Goal: Task Accomplishment & Management: Use online tool/utility

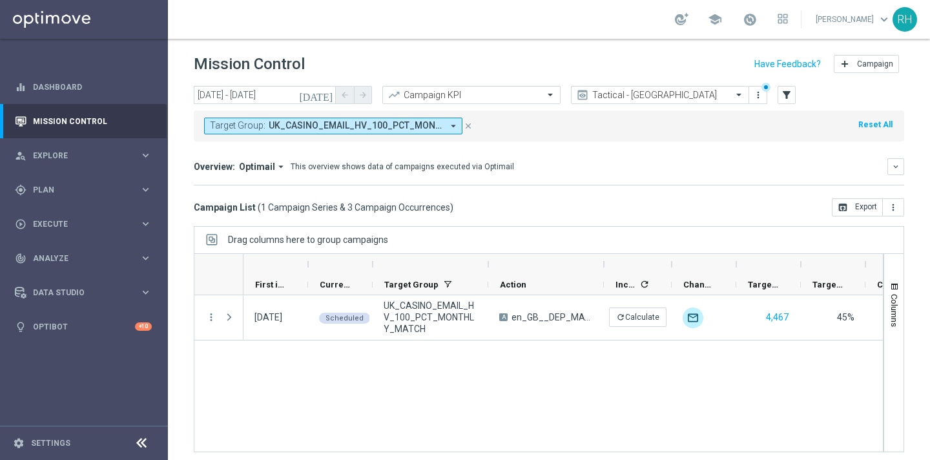
click at [553, 223] on div "[DATE] [DATE] - [DATE] arrow_back arrow_forward Campaign KPI trending_up Tactic…" at bounding box center [549, 267] width 762 height 362
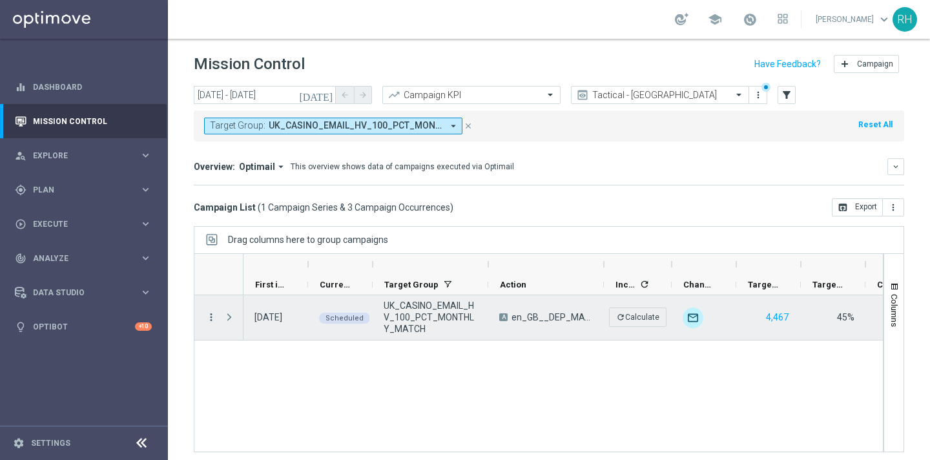
click at [213, 317] on icon "more_vert" at bounding box center [211, 317] width 12 height 12
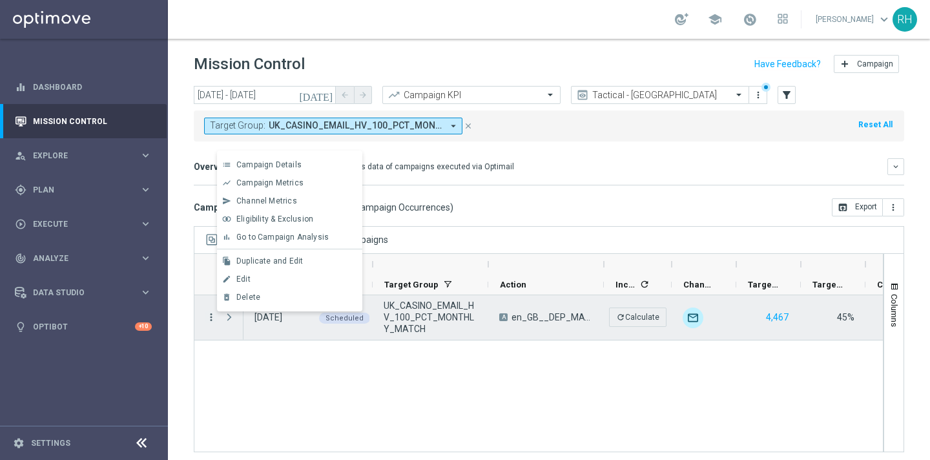
click at [213, 317] on icon "more_vert" at bounding box center [211, 317] width 12 height 12
click at [230, 321] on span "Press SPACE to deselect this row." at bounding box center [229, 317] width 12 height 10
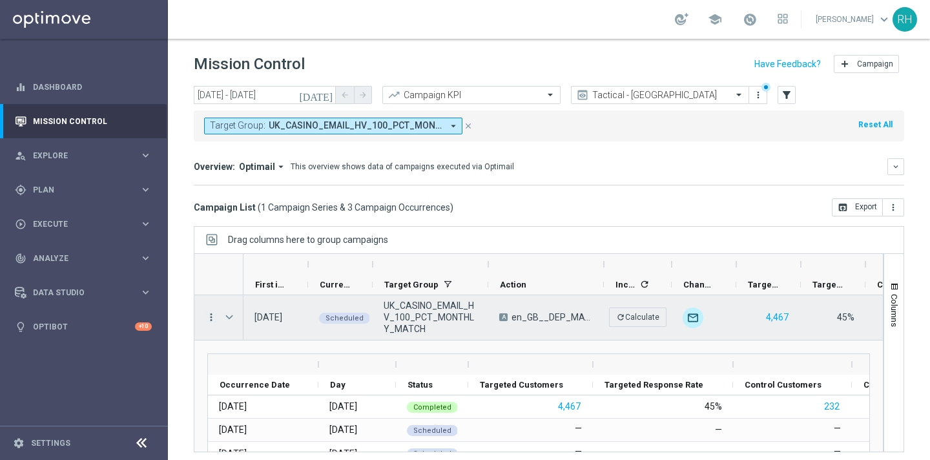
click at [216, 314] on icon "more_vert" at bounding box center [211, 317] width 12 height 12
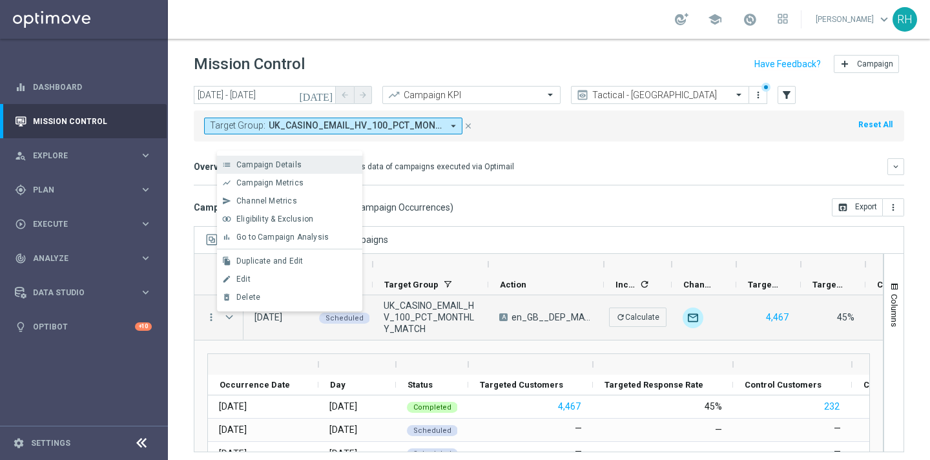
click at [257, 161] on span "Campaign Details" at bounding box center [268, 164] width 65 height 9
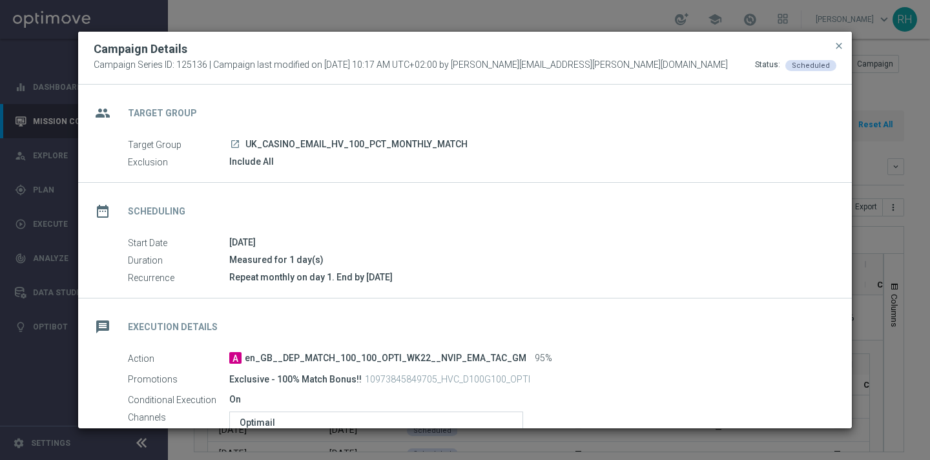
click at [344, 59] on div "Campaign Details Campaign Series ID: 125136 | Campaign last modified on [DATE] …" at bounding box center [465, 58] width 774 height 53
click at [344, 59] on span "Campaign Series ID: 125136 | Campaign last modified on [DATE] 10:17 AM UTC+02:0…" at bounding box center [411, 65] width 634 height 12
click at [344, 68] on span "Campaign Series ID: 125136 | Campaign last modified on [DATE] 10:17 AM UTC+02:0…" at bounding box center [411, 65] width 634 height 12
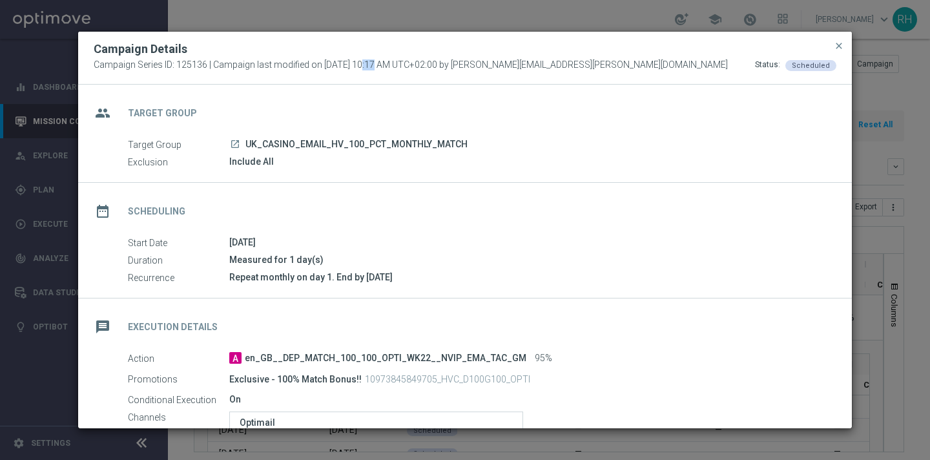
click at [344, 68] on span "Campaign Series ID: 125136 | Campaign last modified on [DATE] 10:17 AM UTC+02:0…" at bounding box center [411, 65] width 634 height 12
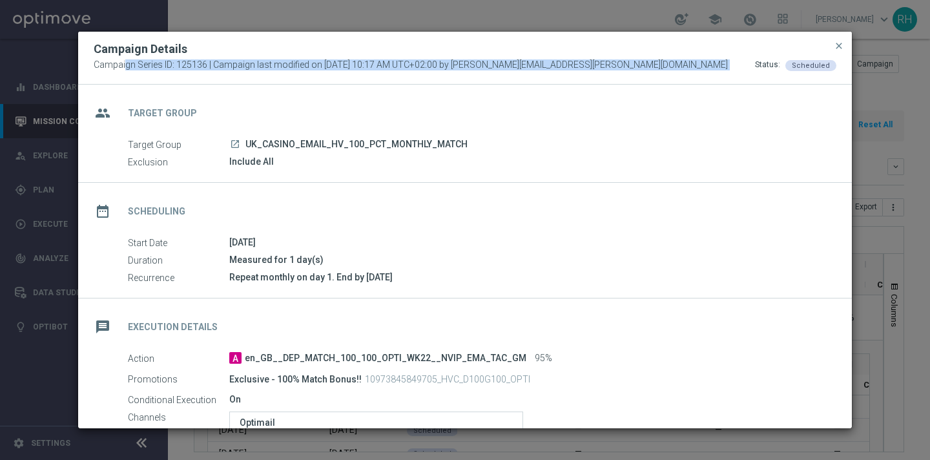
click at [349, 88] on div "group Target Group" at bounding box center [465, 111] width 774 height 53
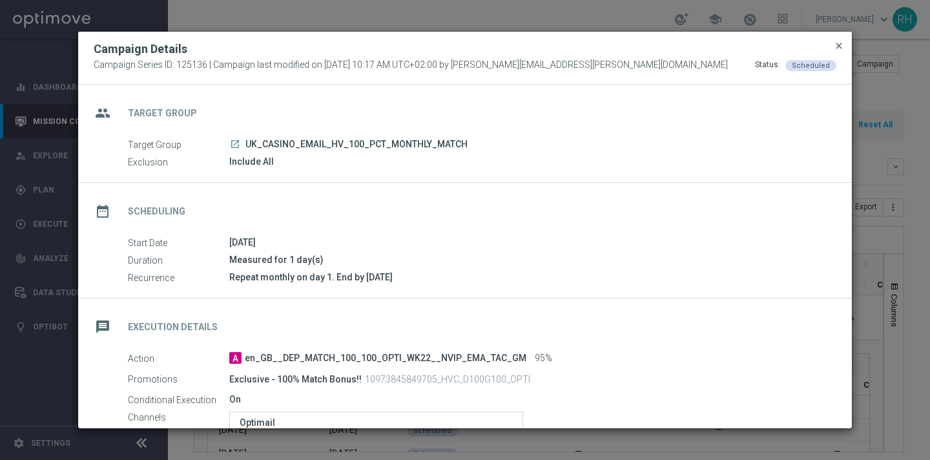
click at [839, 46] on span "close" at bounding box center [839, 46] width 10 height 10
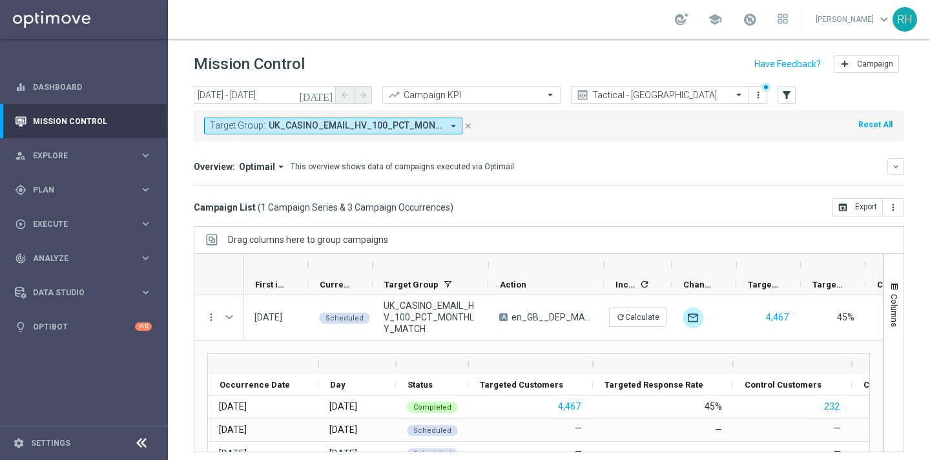
click at [568, 198] on div "Campaign List ( 1 Campaign Series & 3 Campaign Occurrences ) open_in_browser Ex…" at bounding box center [549, 207] width 710 height 18
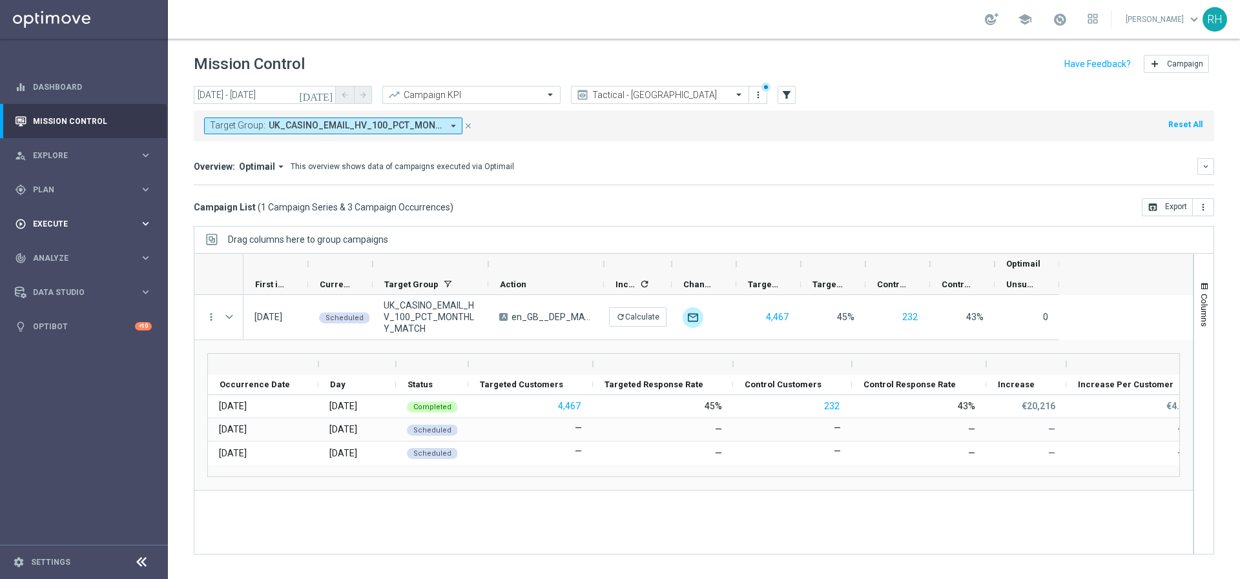
click at [123, 210] on div "play_circle_outline Execute keyboard_arrow_right" at bounding box center [83, 224] width 167 height 34
click at [136, 184] on div "gps_fixed Plan" at bounding box center [77, 190] width 125 height 12
click at [86, 254] on span "Templates" at bounding box center [80, 255] width 92 height 8
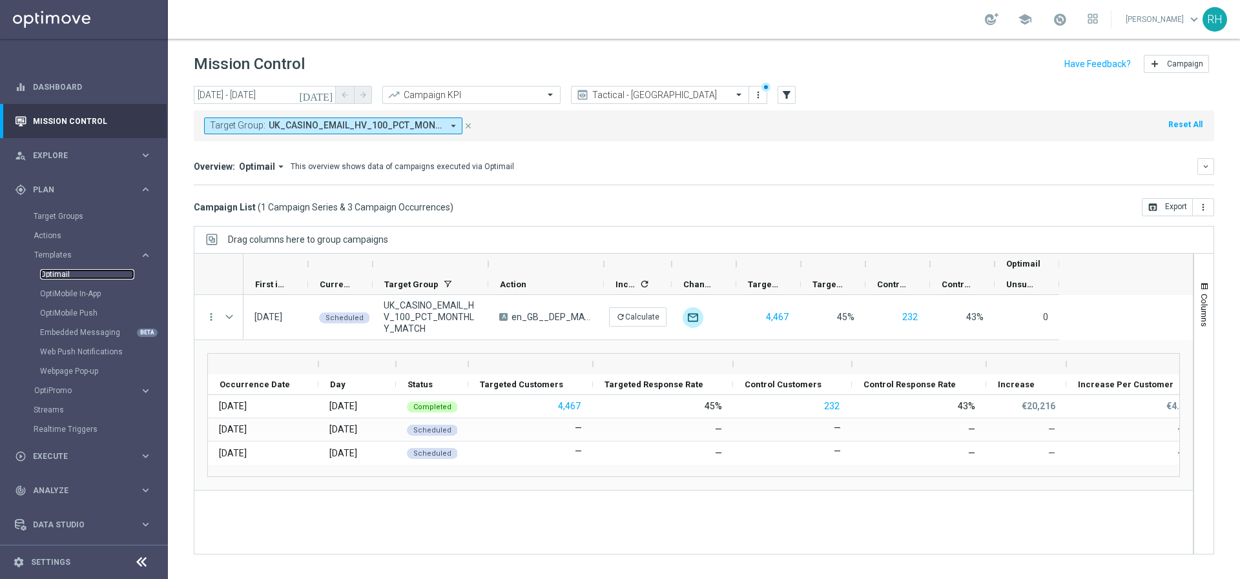
click at [75, 274] on link "Optimail" at bounding box center [87, 274] width 94 height 10
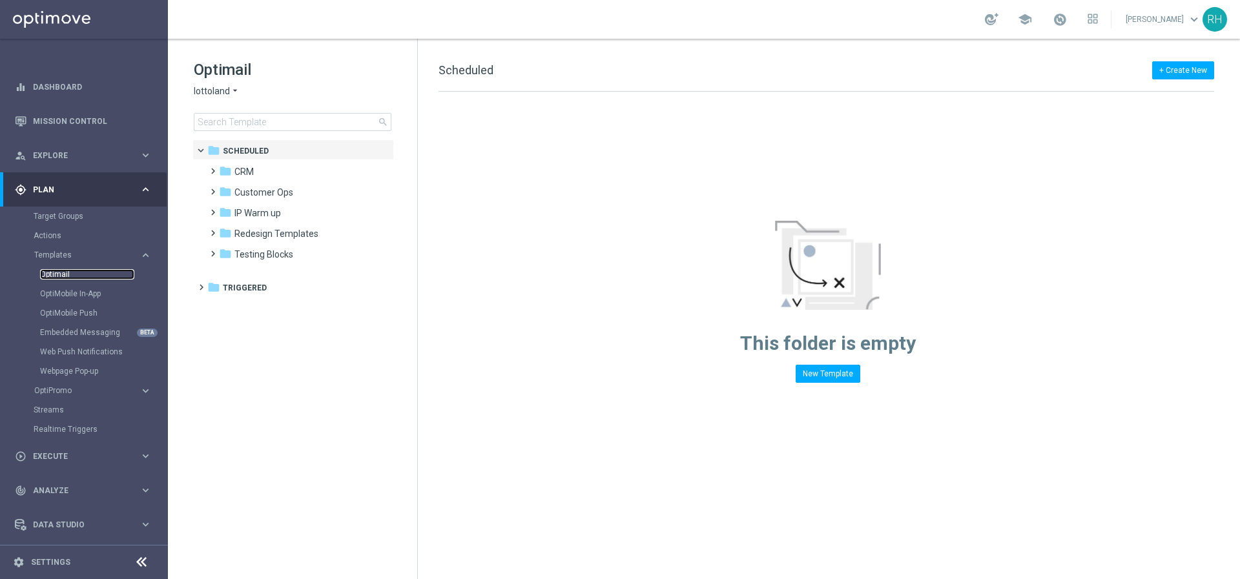
click at [62, 276] on link "Optimail" at bounding box center [87, 274] width 94 height 10
click at [245, 177] on span "CRM" at bounding box center [243, 172] width 19 height 12
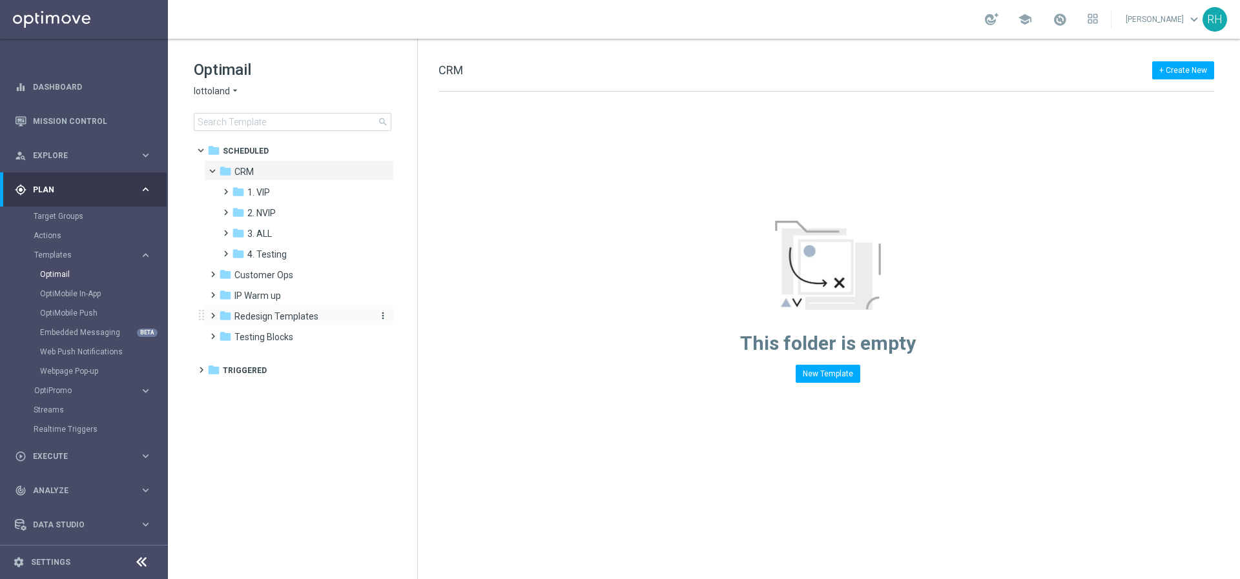
click at [251, 316] on span "Redesign Templates" at bounding box center [276, 317] width 84 height 12
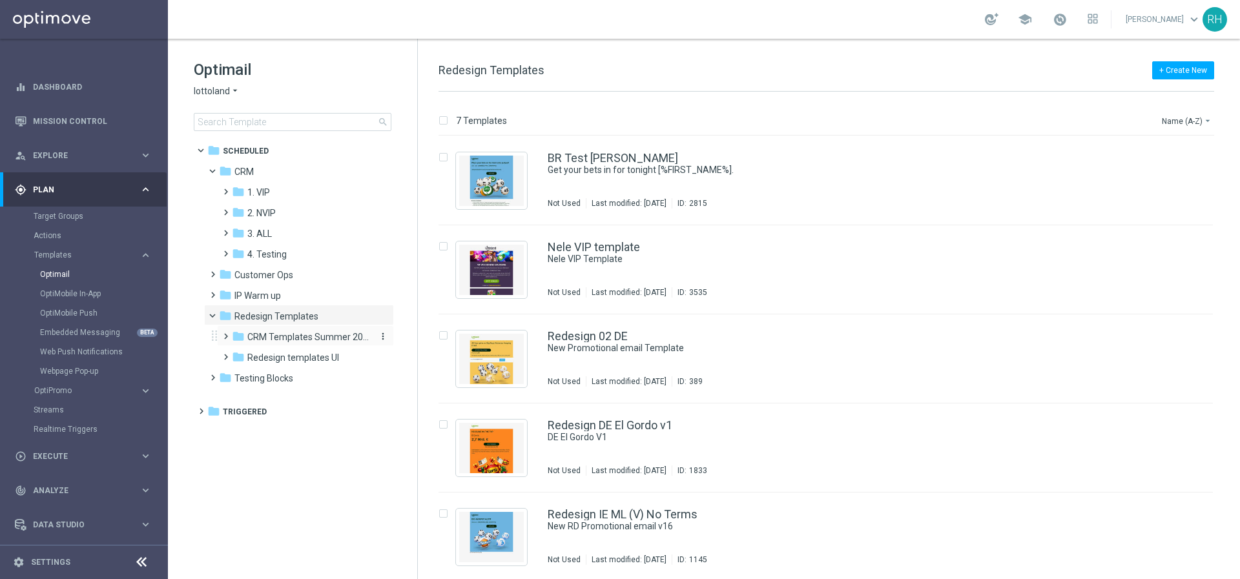
click at [252, 333] on span "CRM Templates Summer 2025" at bounding box center [308, 337] width 122 height 12
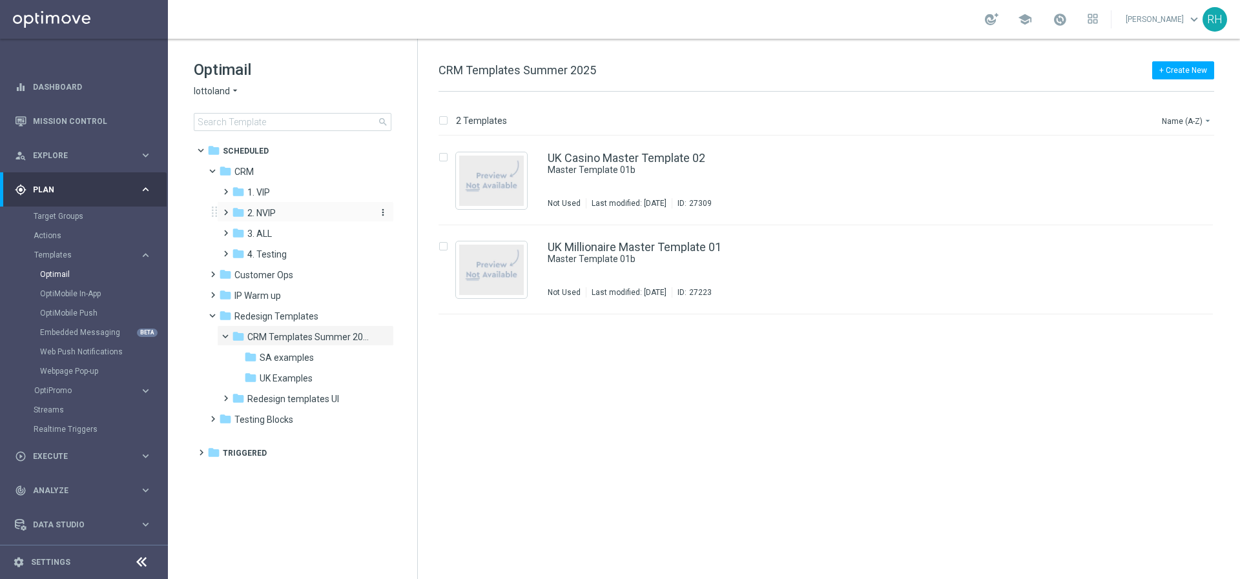
click at [247, 206] on div "folder 2. NVIP" at bounding box center [301, 213] width 138 height 15
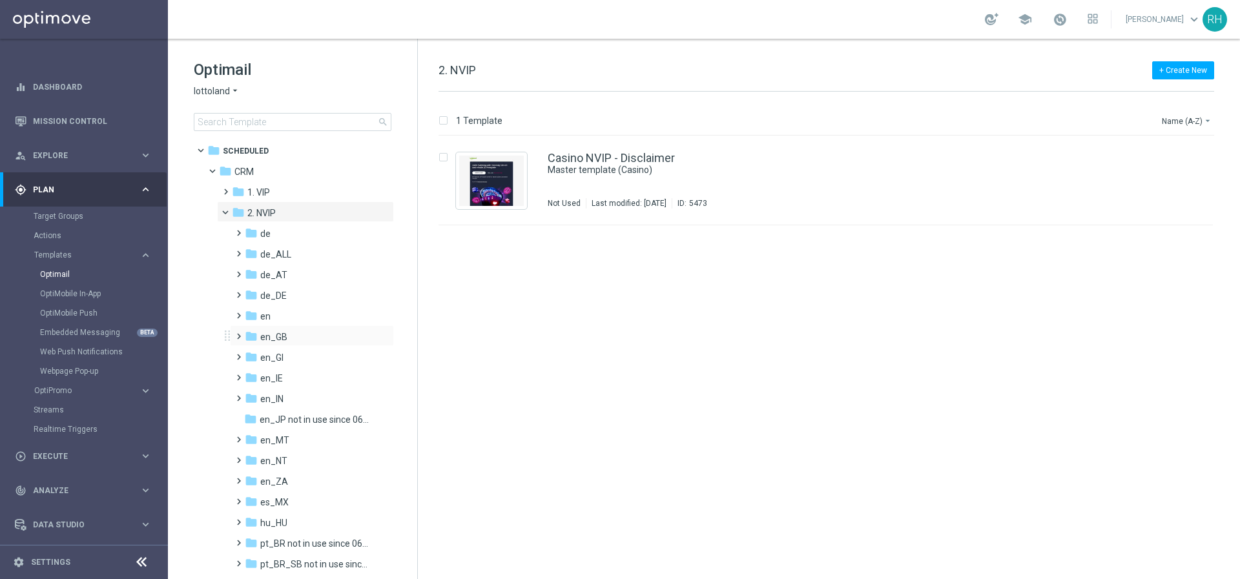
click at [278, 325] on div "folder en_GB more_vert" at bounding box center [312, 335] width 164 height 21
click at [273, 333] on span "en_GB" at bounding box center [273, 337] width 27 height 12
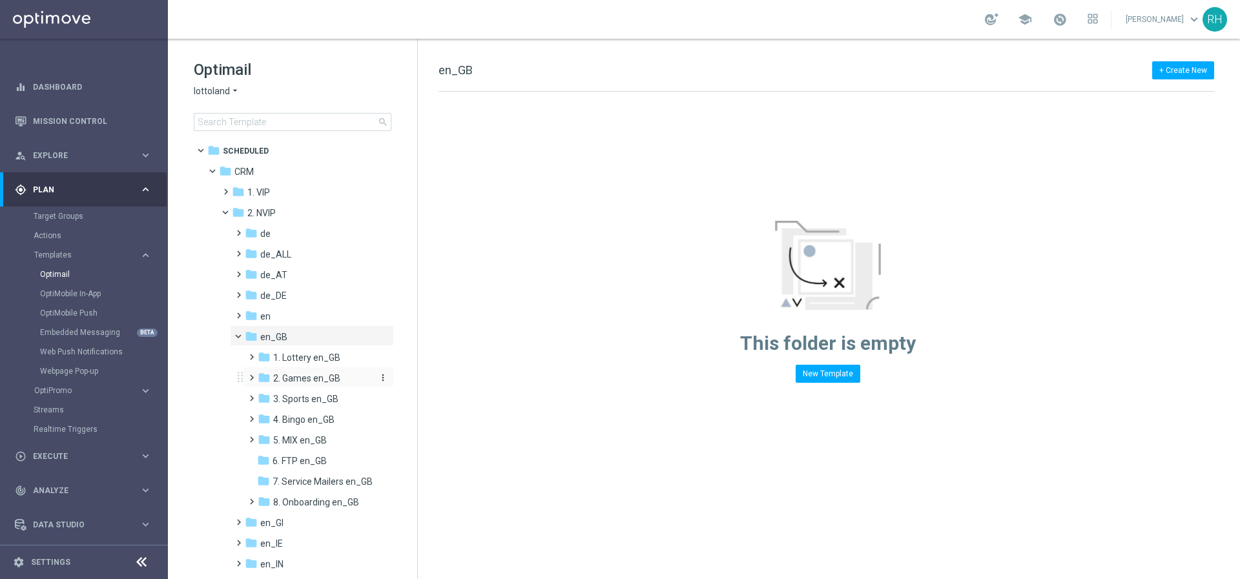
click at [292, 377] on span "2. Games en_GB" at bounding box center [306, 379] width 67 height 12
click at [294, 411] on div "folder TAC GM en_GB more_vert" at bounding box center [325, 418] width 138 height 21
click at [298, 418] on span "TAC GM en_GB" at bounding box center [316, 420] width 62 height 12
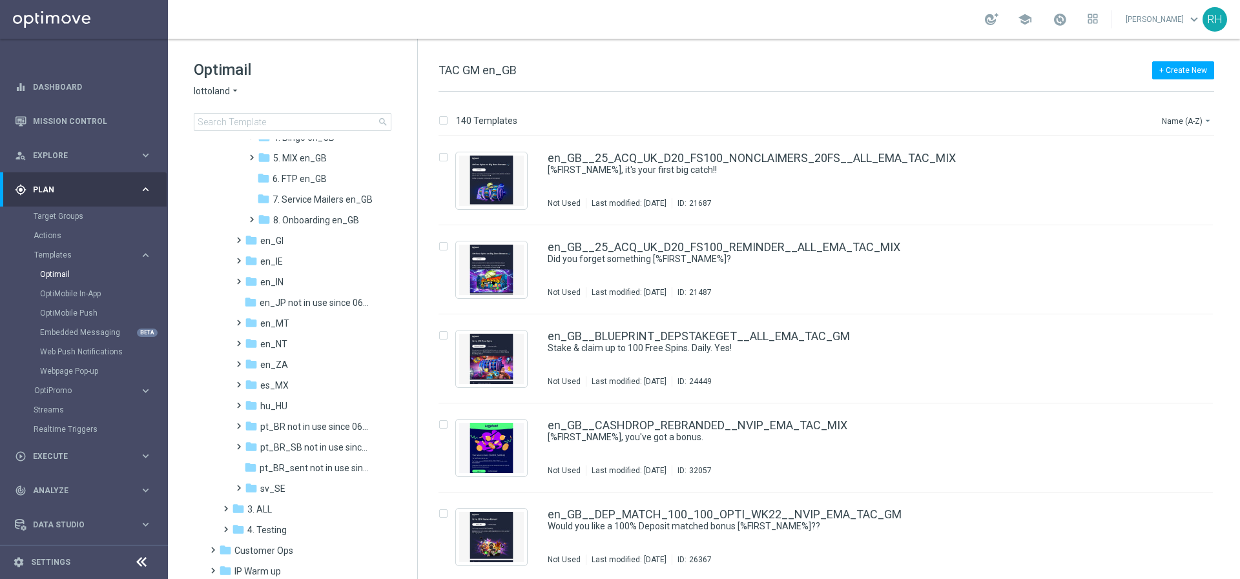
scroll to position [485, 0]
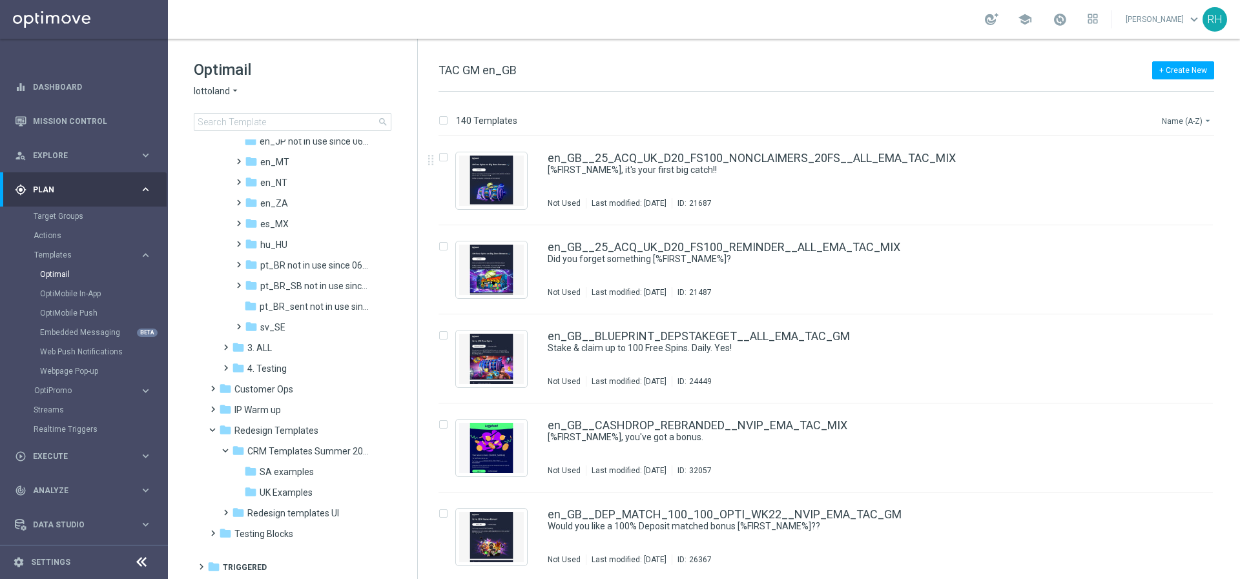
click at [929, 122] on button "Name (A-Z) arrow_drop_down" at bounding box center [1187, 120] width 54 height 15
click at [929, 171] on div "Date Modified (Newest)" at bounding box center [1162, 179] width 103 height 18
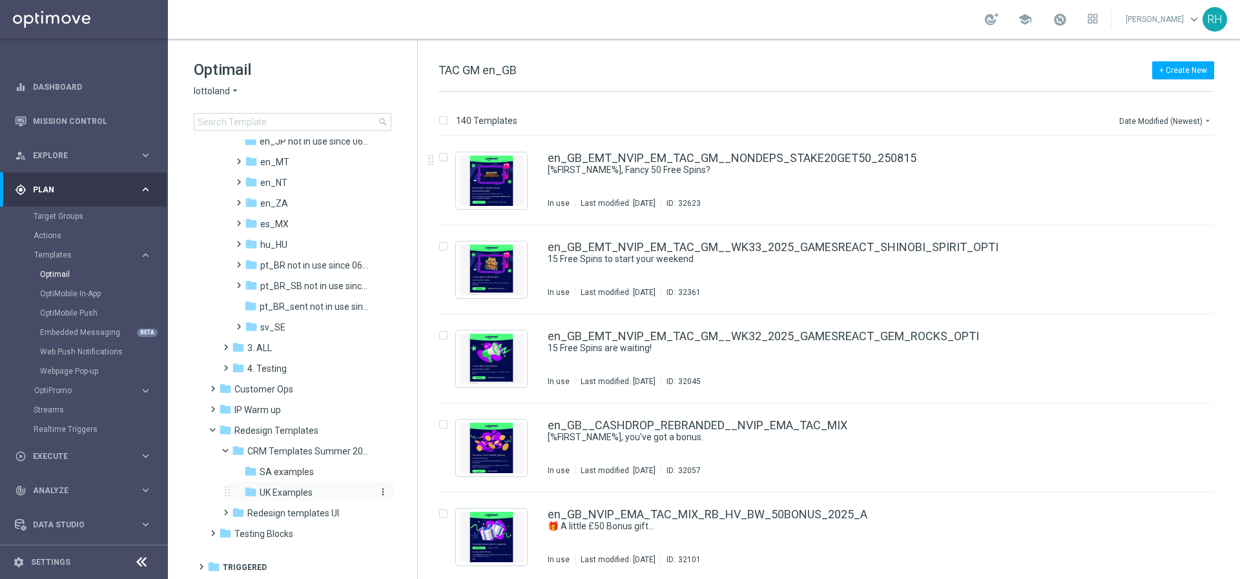
click at [292, 459] on span "UK Examples" at bounding box center [286, 493] width 53 height 12
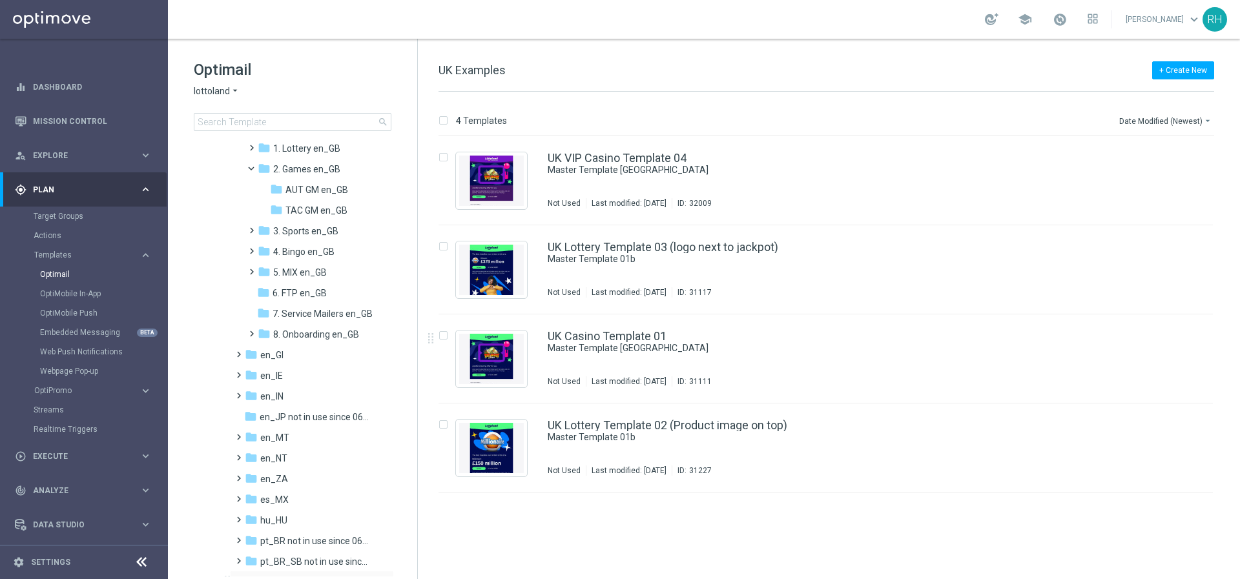
scroll to position [79, 0]
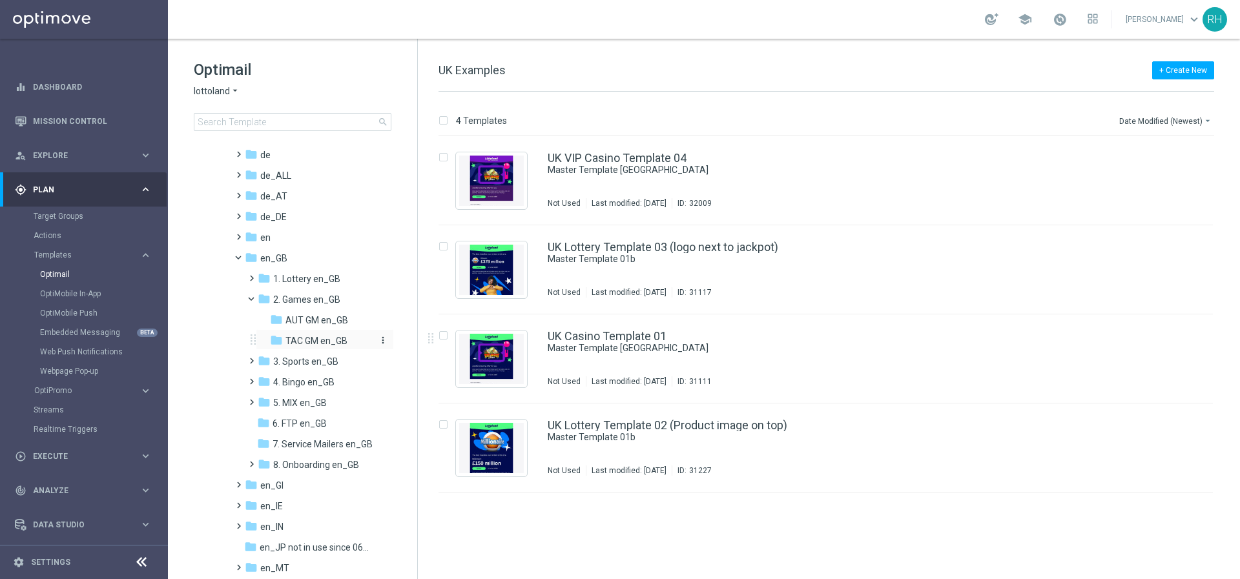
click at [325, 334] on div "folder TAC GM en_GB" at bounding box center [322, 341] width 105 height 15
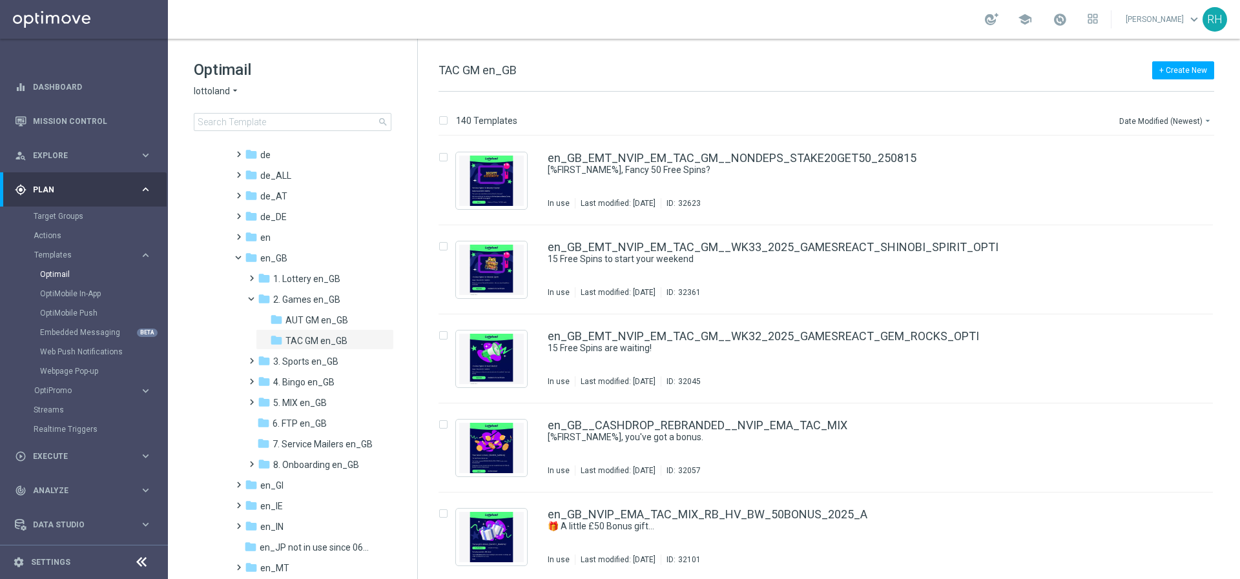
click at [504, 68] on span "TAC GM en_GB" at bounding box center [477, 70] width 78 height 14
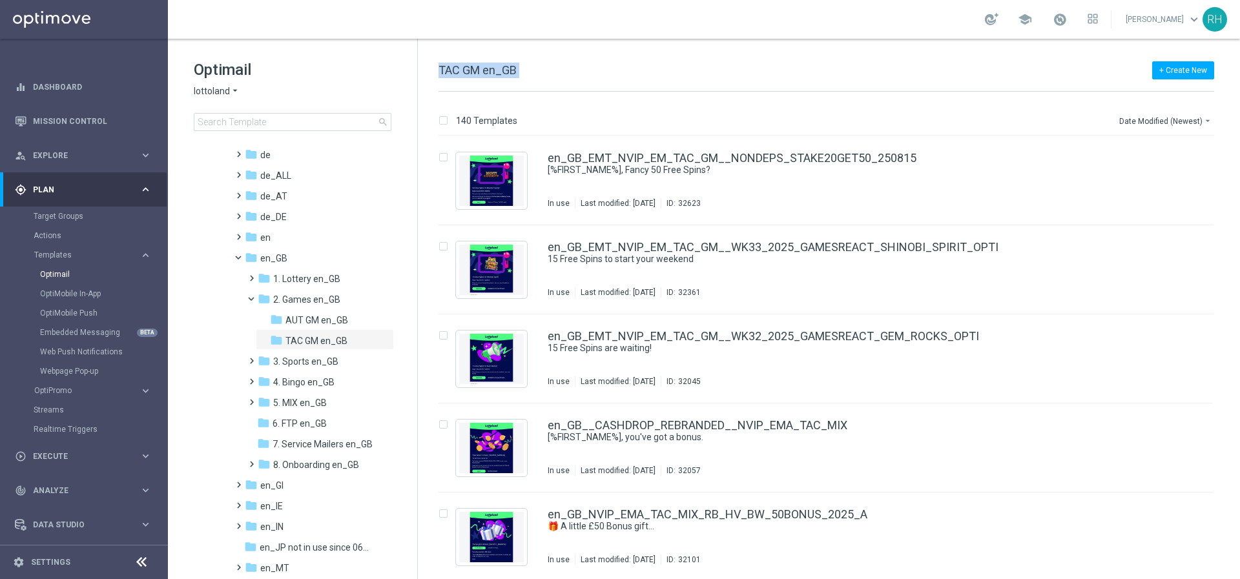
click at [504, 68] on span "TAC GM en_GB" at bounding box center [477, 70] width 78 height 14
click at [564, 65] on div "+ Create New TAC GM en_GB" at bounding box center [826, 77] width 776 height 29
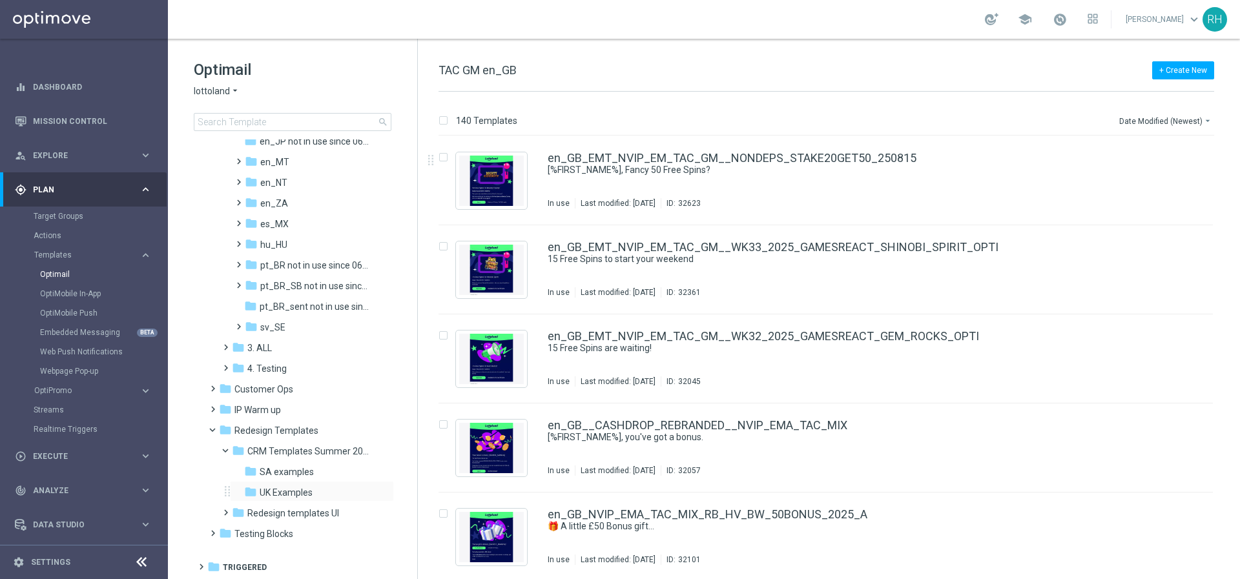
click at [291, 459] on div "folder UK Examples more_vert" at bounding box center [312, 491] width 164 height 21
click at [294, 459] on span "UK Examples" at bounding box center [286, 493] width 53 height 12
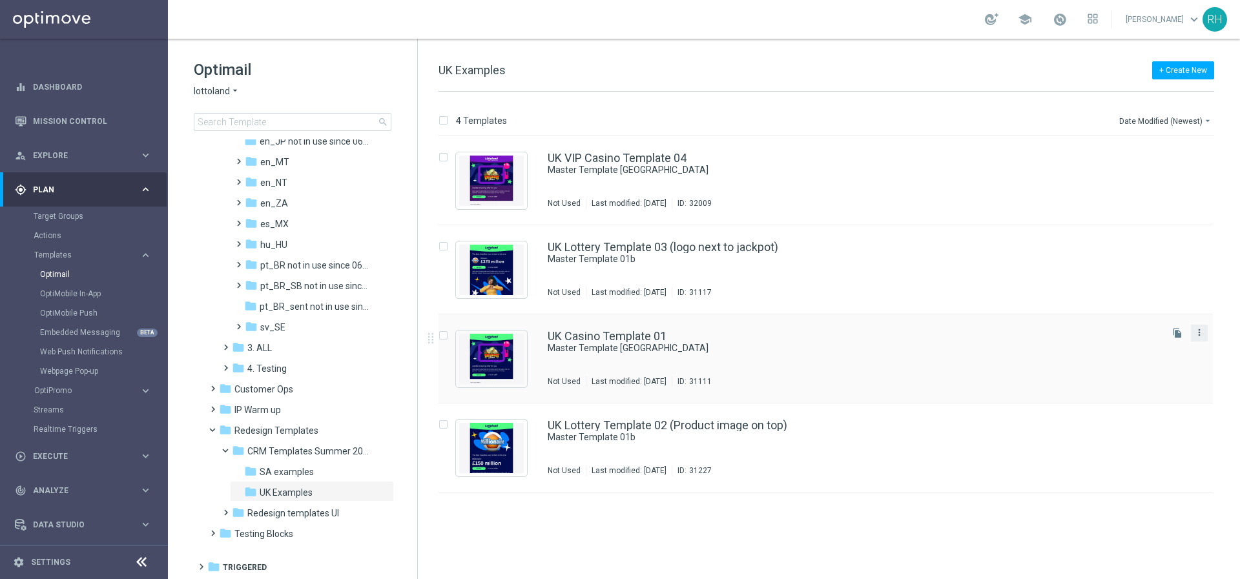
click at [929, 329] on icon "more_vert" at bounding box center [1199, 332] width 10 height 10
click at [929, 364] on div "Copy To" at bounding box center [1148, 364] width 78 height 9
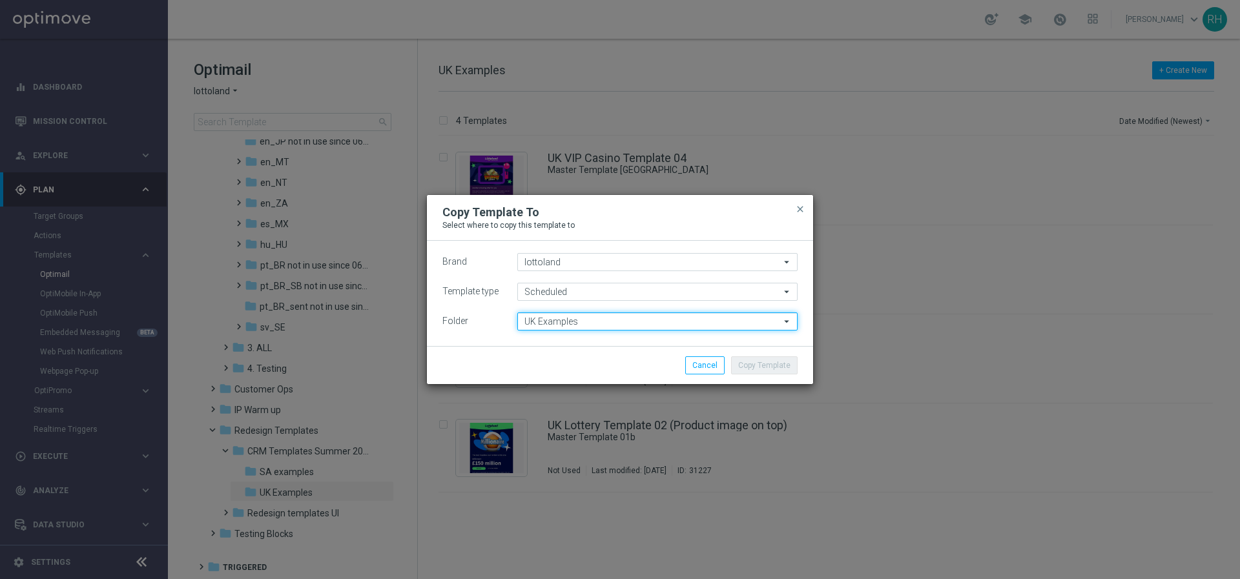
click at [645, 320] on input "UK Examples" at bounding box center [657, 322] width 280 height 18
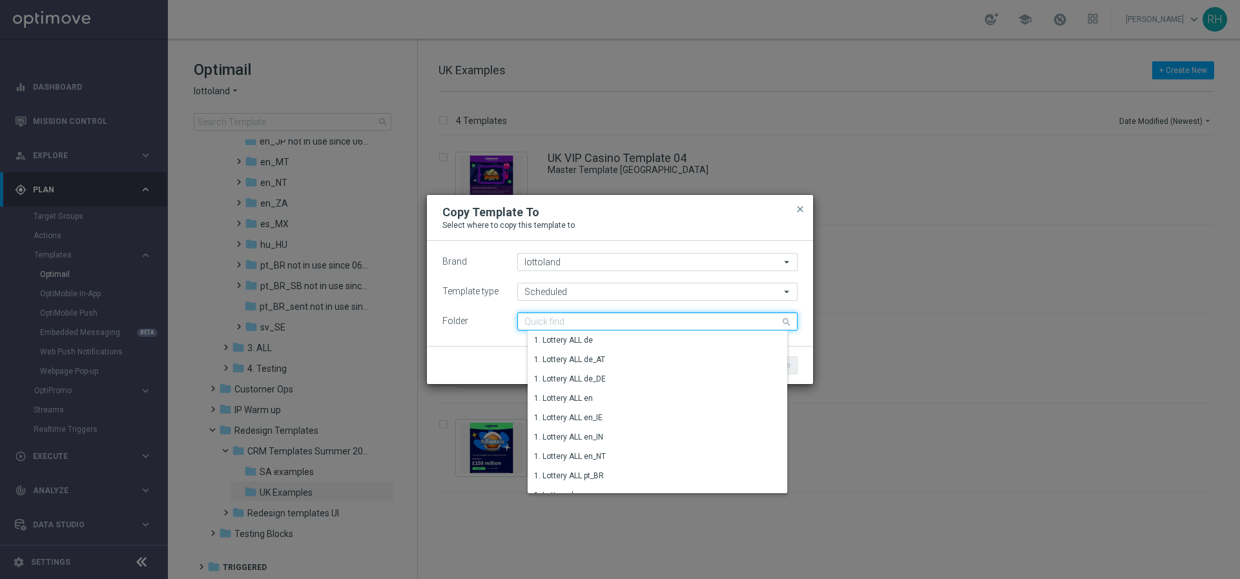
paste input "TAC GM en_GB"
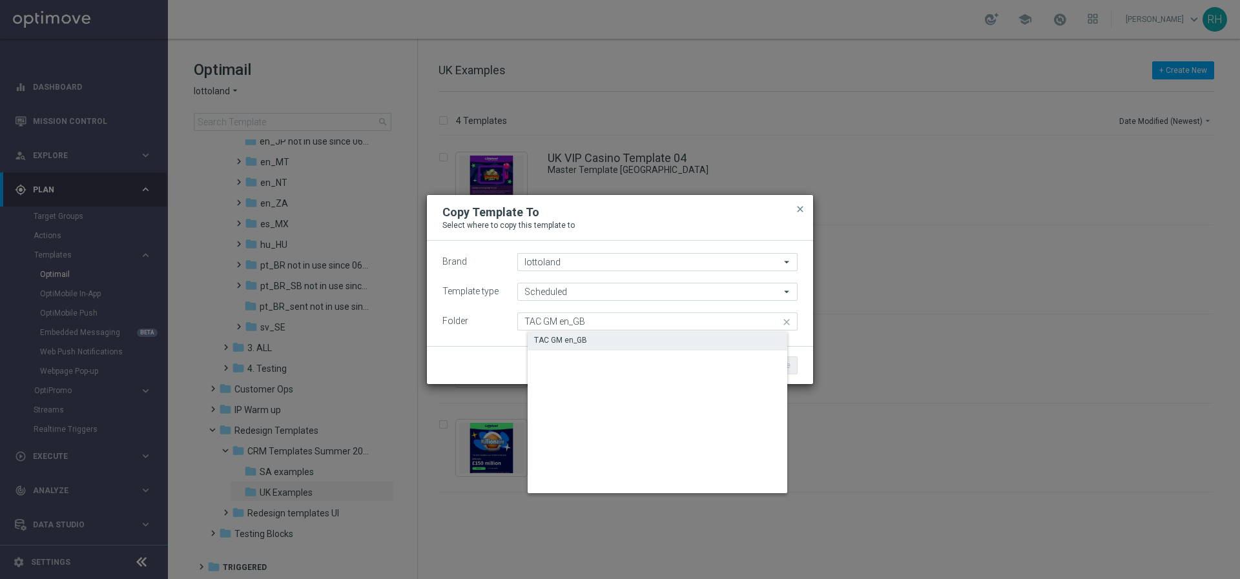
click at [635, 334] on div "TAC GM en_GB" at bounding box center [668, 340] width 280 height 18
type input "TAC GM en_GB"
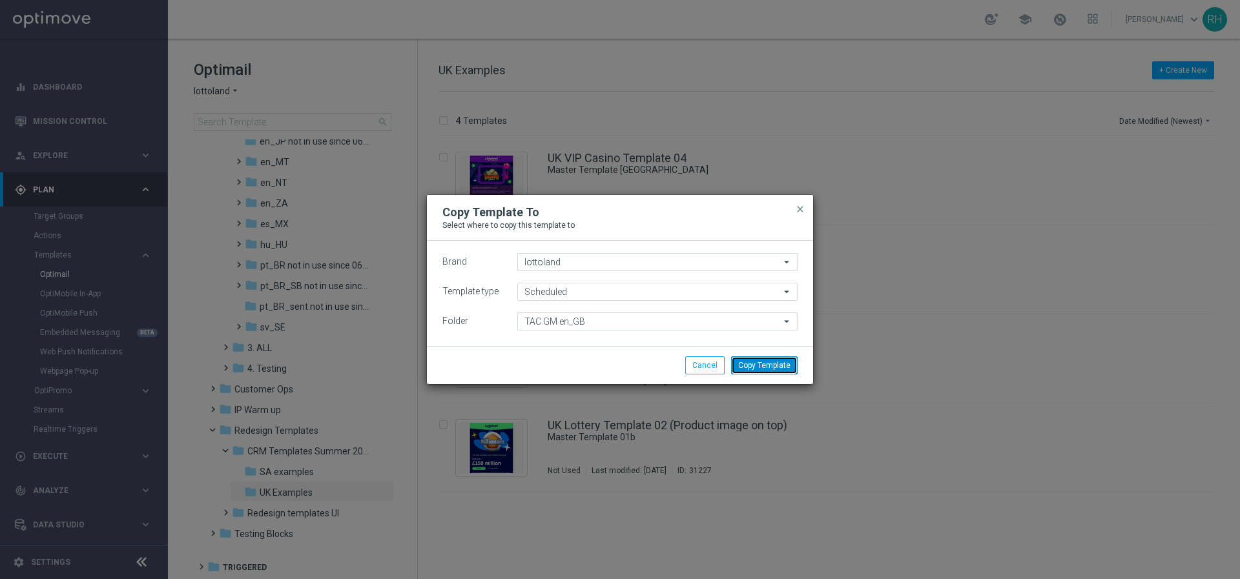
click at [774, 367] on button "Copy Template" at bounding box center [764, 365] width 67 height 18
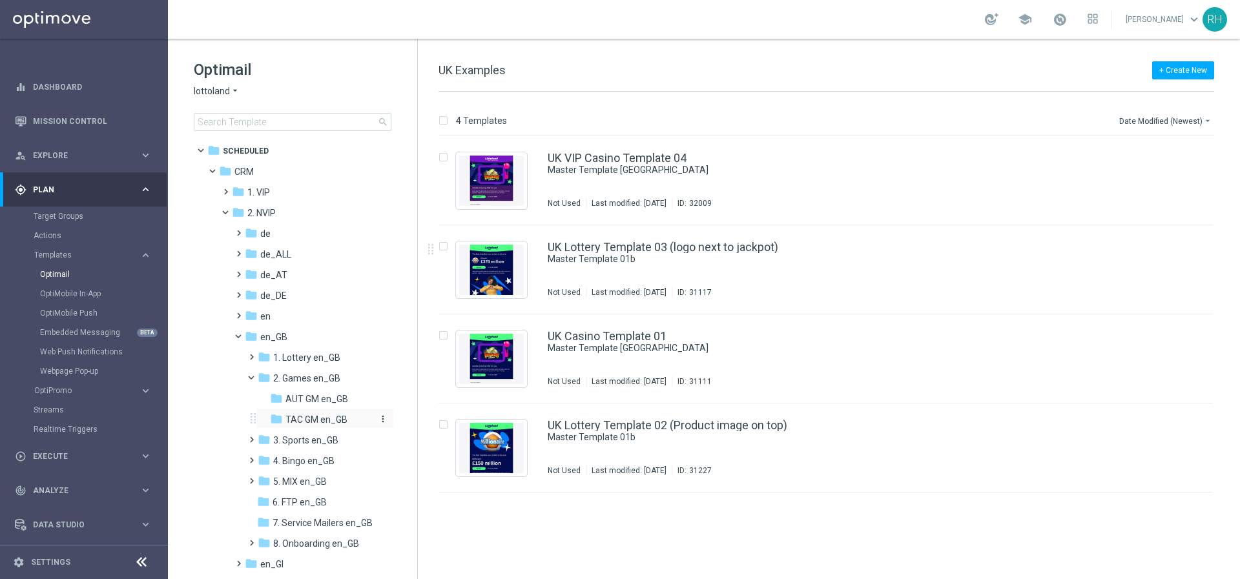
click at [311, 415] on span "TAC GM en_GB" at bounding box center [316, 420] width 62 height 12
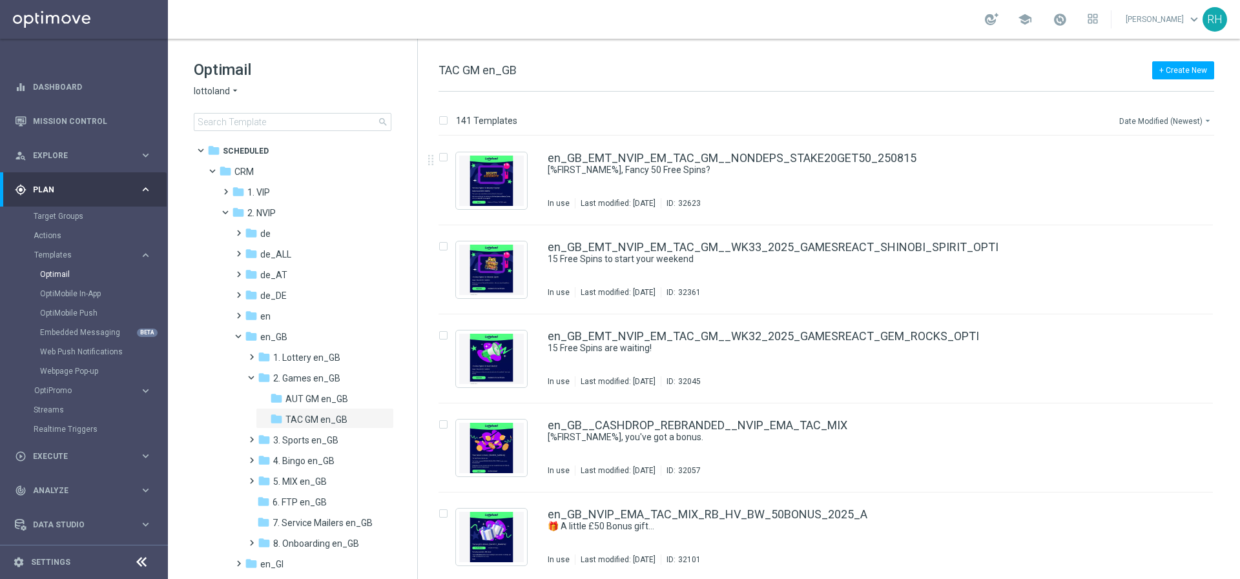
click at [929, 113] on button "Date Modified (Newest) arrow_drop_down" at bounding box center [1166, 120] width 96 height 15
click at [929, 174] on span "Date Modified (Newest)" at bounding box center [1164, 178] width 87 height 9
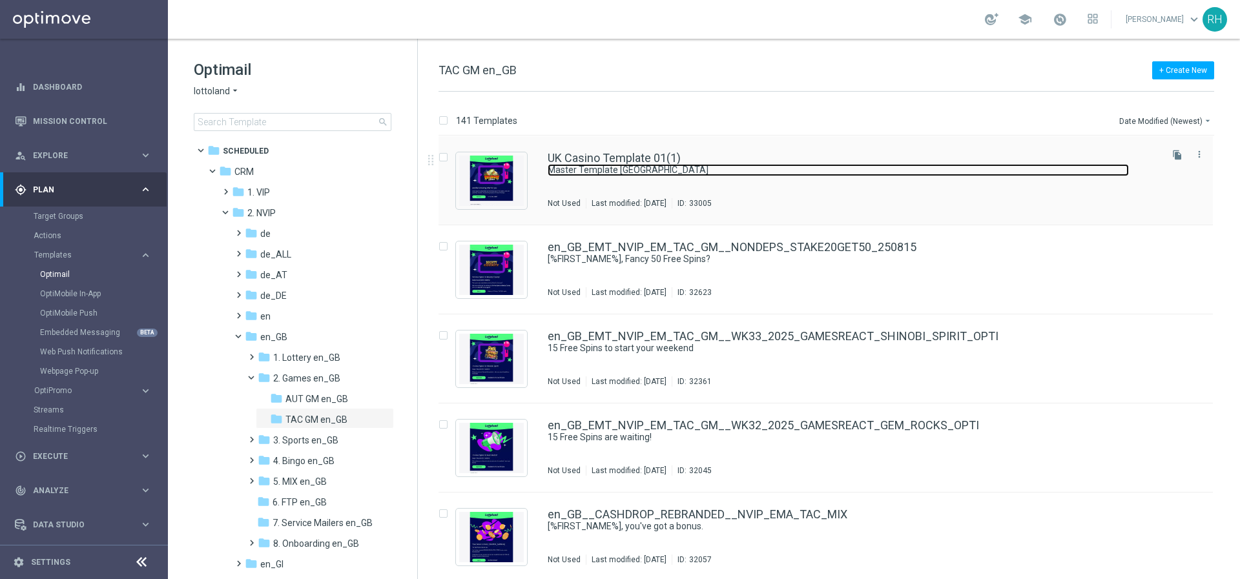
click at [810, 169] on link "Master Template UK" at bounding box center [838, 170] width 581 height 12
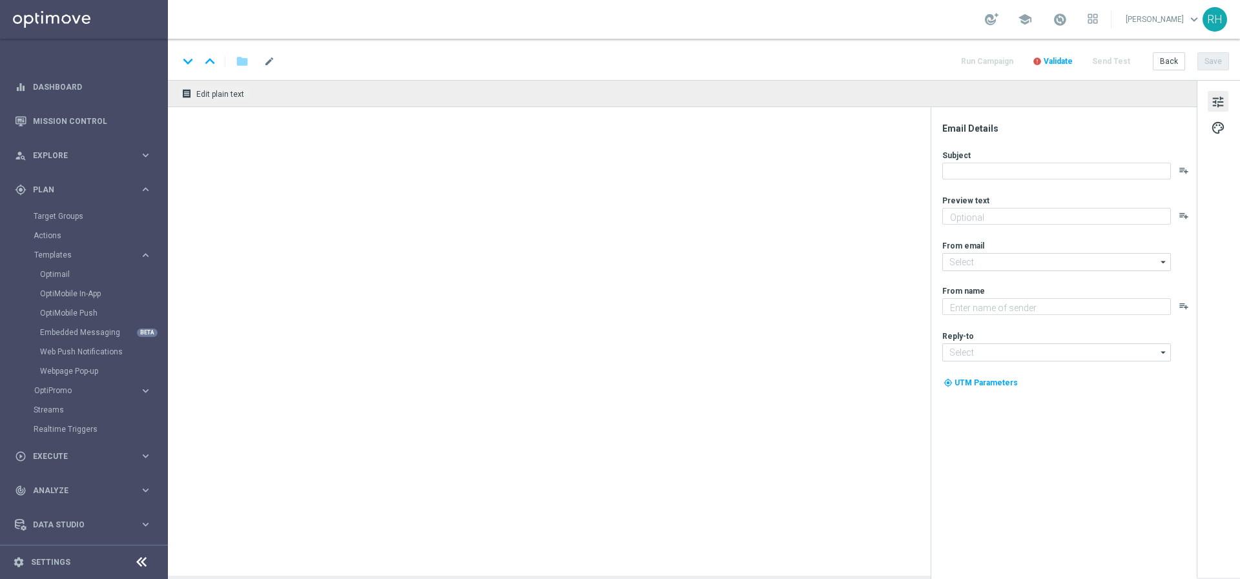
type textarea "preview text"
type input "mail@crm.lottoland.com"
type textarea "Lottoland"
type input "support@lottoland.co.uk"
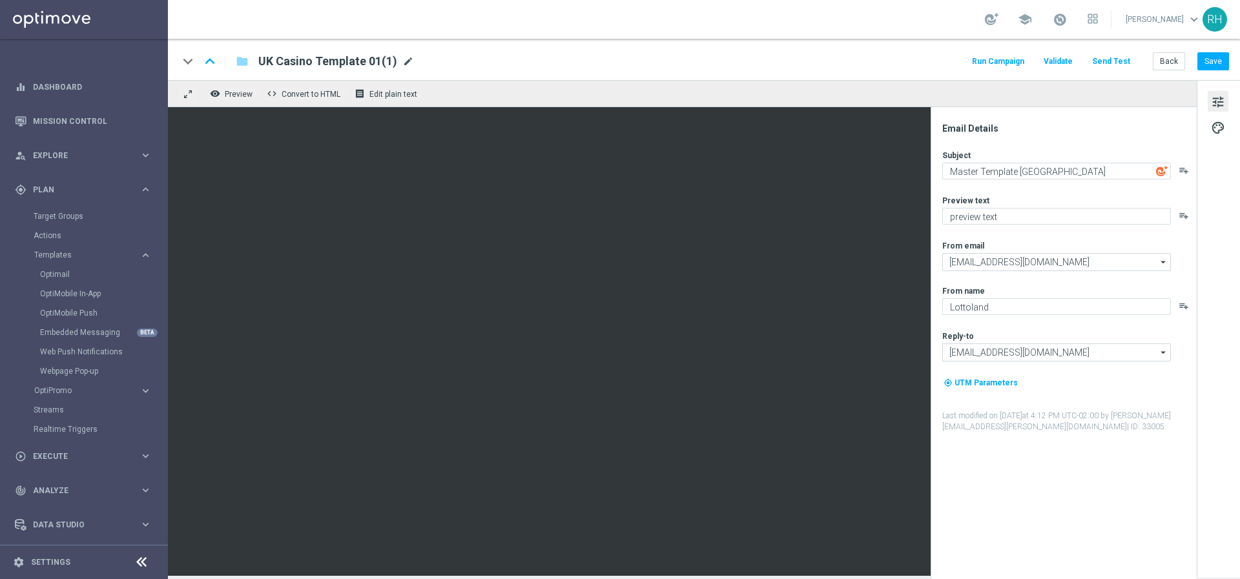
click at [406, 65] on span "mode_edit" at bounding box center [408, 62] width 12 height 12
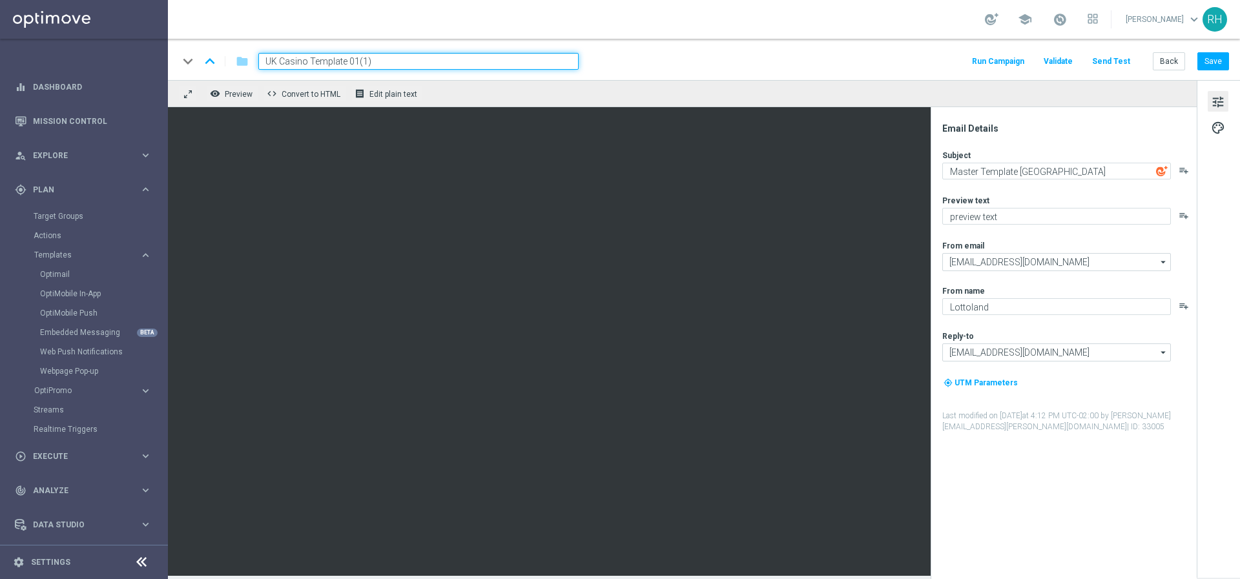
click at [358, 61] on input "UK Casino Template 01(1)" at bounding box center [418, 61] width 320 height 17
paste input "en_GB__50KBIGBASSOLUCK__ALL_EMA_TAC_GM"
type input "en_GB__50KBIGBASSOLUCK__ALL_EMA_TAC_GM"
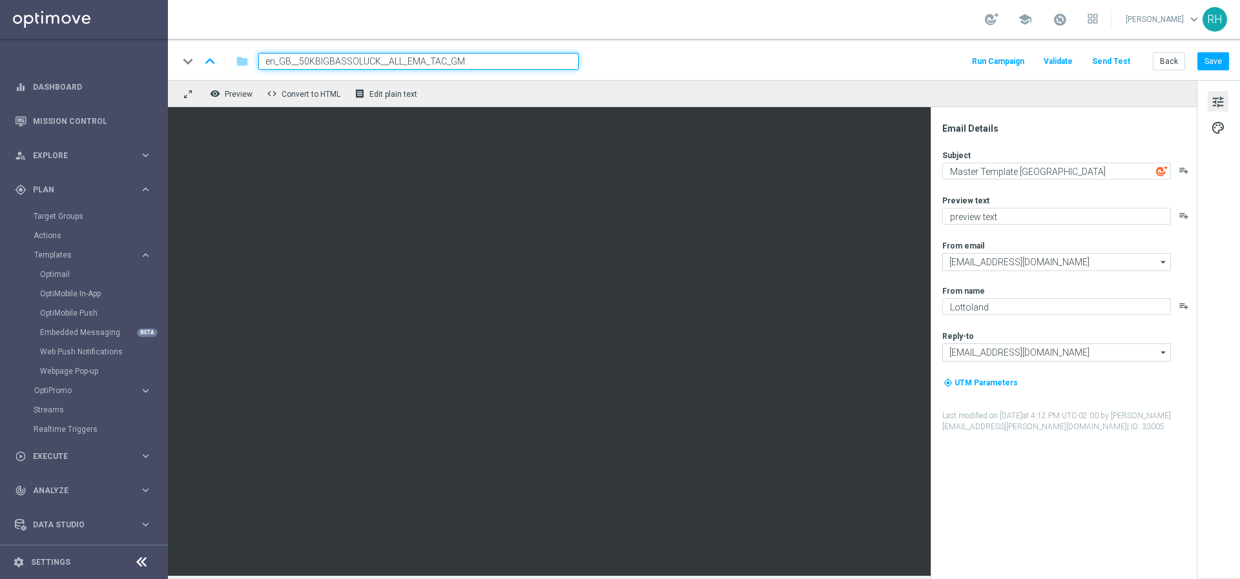
click at [690, 23] on div "school Ricky Hubbard keyboard_arrow_down RH" at bounding box center [704, 19] width 1072 height 39
click at [1211, 67] on button "Save" at bounding box center [1213, 61] width 32 height 18
click at [486, 62] on input "en_GB__50KBIGBASSOLUCK__ALL_EMA_TAC_GM" at bounding box center [418, 61] width 320 height 17
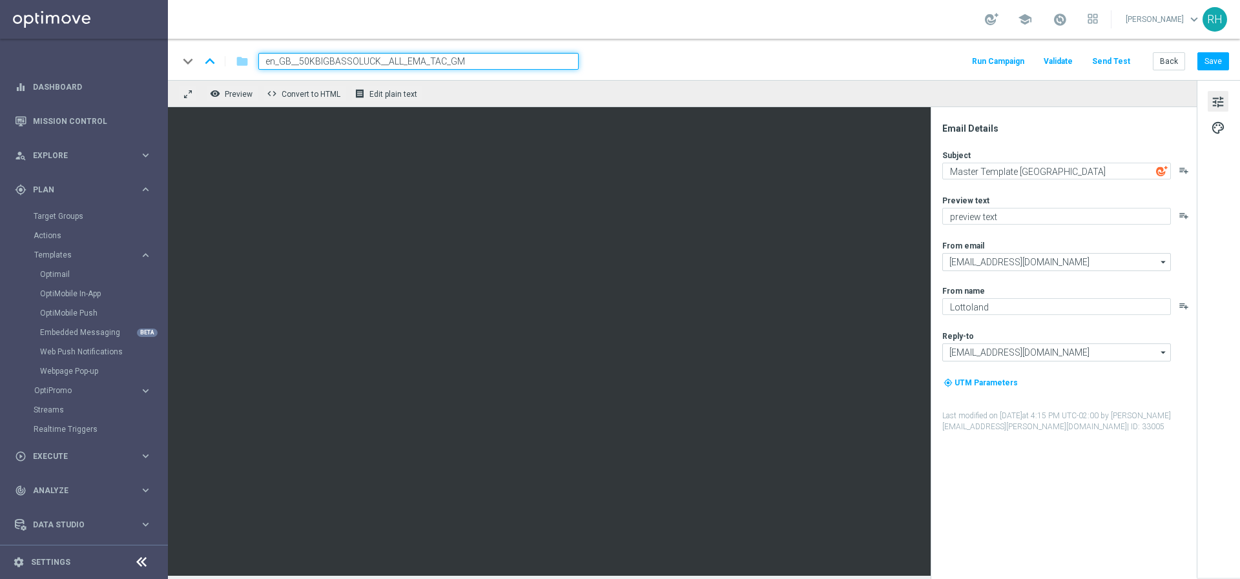
click at [1219, 70] on div "keyboard_arrow_down keyboard_arrow_up folder en_GB__50KBIGBASSOLUCK__ALL_EMA_TA…" at bounding box center [704, 59] width 1072 height 41
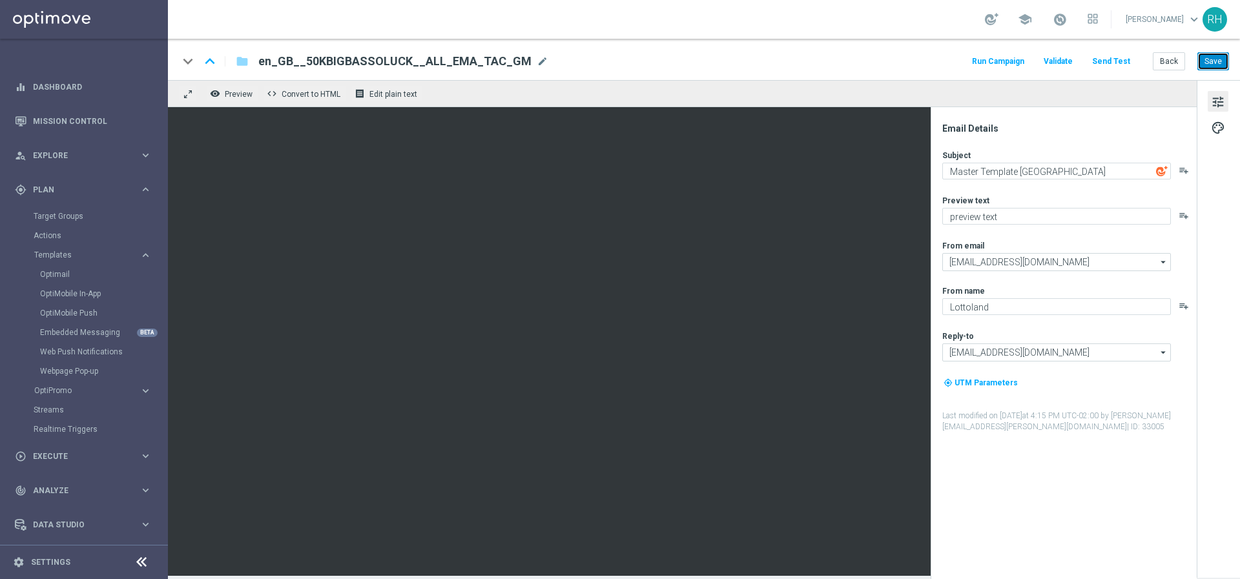
click at [1215, 61] on button "Save" at bounding box center [1213, 61] width 32 height 18
click at [1217, 63] on button "Save" at bounding box center [1213, 61] width 32 height 18
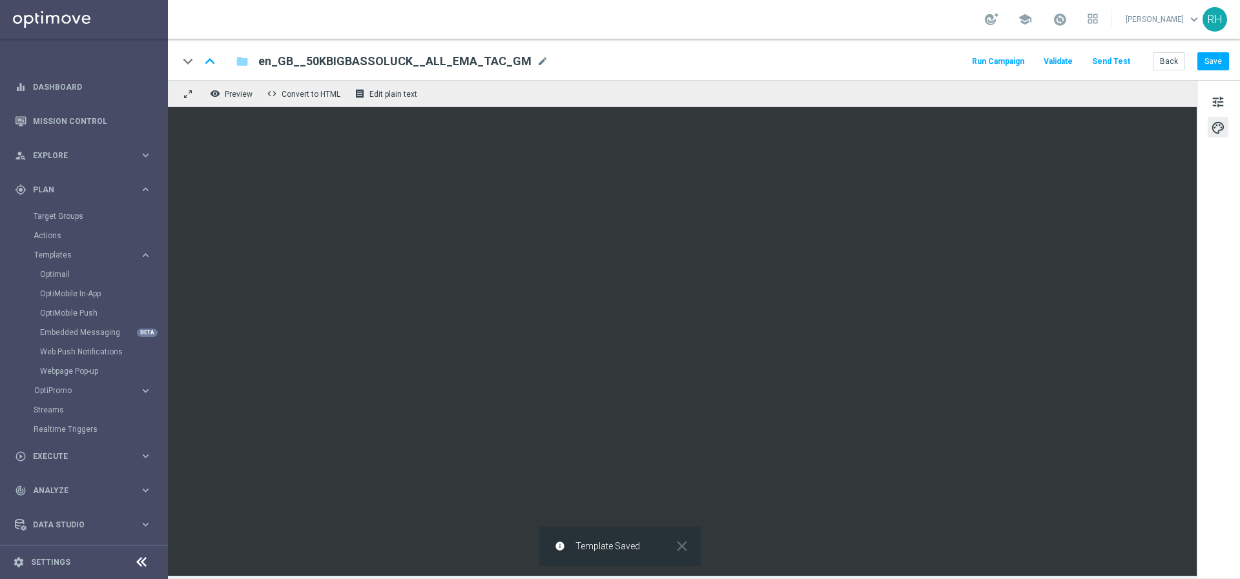
click at [863, 92] on div "remove_red_eye Preview code Convert to HTML receipt Edit plain text" at bounding box center [682, 93] width 1029 height 27
click at [1208, 66] on button "Save" at bounding box center [1213, 61] width 32 height 18
click at [1224, 92] on button "tune" at bounding box center [1218, 101] width 21 height 21
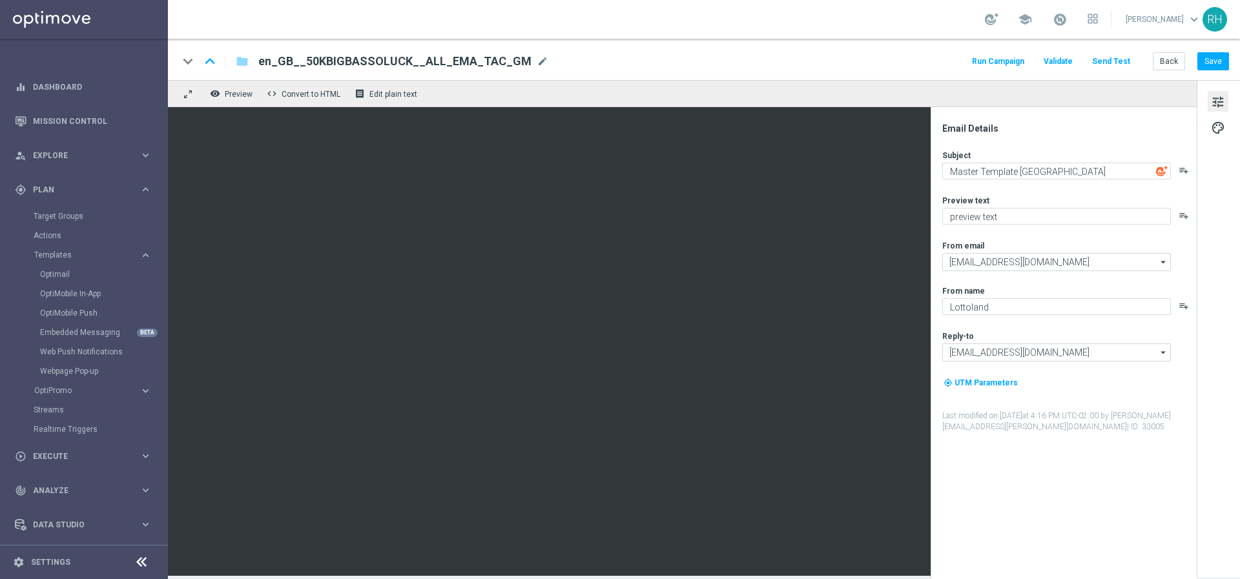
click at [1187, 169] on icon "playlist_add" at bounding box center [1183, 170] width 10 height 10
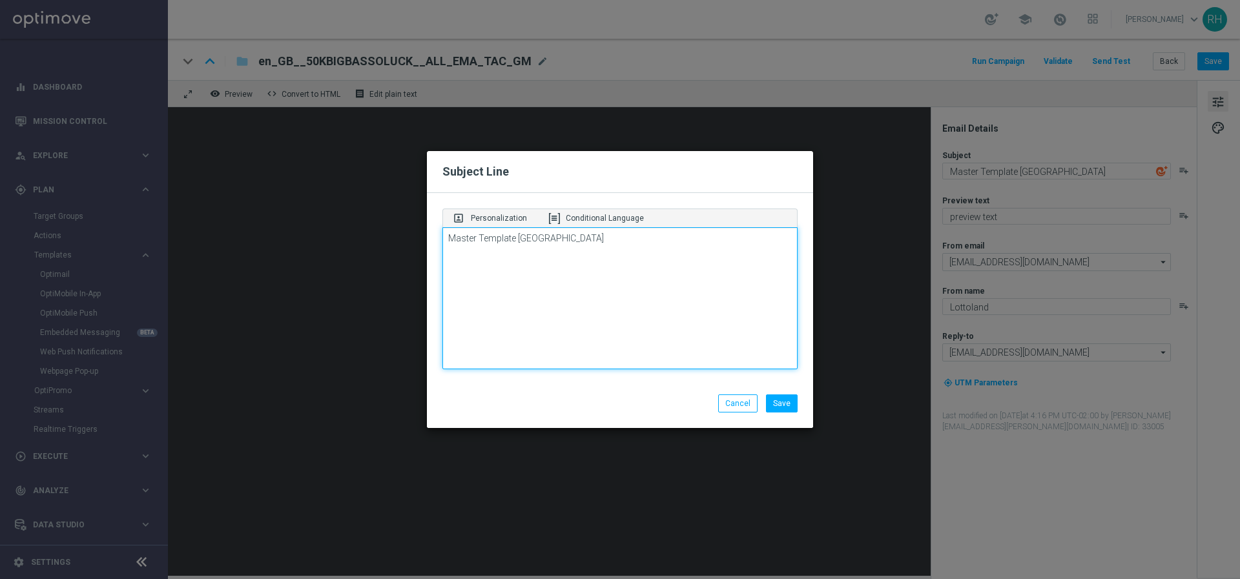
click at [525, 236] on textarea "Master Template [GEOGRAPHIC_DATA]" at bounding box center [619, 298] width 355 height 142
paste textarea "£50,000 must be won, %%FIRSTNAME%%!"
drag, startPoint x: 540, startPoint y: 240, endPoint x: 625, endPoint y: 240, distance: 85.2
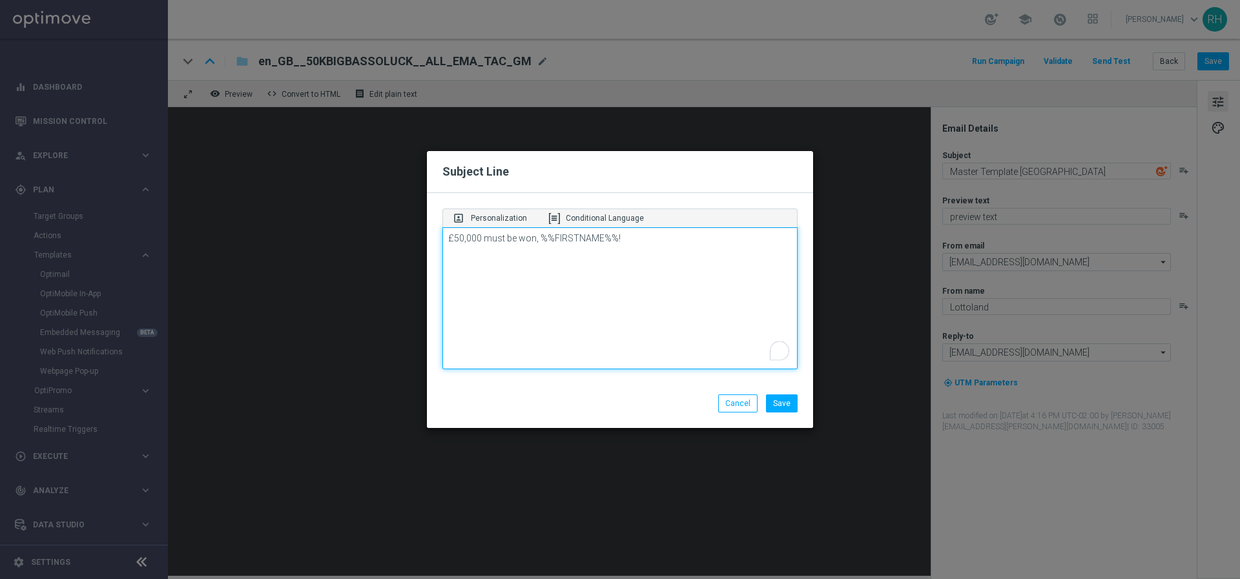
click at [625, 240] on textarea "£50,000 must be won, %%FIRSTNAME%%!" at bounding box center [619, 298] width 355 height 142
click at [488, 216] on p "Personalization" at bounding box center [499, 218] width 56 height 12
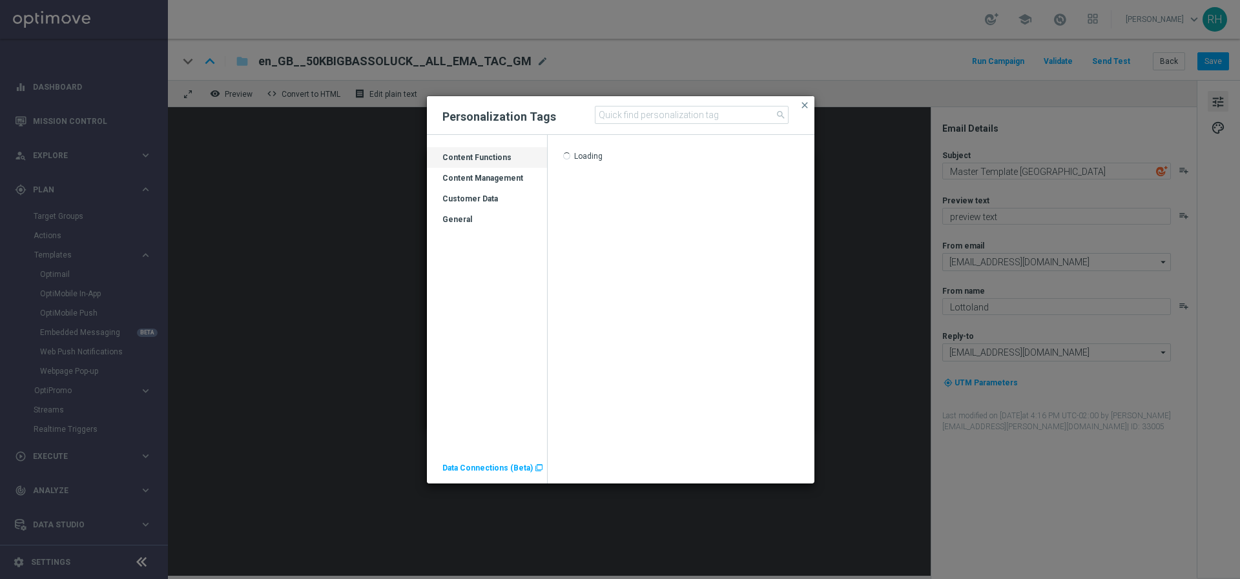
click at [488, 196] on div "Customer Data" at bounding box center [487, 204] width 120 height 21
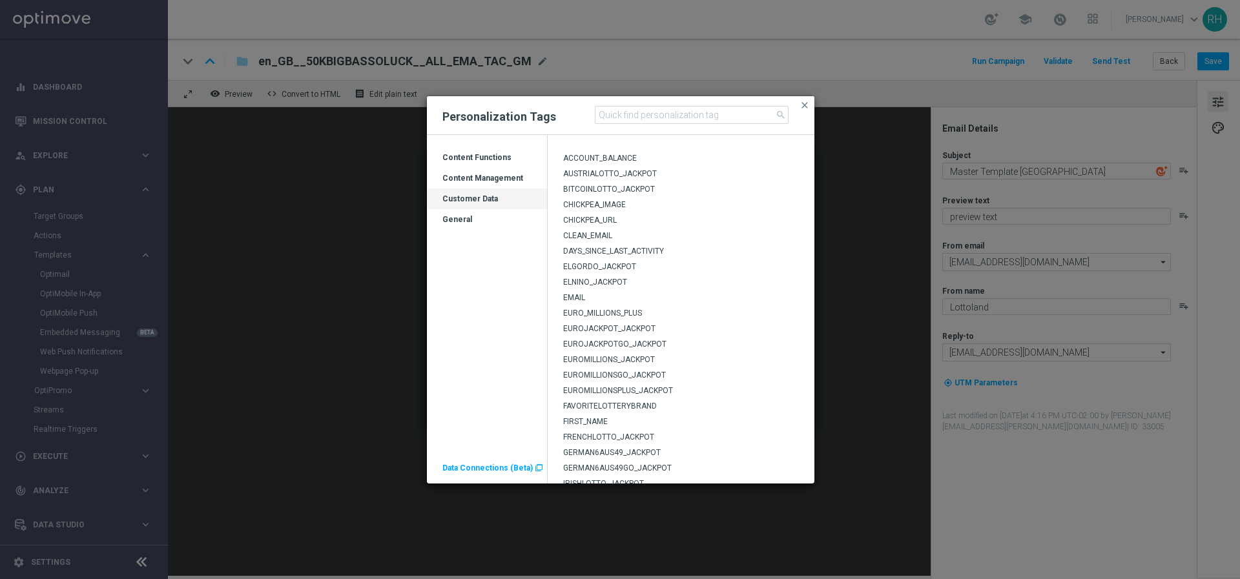
click at [584, 418] on span "FIRST_NAME" at bounding box center [585, 421] width 45 height 9
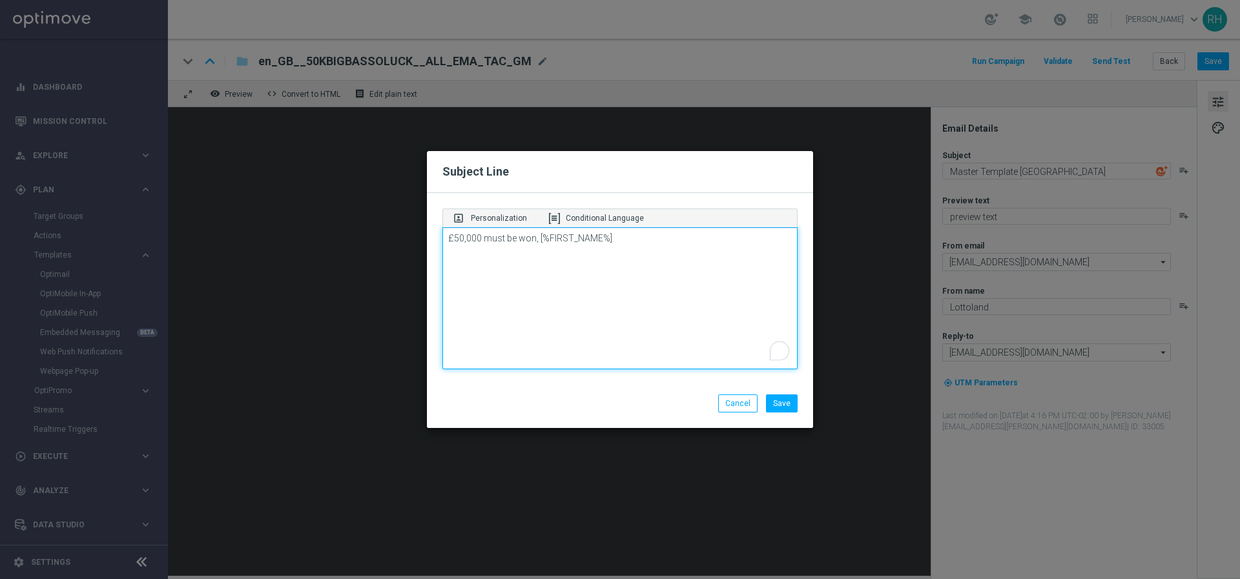
click at [677, 249] on textarea "£50,000 must be won, [%FIRST_NAME%]" at bounding box center [619, 298] width 355 height 142
type textarea "£50,000 must be won, [%FIRST_NAME%]!"
click at [779, 408] on button "Save" at bounding box center [782, 404] width 32 height 18
type textarea "£50,000 must be won, [%FIRST_NAME%]!"
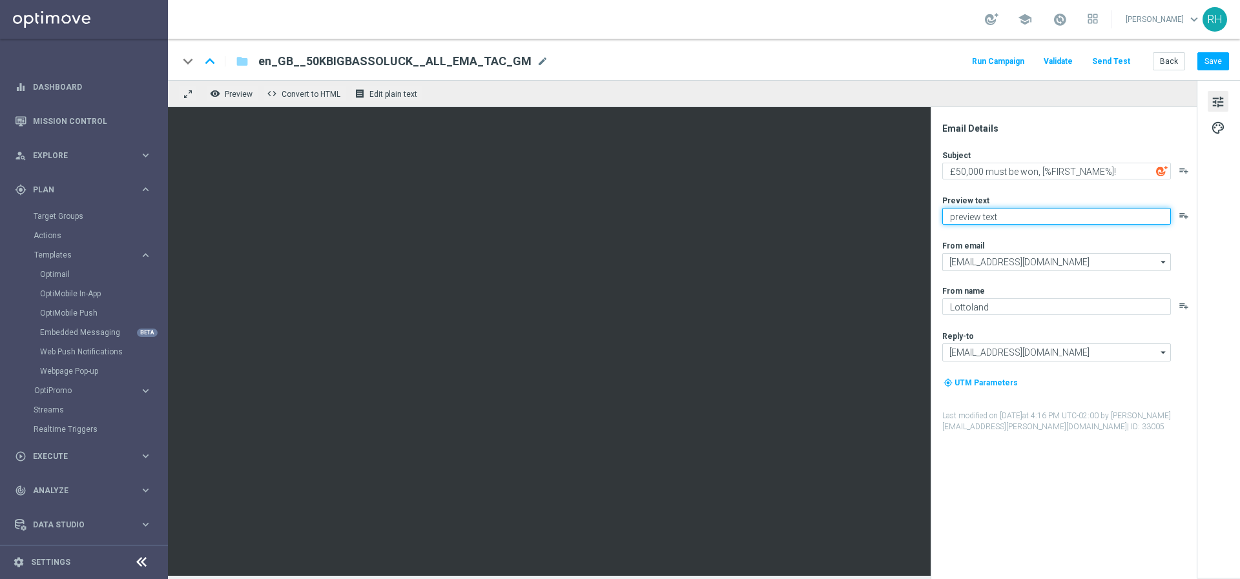
click at [1040, 214] on textarea "preview text" at bounding box center [1056, 216] width 229 height 17
paste textarea "Win a share of £50,000 from our total prize pool!"
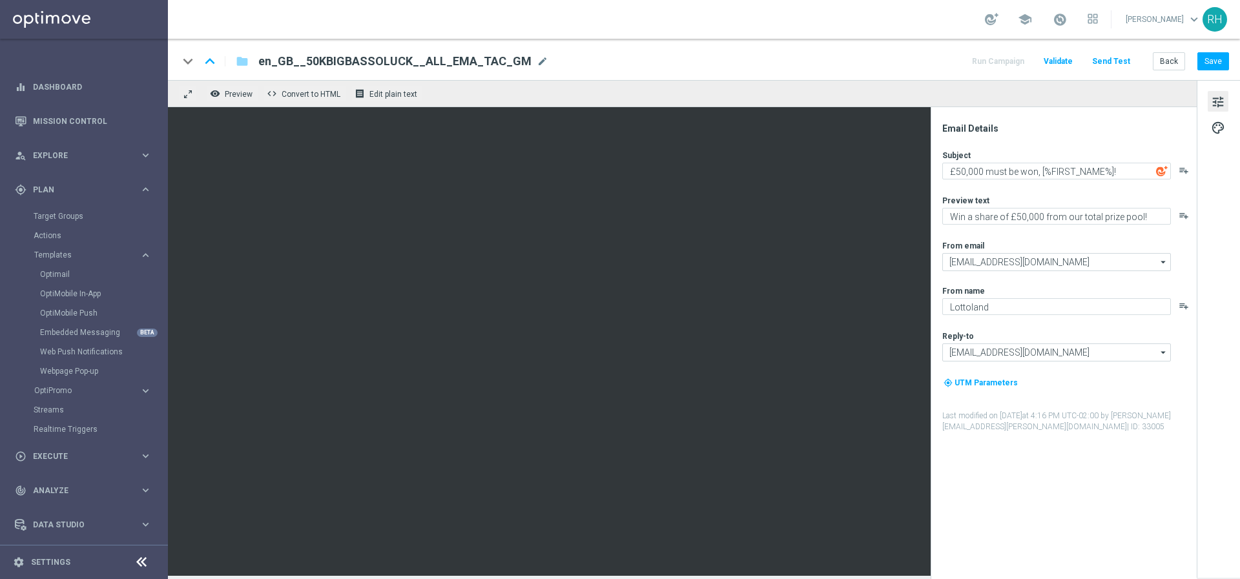
click at [1037, 181] on div "Subject £50,000 must be won, [%FIRST_NAME%]! playlist_add Preview text Win a sh…" at bounding box center [1068, 291] width 253 height 283
click at [989, 246] on div "From email" at bounding box center [1068, 245] width 253 height 10
click at [990, 236] on div "Subject £50,000 must be won, [%FIRST_NAME%]! playlist_add Preview text Win a sh…" at bounding box center [1068, 291] width 253 height 283
click at [991, 233] on div "Subject £50,000 must be won, [%FIRST_NAME%]! playlist_add Preview text Win a sh…" at bounding box center [1068, 291] width 253 height 283
click at [964, 218] on textarea "Win a share of £50,000 from our total prize pool!" at bounding box center [1056, 216] width 229 height 17
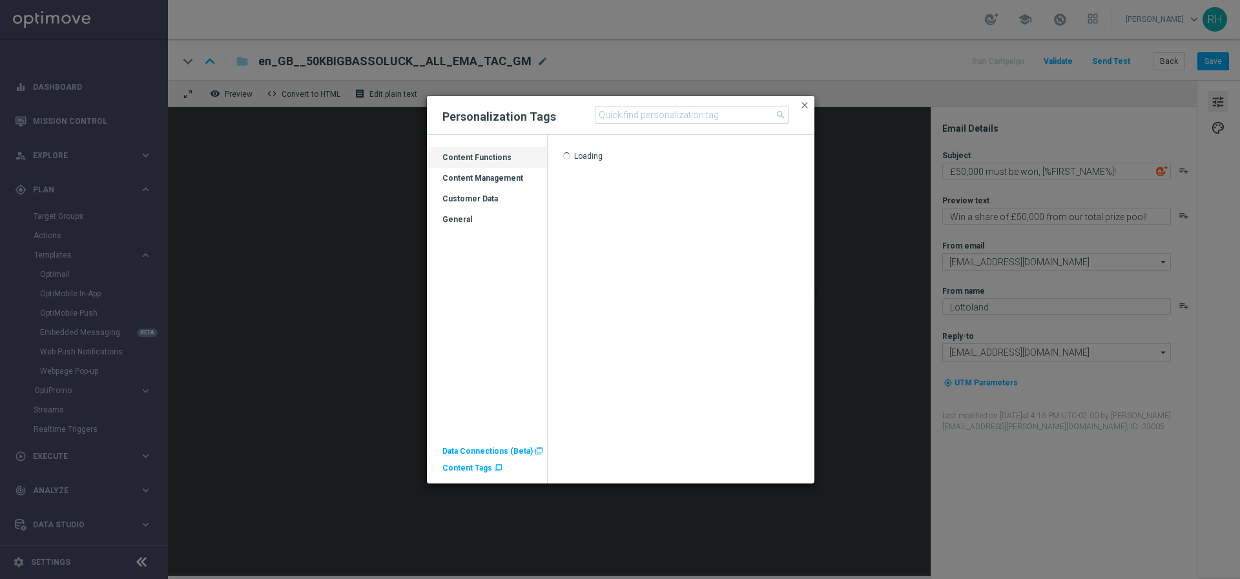
click at [492, 204] on div "Customer Data" at bounding box center [487, 204] width 120 height 21
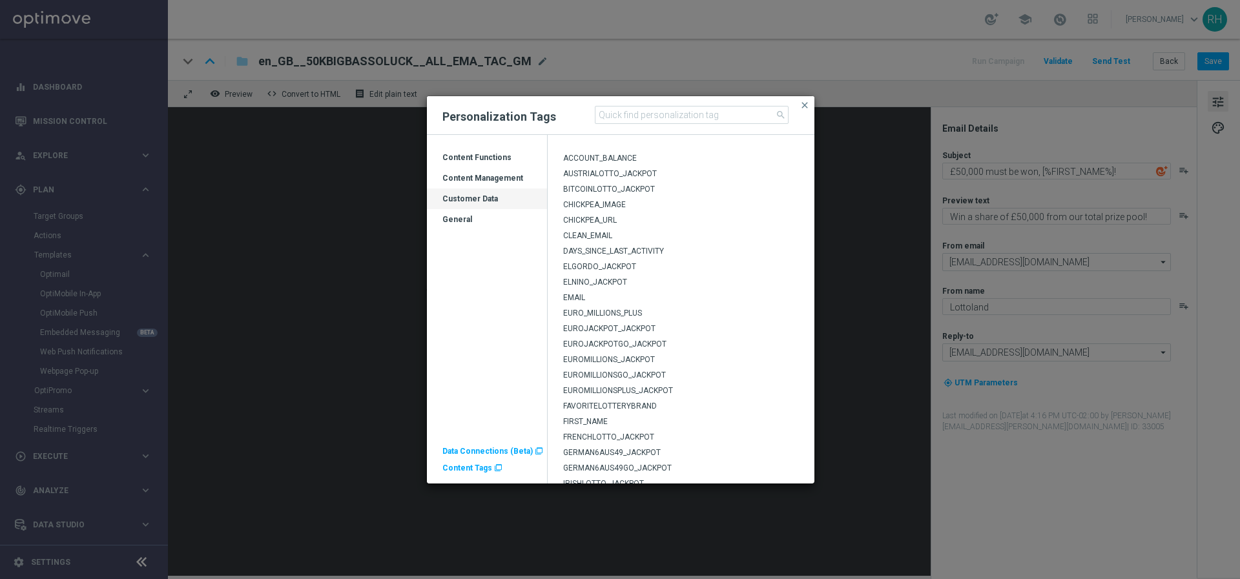
click at [585, 427] on div "FIRST_NAME" at bounding box center [681, 424] width 267 height 15
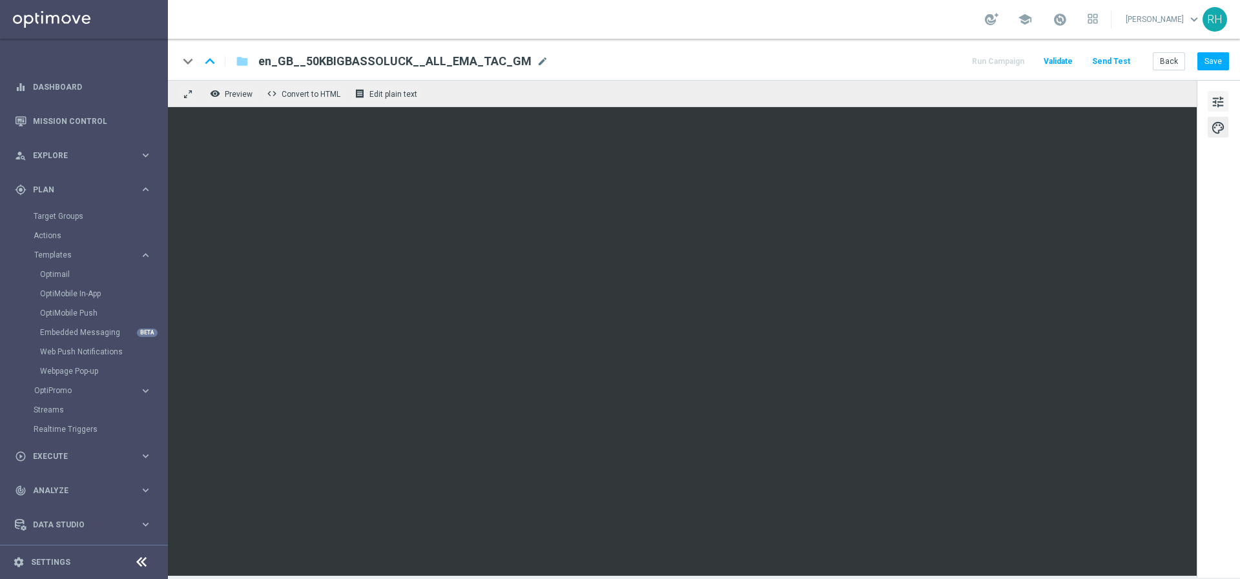
click at [1215, 98] on span "tune" at bounding box center [1218, 102] width 14 height 17
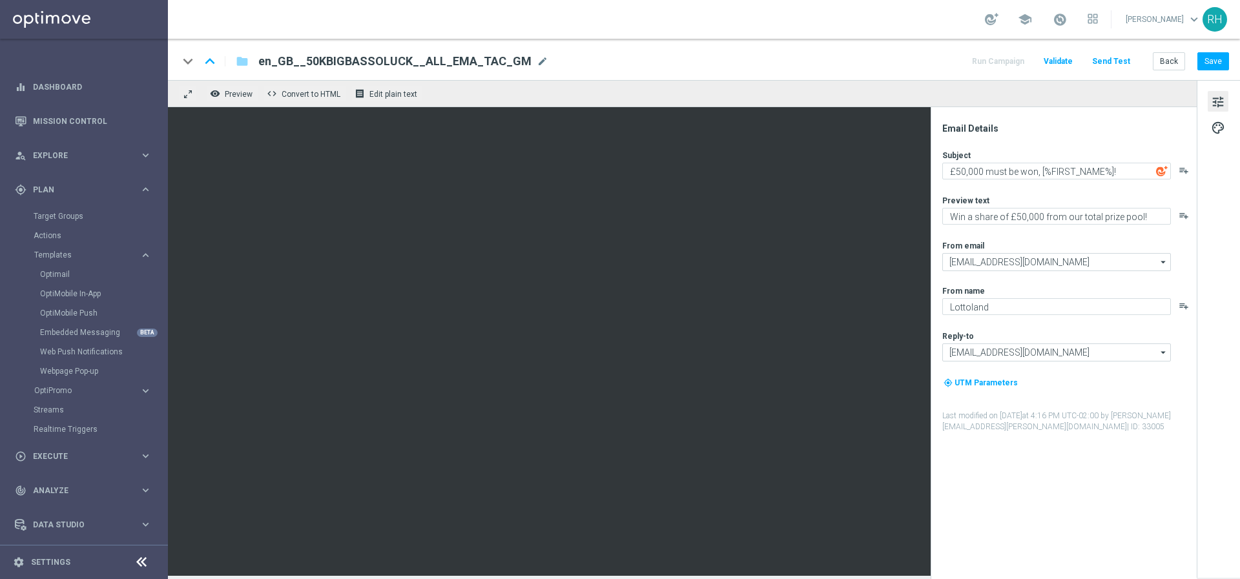
click at [984, 227] on div "Subject £50,000 must be won, [%FIRST_NAME%]! playlist_add Preview text Win a sh…" at bounding box center [1068, 291] width 253 height 283
click at [980, 216] on textarea "Win a share of £50,000 from our total prize pool!" at bounding box center [1056, 216] width 229 height 17
click at [989, 229] on div "Subject £50,000 must be won, [%FIRST_NAME%]! playlist_add Preview text Win a sh…" at bounding box center [1068, 291] width 253 height 283
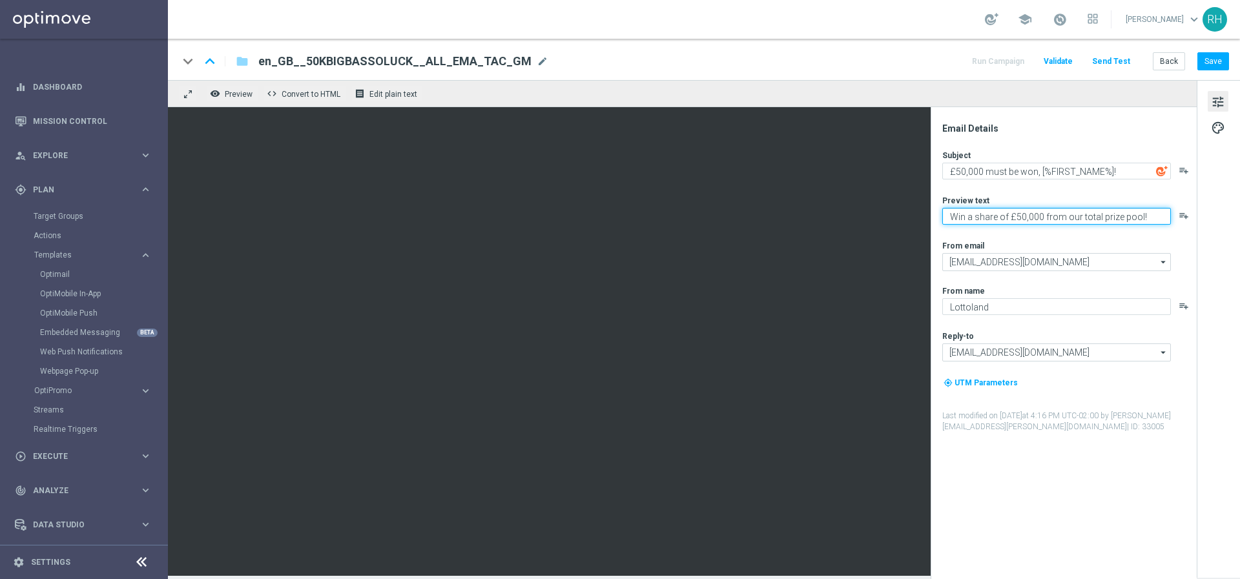
click at [975, 223] on textarea "Win a share of £50,000 from our total prize pool!" at bounding box center [1056, 216] width 229 height 17
click at [1084, 160] on div "Subject" at bounding box center [1068, 155] width 253 height 10
click at [969, 214] on textarea "Win a share of £50,000 from our total prize pool!" at bounding box center [1056, 216] width 229 height 17
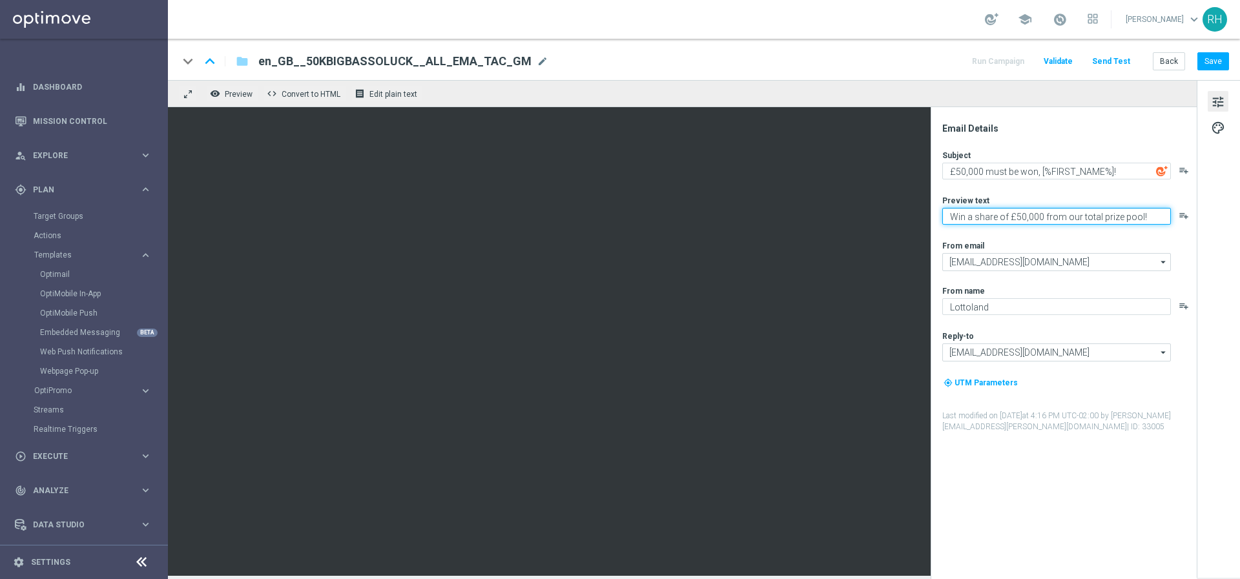
click at [958, 218] on textarea "Win a share of £50,000 from our total prize pool!" at bounding box center [1056, 216] width 229 height 17
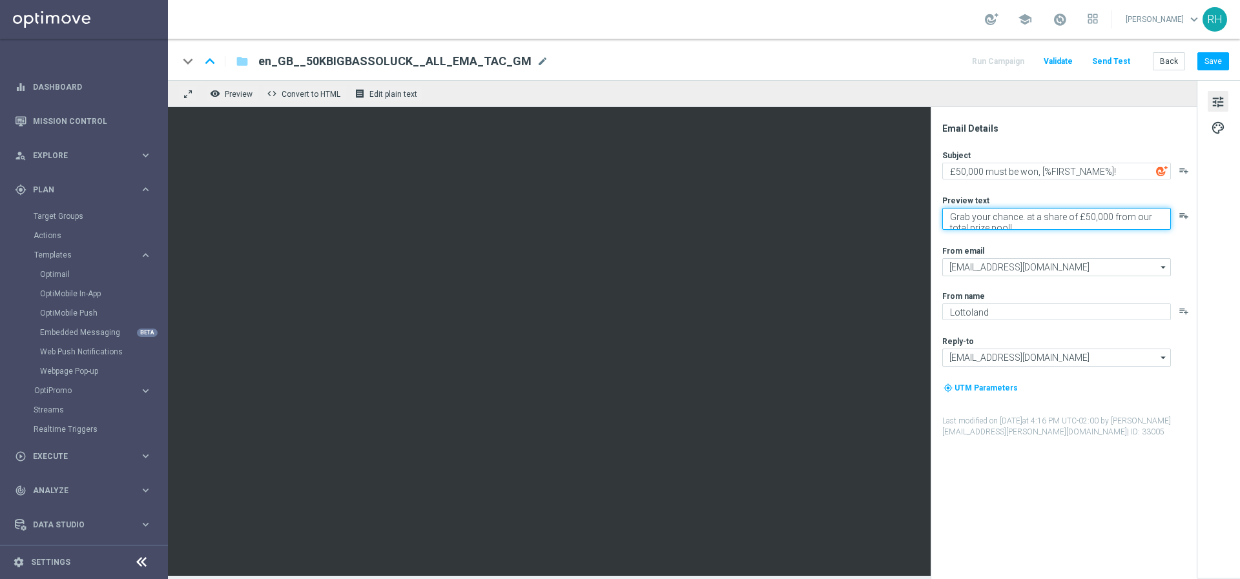
click at [1108, 218] on textarea "Grab your chance. at a share of £50,000 from our total prize pool!" at bounding box center [1056, 219] width 229 height 22
click at [1074, 217] on textarea "Grab your chance. at a share of £50,000 from our total prize pool!" at bounding box center [1056, 219] width 229 height 22
click at [1116, 216] on textarea "Grab your chance. at a share of a £50,000 from our total prize pool!" at bounding box center [1056, 219] width 229 height 22
click at [967, 225] on textarea "Grab your chance. at a share of a £50,000 from our total prize pool!" at bounding box center [1056, 219] width 229 height 22
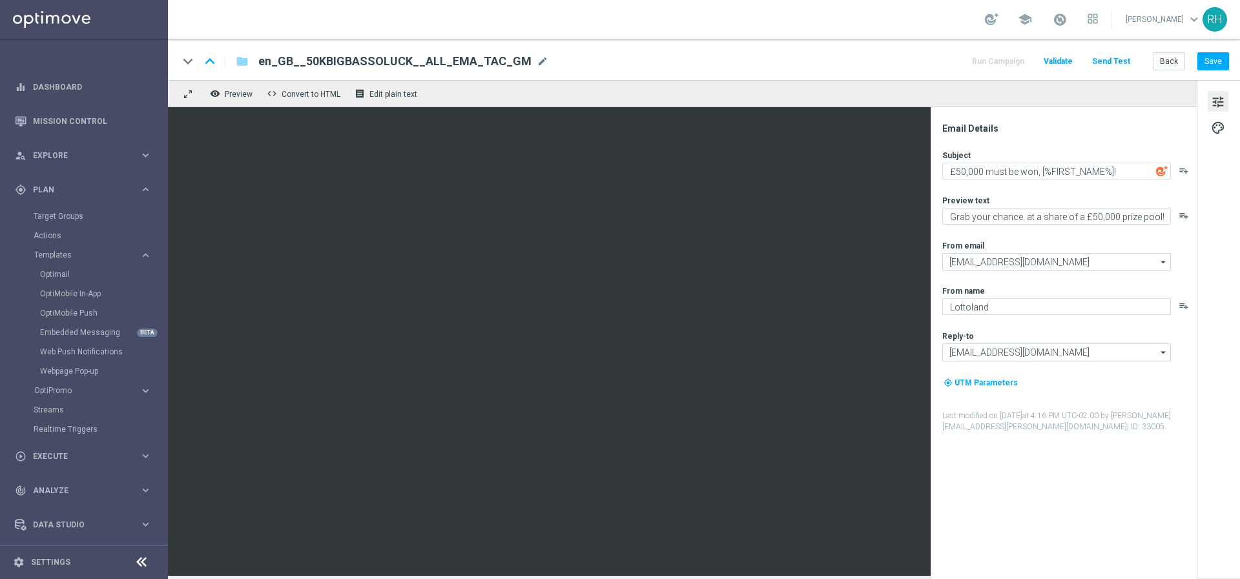
click at [962, 188] on div "Subject £50,000 must be won, [%FIRST_NAME%]! playlist_add Preview text Grab you…" at bounding box center [1068, 291] width 253 height 283
click at [988, 167] on textarea "£50,000 must be won, [%FIRST_NAME%]!" at bounding box center [1056, 171] width 229 height 17
click at [1009, 211] on textarea "Grab your chance. at a share of a £50,000 prize pool!" at bounding box center [1056, 216] width 229 height 17
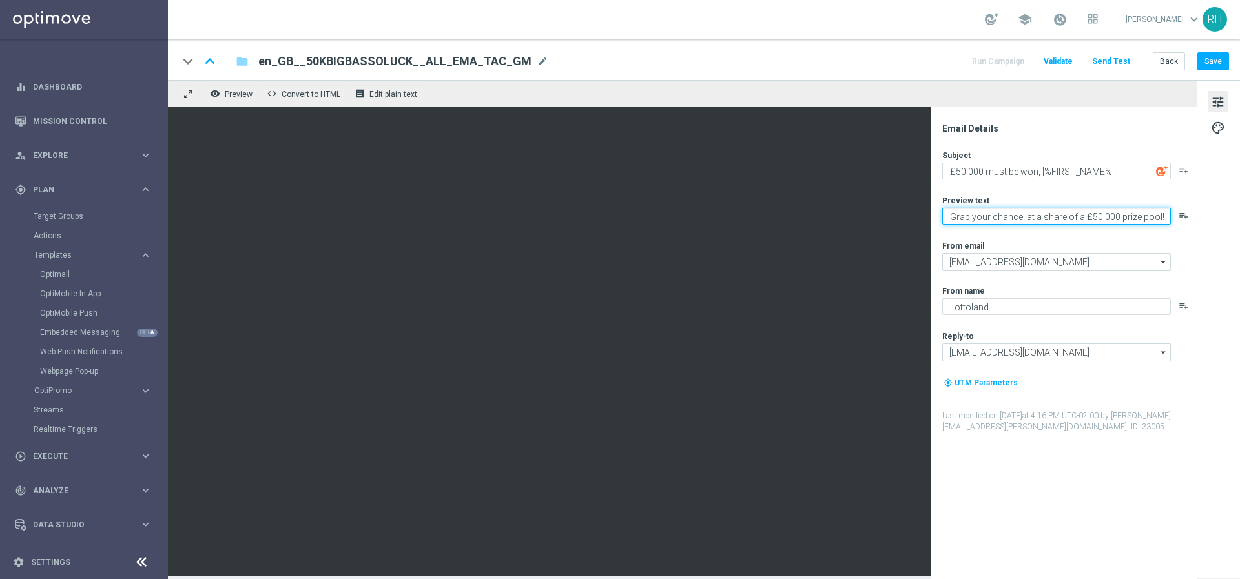
click at [1009, 211] on textarea "Grab your chance. at a share of a £50,000 prize pool!" at bounding box center [1056, 216] width 229 height 17
paste textarea "Chance to Win a Share of £50,000"
click at [1009, 211] on textarea "Chance to Win a Share of £50,000!" at bounding box center [1056, 216] width 229 height 17
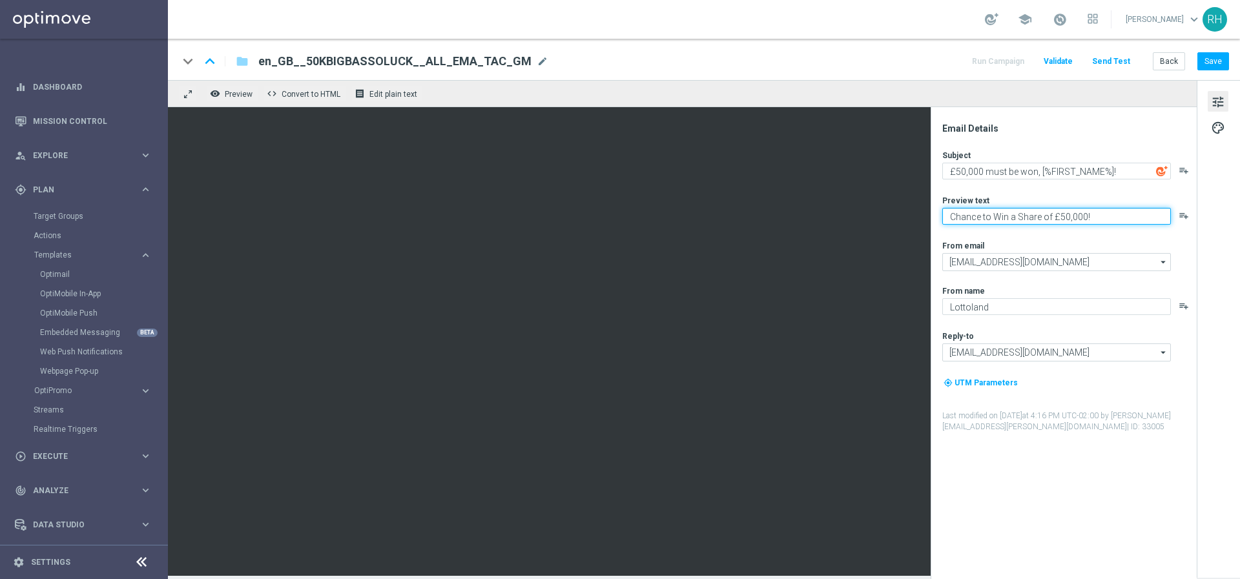
click at [1009, 211] on textarea "Chance to Win a Share of £50,000!" at bounding box center [1056, 216] width 229 height 17
type textarea "Chance to Win a Share of £50,000!"
click at [1214, 58] on button "Save" at bounding box center [1213, 61] width 32 height 18
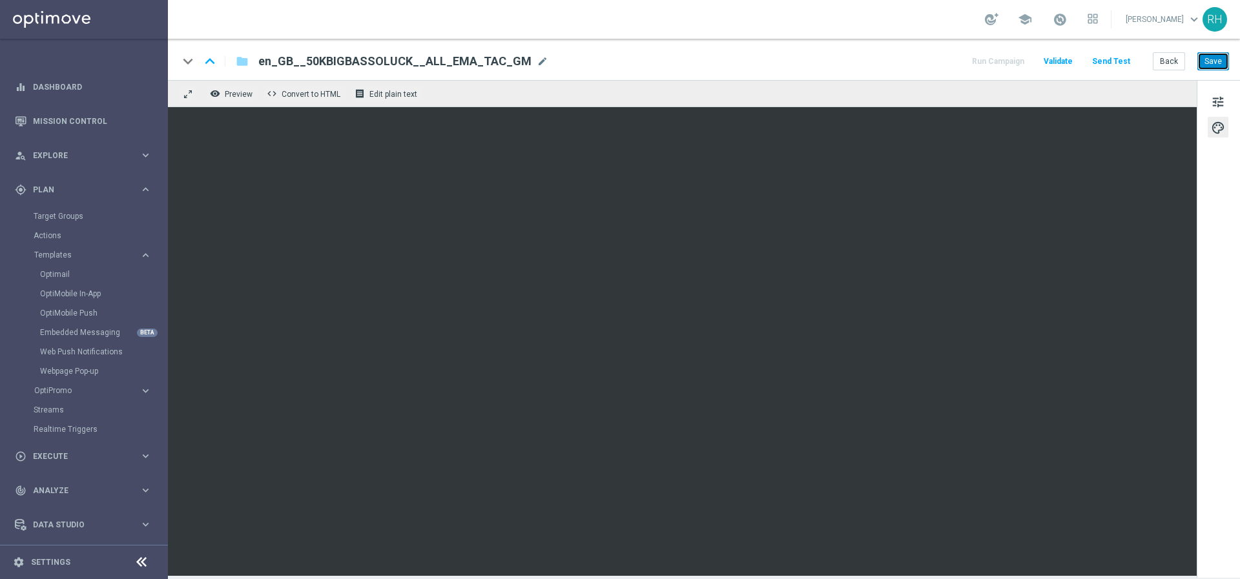
click at [1220, 61] on button "Save" at bounding box center [1213, 61] width 32 height 18
click at [1222, 106] on span "tune" at bounding box center [1218, 102] width 14 height 17
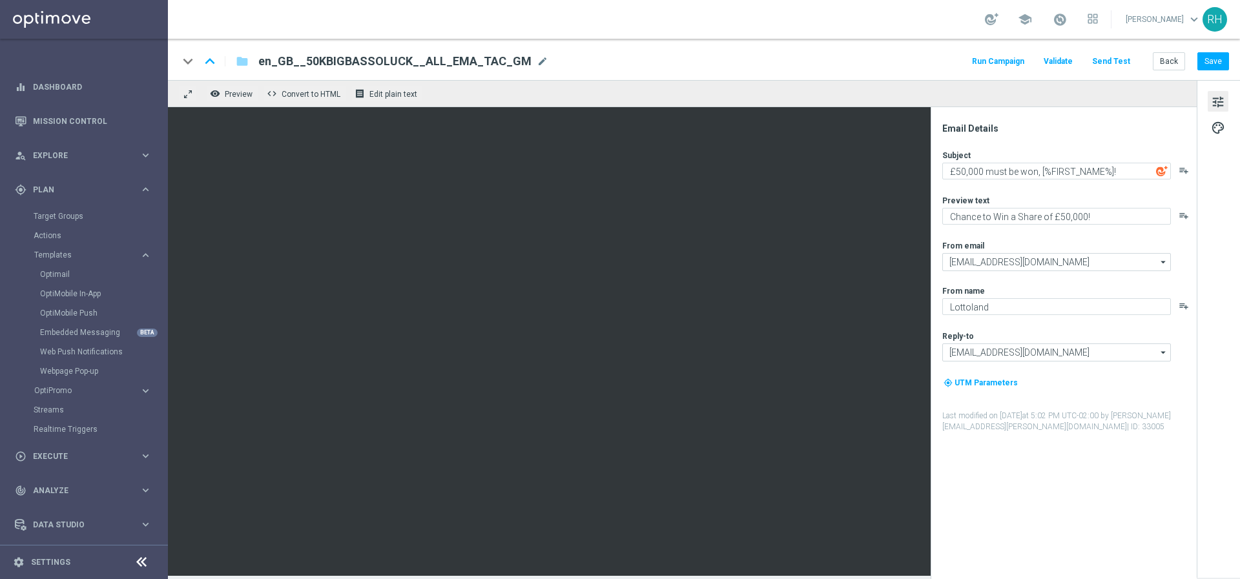
click at [1234, 130] on div "tune palette" at bounding box center [1218, 329] width 43 height 498
click at [1230, 129] on div "tune palette" at bounding box center [1218, 329] width 43 height 498
click at [1220, 129] on span "palette" at bounding box center [1218, 127] width 14 height 17
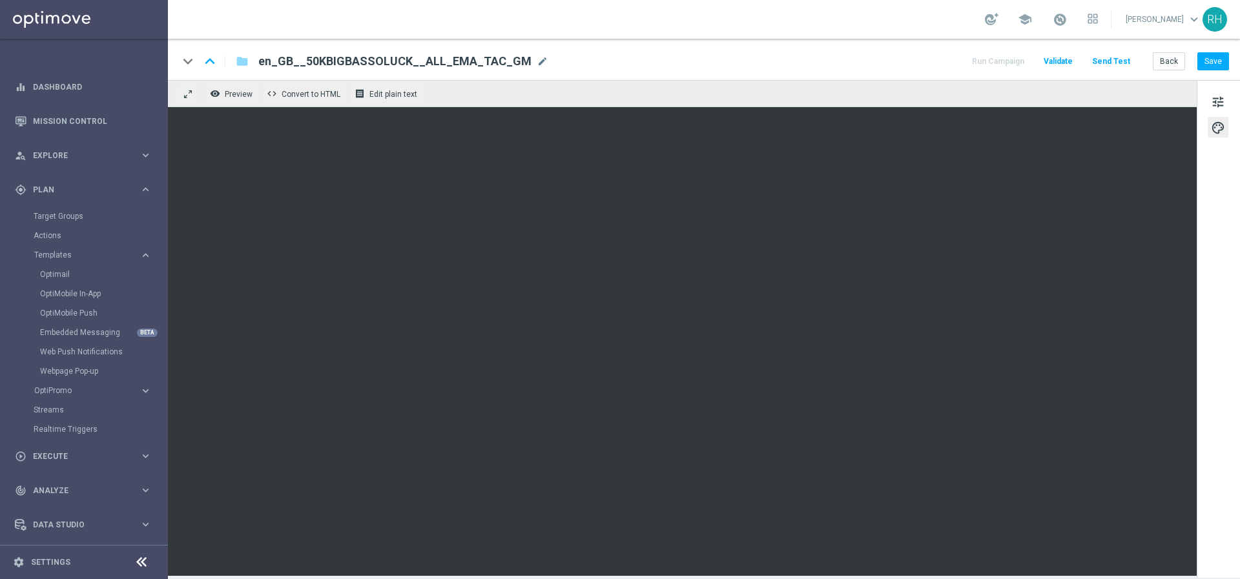
click at [687, 57] on div "keyboard_arrow_down keyboard_arrow_up folder en_GB__50KBIGBASSOLUCK__ALL_EMA_TA…" at bounding box center [703, 61] width 1051 height 17
click at [1208, 65] on button "Save" at bounding box center [1213, 61] width 32 height 18
click at [1217, 61] on button "Save" at bounding box center [1213, 61] width 32 height 18
click at [1216, 99] on span "tune" at bounding box center [1218, 102] width 14 height 17
click at [1215, 65] on button "Save" at bounding box center [1213, 61] width 32 height 18
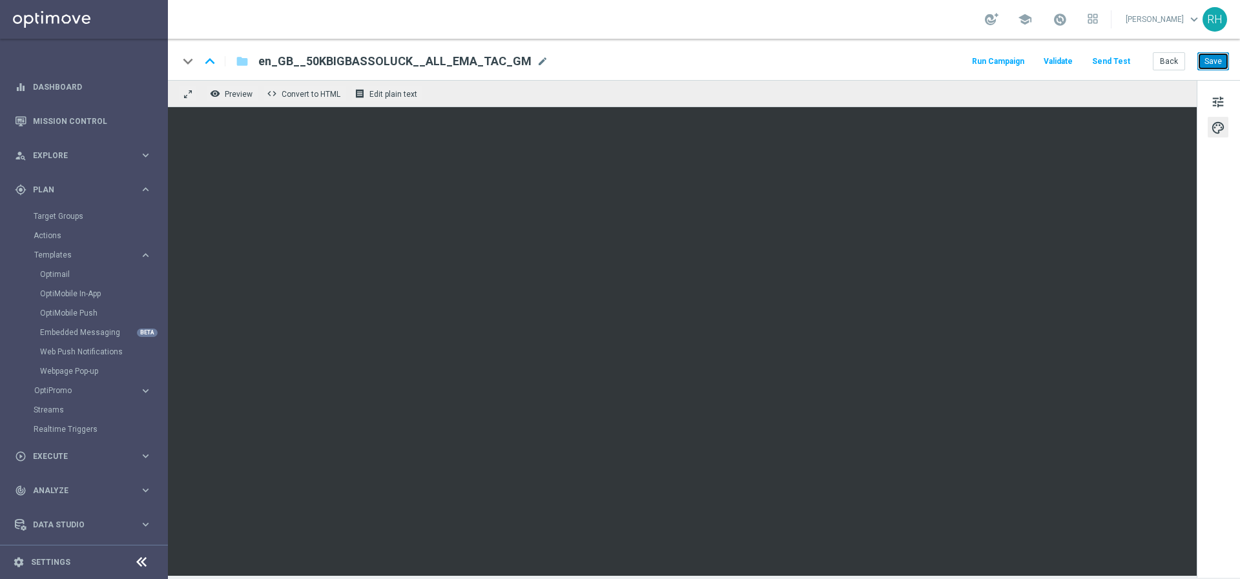
click at [1211, 61] on button "Save" at bounding box center [1213, 61] width 32 height 18
click at [1117, 57] on button "Send Test" at bounding box center [1111, 61] width 42 height 17
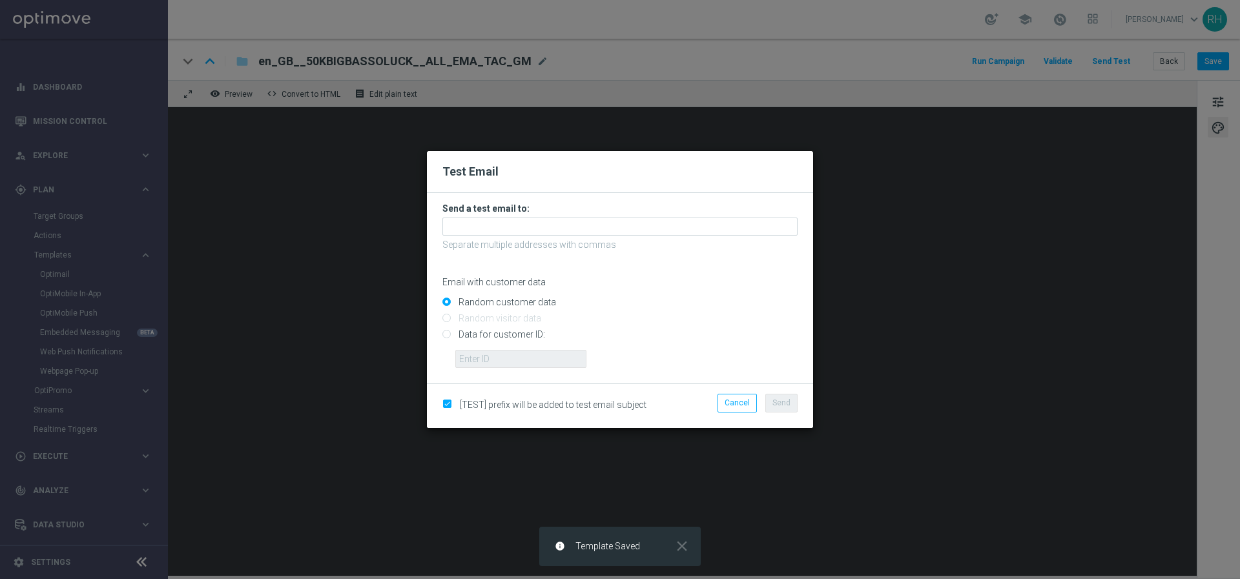
click at [451, 331] on input "Data for customer ID:" at bounding box center [619, 340] width 355 height 18
radio input "true"
click at [473, 357] on input "text" at bounding box center [520, 359] width 131 height 18
type input "9388689"
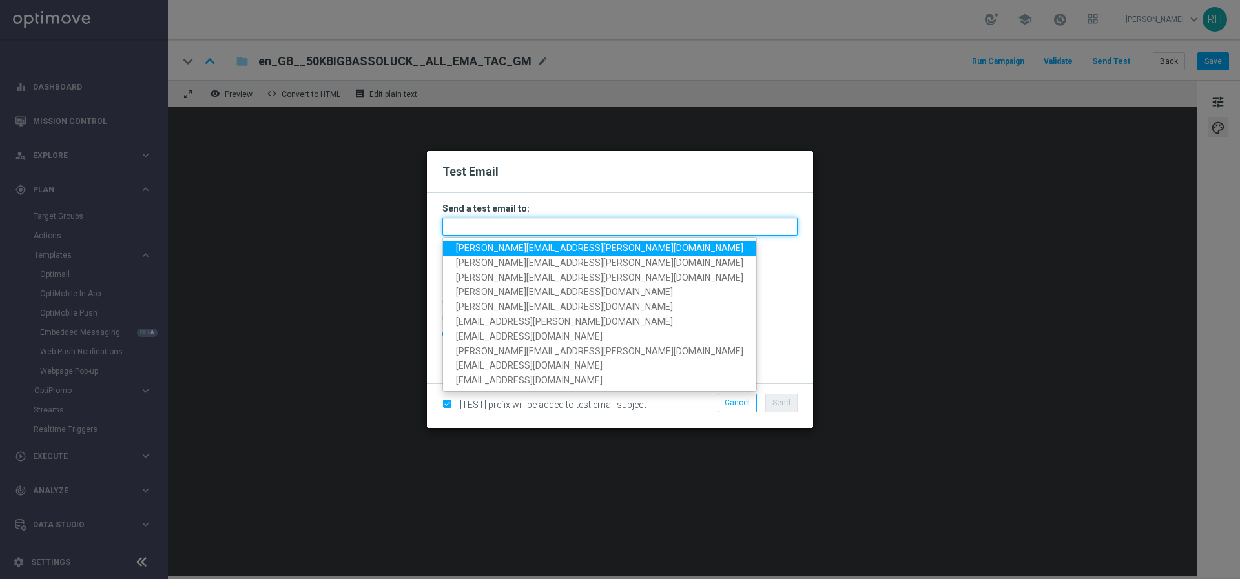
click at [466, 233] on input "text" at bounding box center [619, 227] width 355 height 18
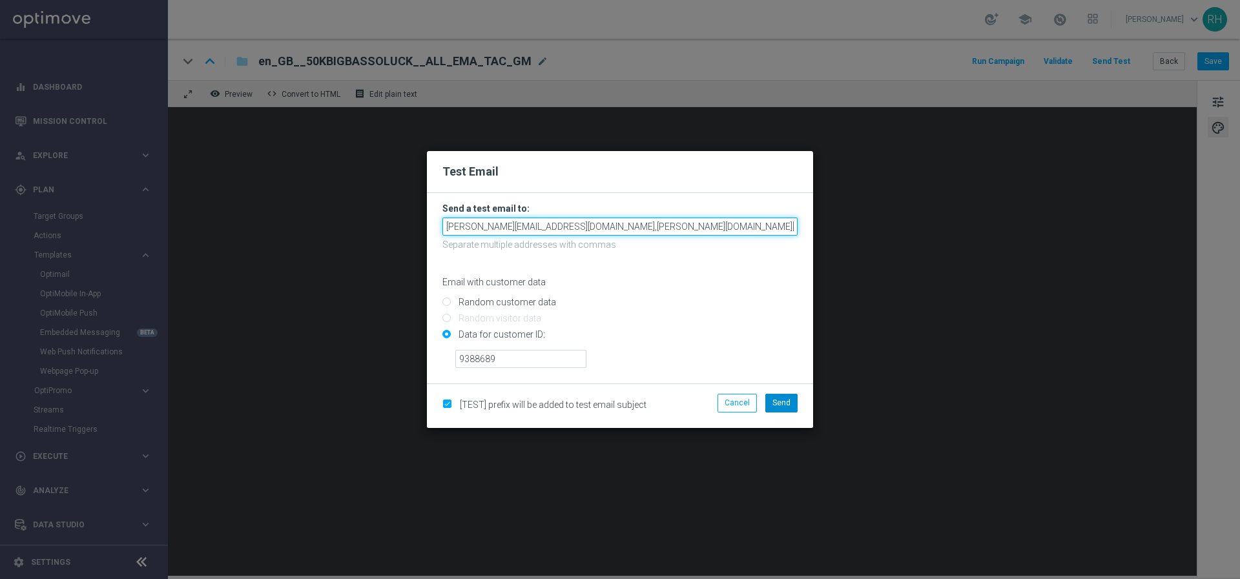
type input "nikola.misotova@lottoland.com,leslie.martinez@lottoland.com,ricky.hubbard@lotto…"
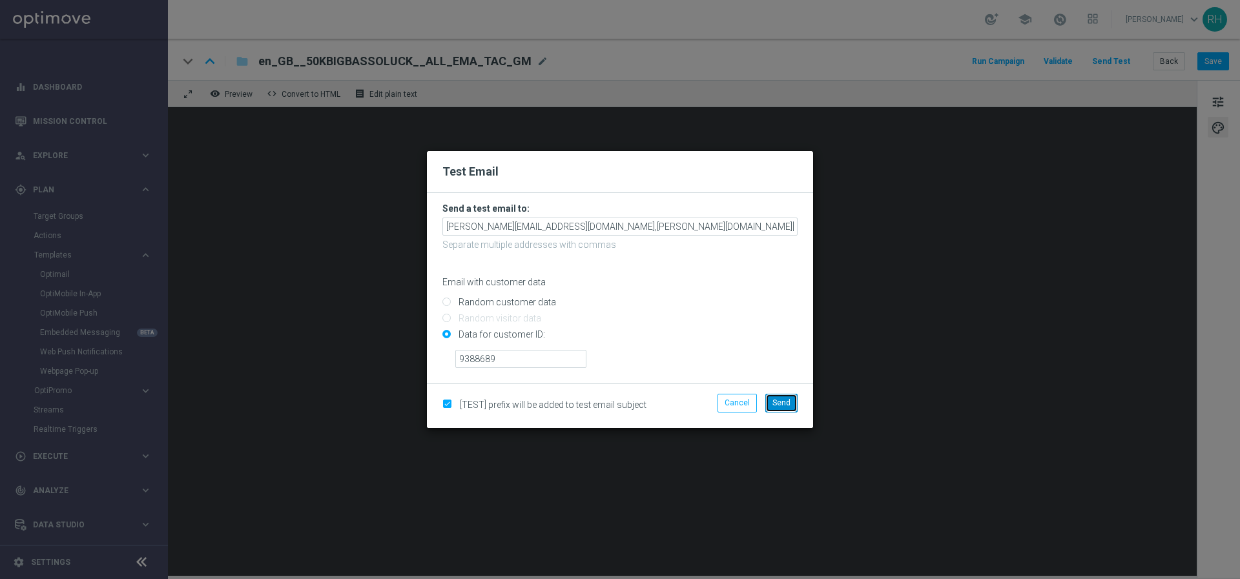
click at [790, 404] on span "Send" at bounding box center [781, 402] width 18 height 9
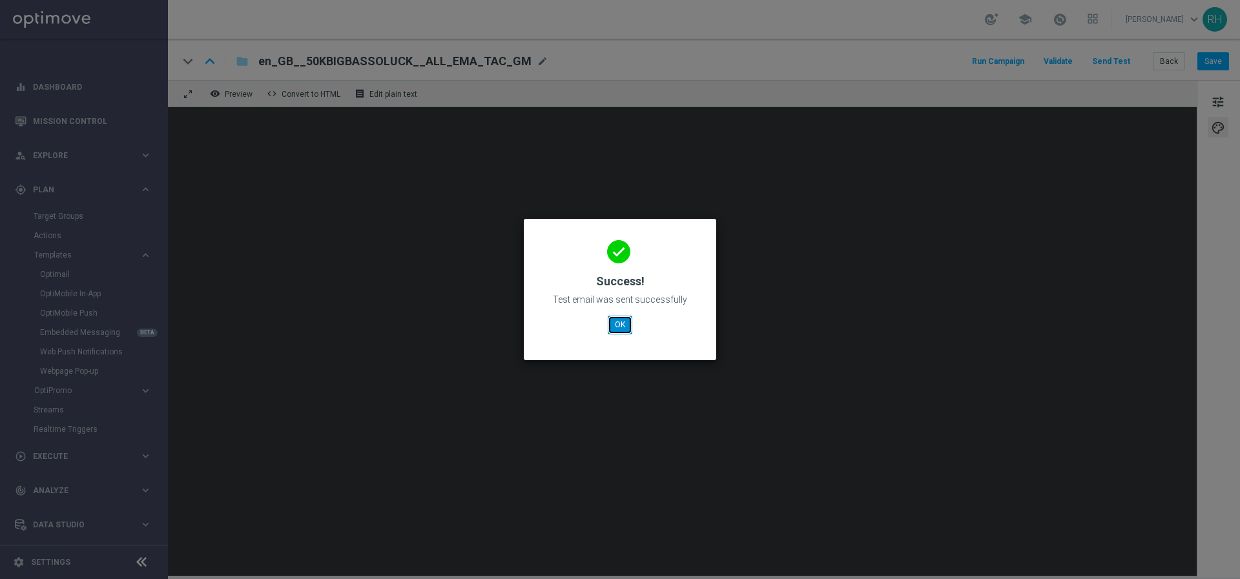
click at [626, 323] on button "OK" at bounding box center [620, 325] width 25 height 18
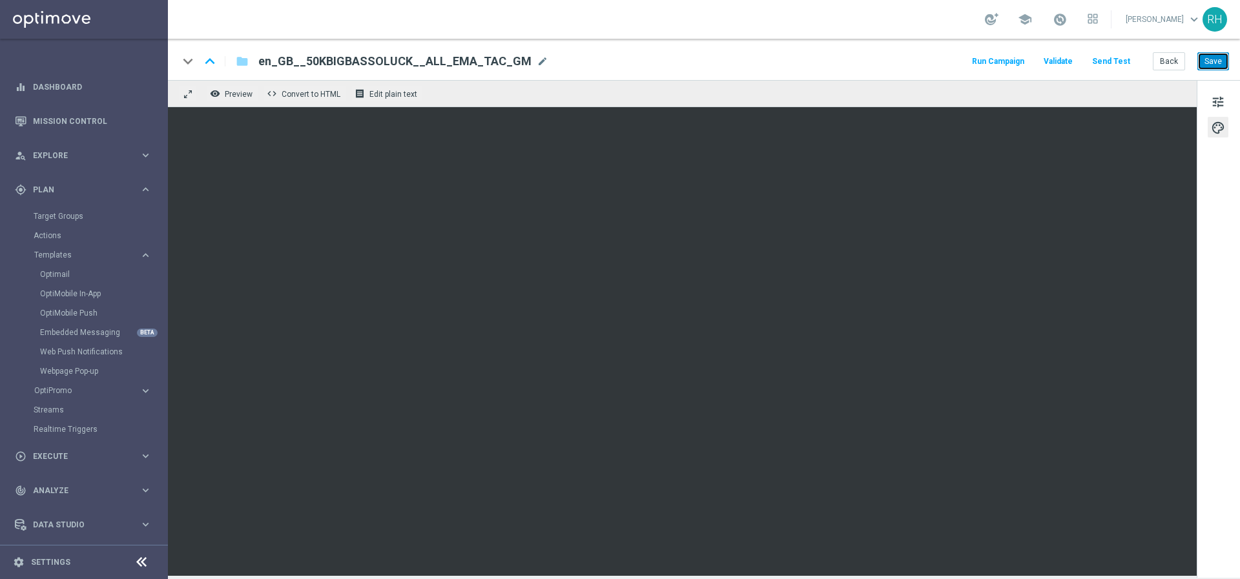
click at [1218, 63] on button "Save" at bounding box center [1213, 61] width 32 height 18
click at [1212, 59] on button "Save" at bounding box center [1213, 61] width 32 height 18
click at [1224, 66] on button "Save" at bounding box center [1213, 61] width 32 height 18
click at [892, 65] on div "keyboard_arrow_down keyboard_arrow_up folder en_GB__50KBIGBASSOLUCK__ALL_EMA_TA…" at bounding box center [703, 61] width 1051 height 17
click at [1213, 76] on div "keyboard_arrow_down keyboard_arrow_up folder en_GB__50KBIGBASSOLUCK__ALL_EMA_TA…" at bounding box center [704, 59] width 1072 height 41
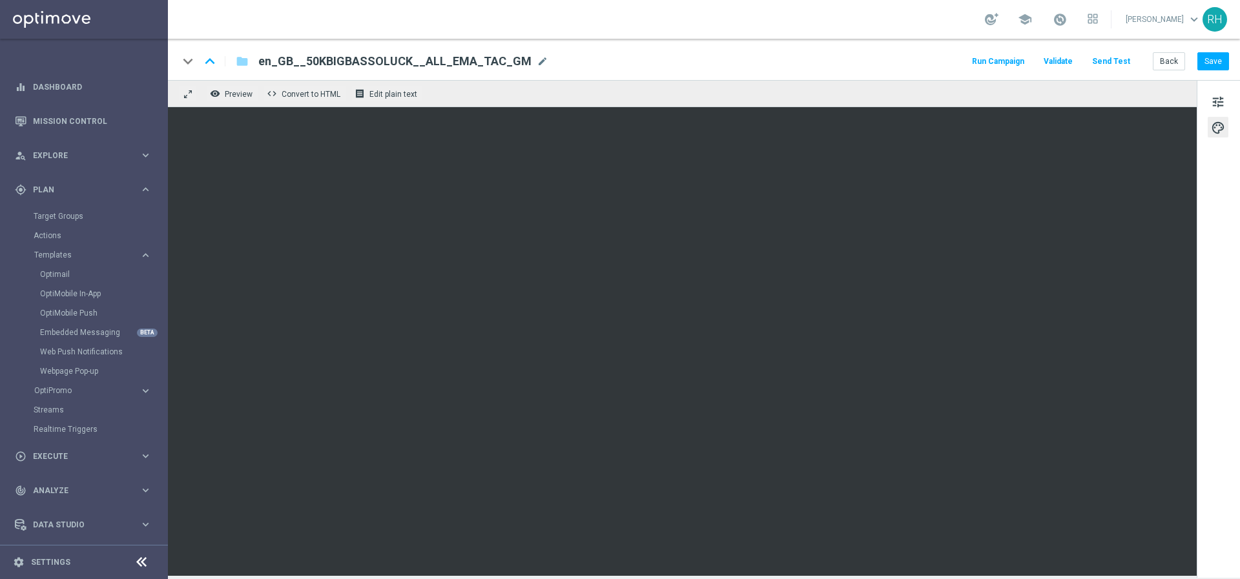
click at [1216, 71] on div "keyboard_arrow_down keyboard_arrow_up folder en_GB__50KBIGBASSOLUCK__ALL_EMA_TA…" at bounding box center [704, 59] width 1072 height 41
click at [1215, 57] on button "Save" at bounding box center [1213, 61] width 32 height 18
click at [843, 62] on div "keyboard_arrow_down keyboard_arrow_up folder en_GB__50KBIGBASSOLUCK__ALL_EMA_TA…" at bounding box center [703, 61] width 1051 height 17
click at [1120, 66] on button "Send Test" at bounding box center [1111, 61] width 42 height 17
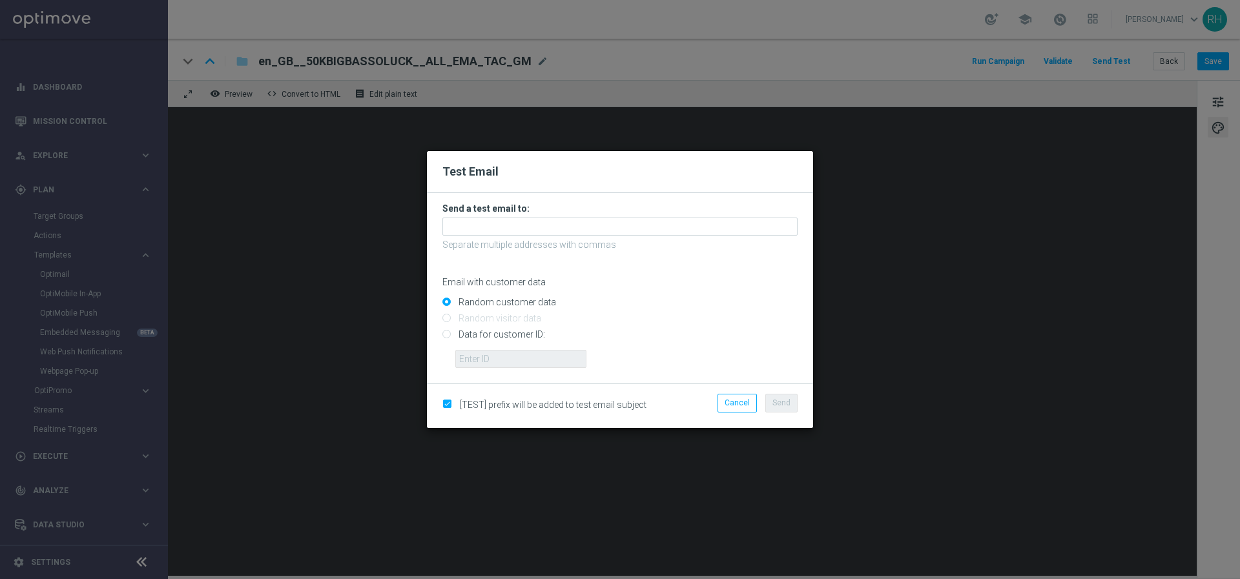
click at [670, 290] on form "Send a test email to: Separate multiple addresses with commas Email with custom…" at bounding box center [619, 285] width 355 height 165
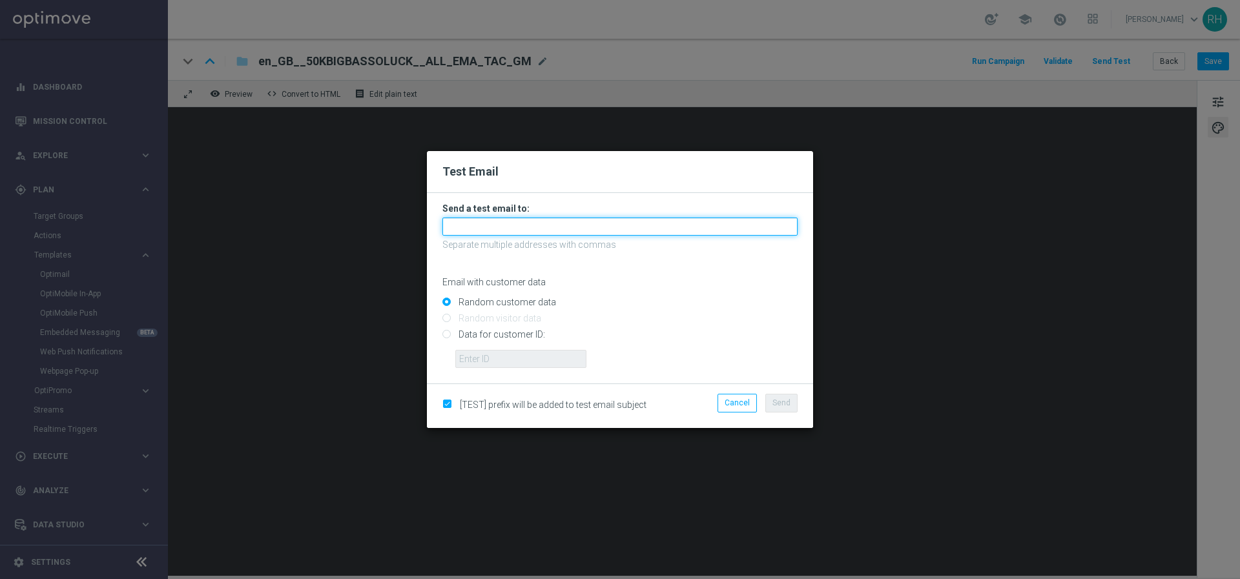
click at [596, 231] on input "text" at bounding box center [619, 227] width 355 height 18
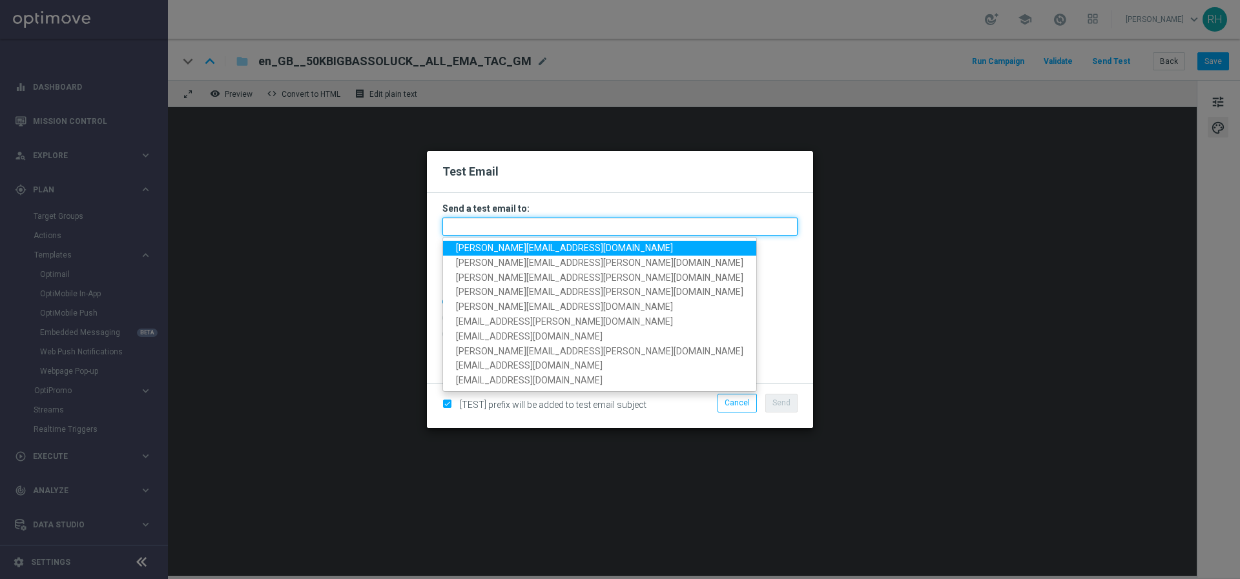
paste input "karolina.swist@lottoland.com"
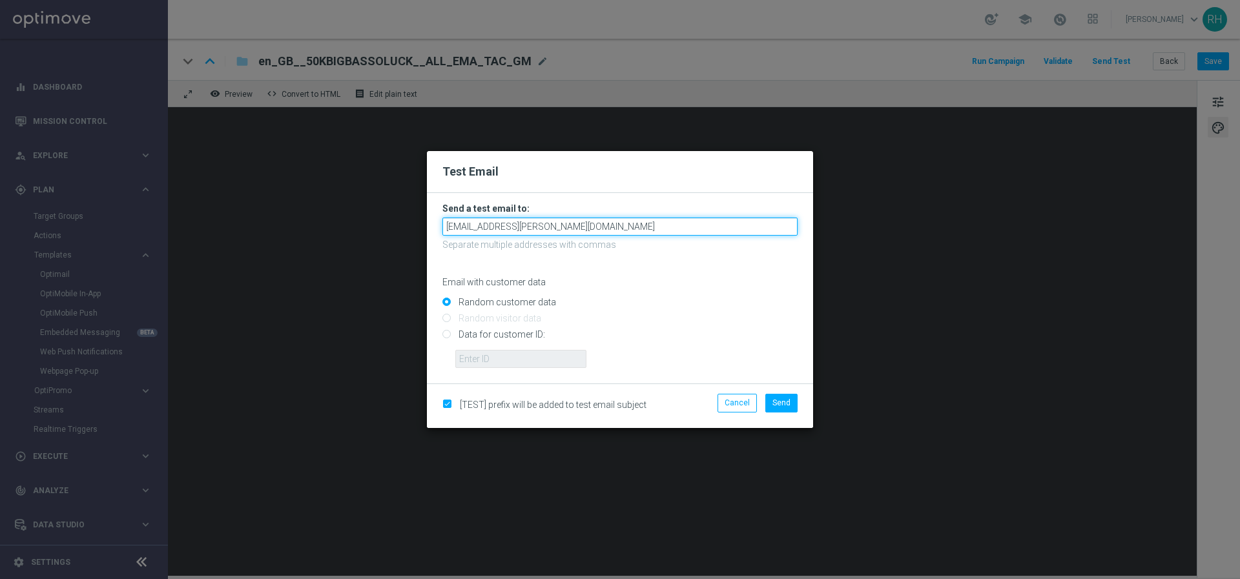
type input "karolina.swist@lottoland.com"
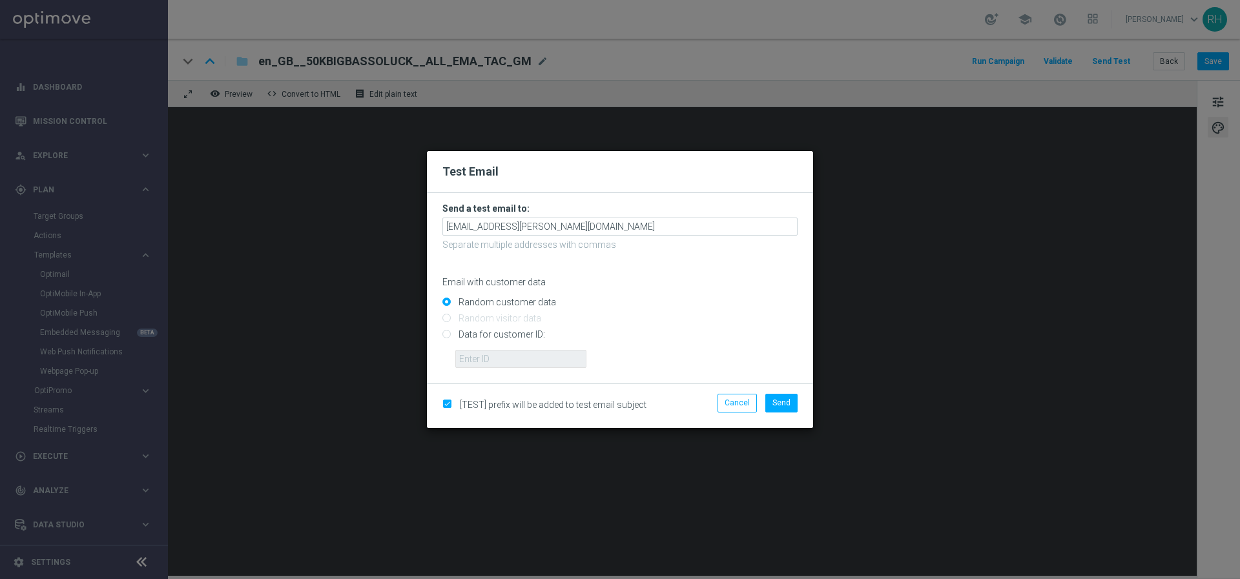
click at [449, 333] on input "Data for customer ID:" at bounding box center [619, 340] width 355 height 18
radio input "true"
click at [478, 355] on input "text" at bounding box center [520, 359] width 131 height 18
type input "9388689"
click at [770, 401] on button "Send" at bounding box center [781, 403] width 32 height 18
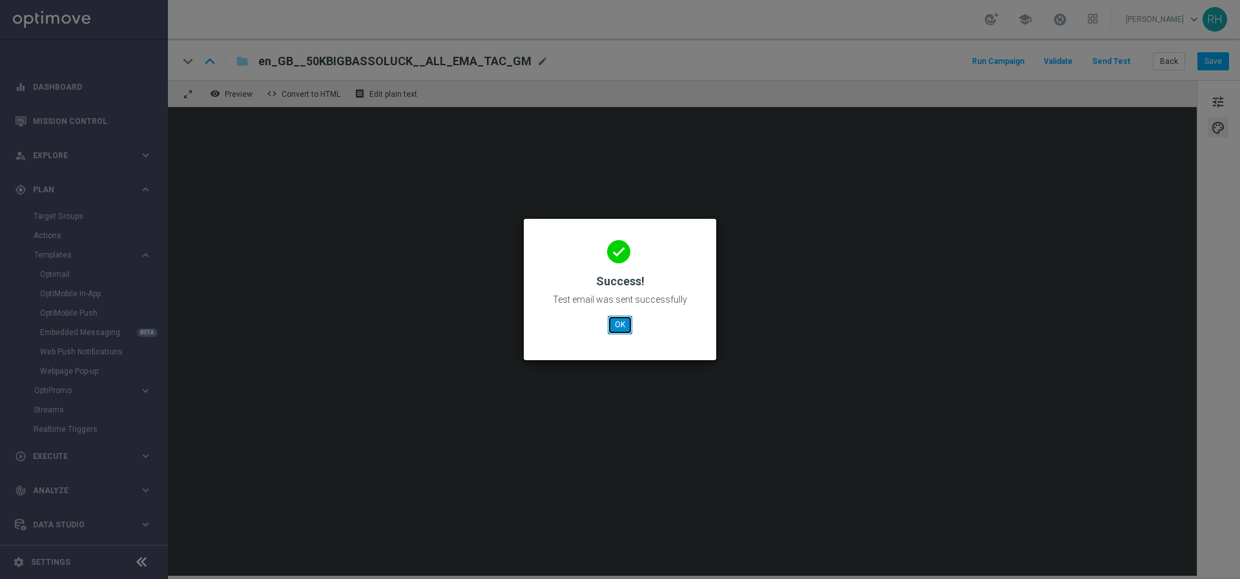
click at [626, 327] on button "OK" at bounding box center [620, 325] width 25 height 18
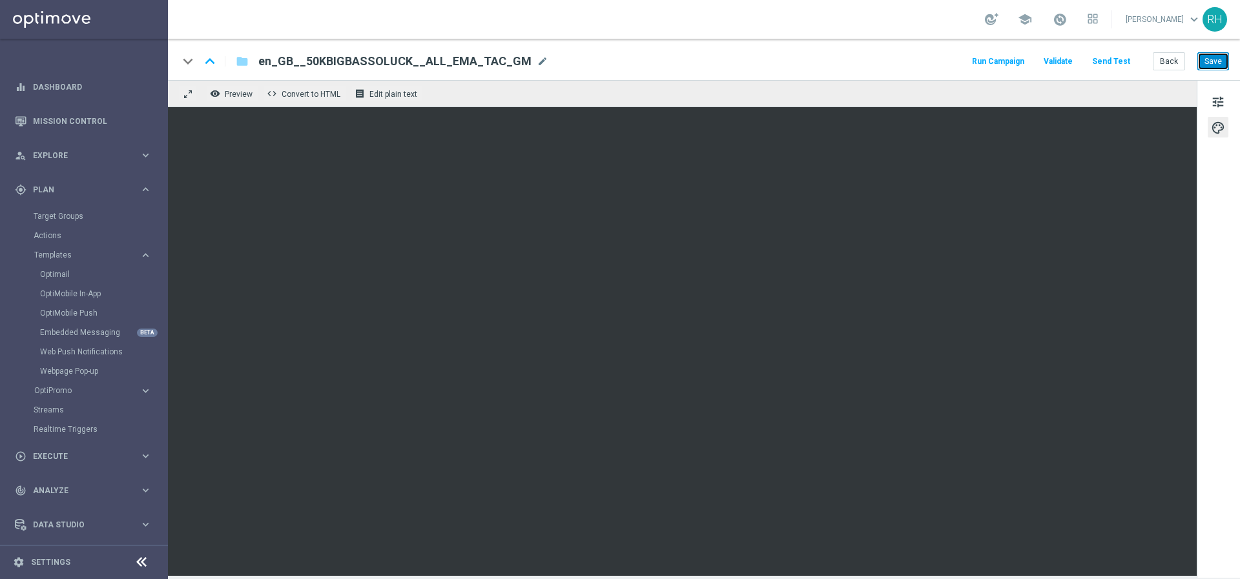
click at [1213, 61] on button "Save" at bounding box center [1213, 61] width 32 height 18
click at [1224, 60] on button "Save" at bounding box center [1213, 61] width 32 height 18
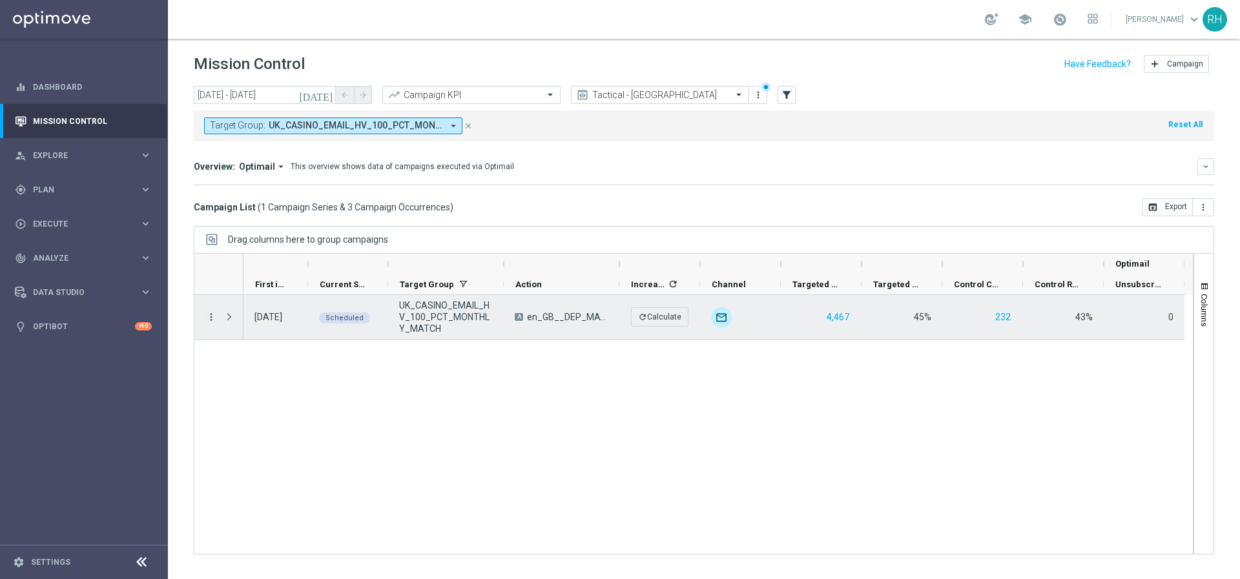
click at [212, 316] on icon "more_vert" at bounding box center [211, 317] width 12 height 12
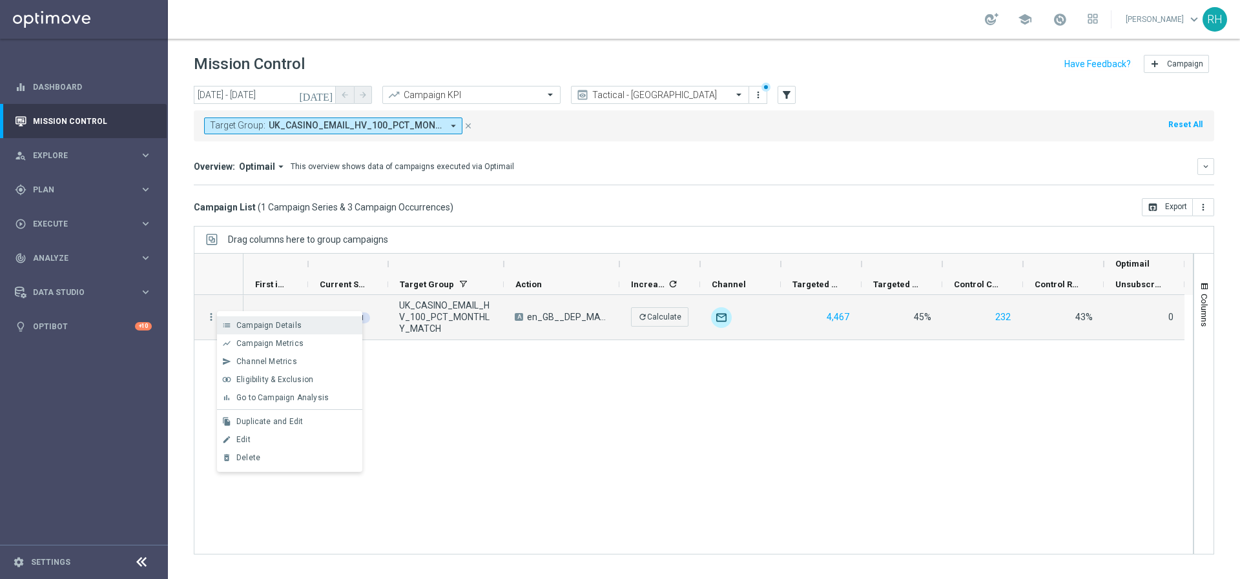
click at [240, 323] on span "Campaign Details" at bounding box center [268, 325] width 65 height 9
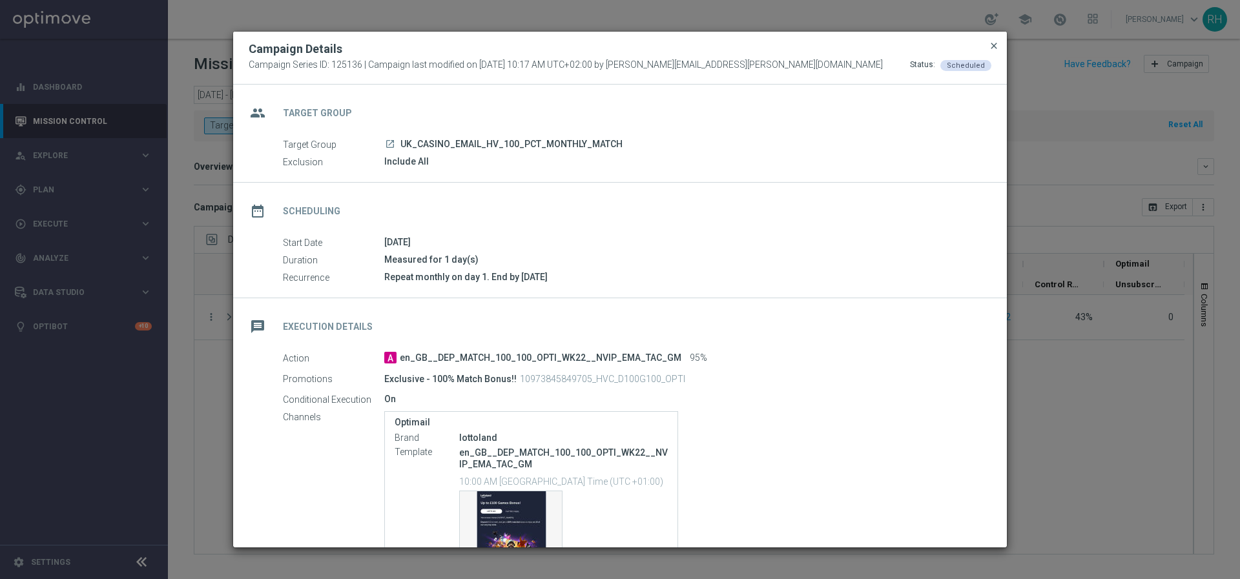
click at [997, 46] on span "close" at bounding box center [994, 46] width 10 height 10
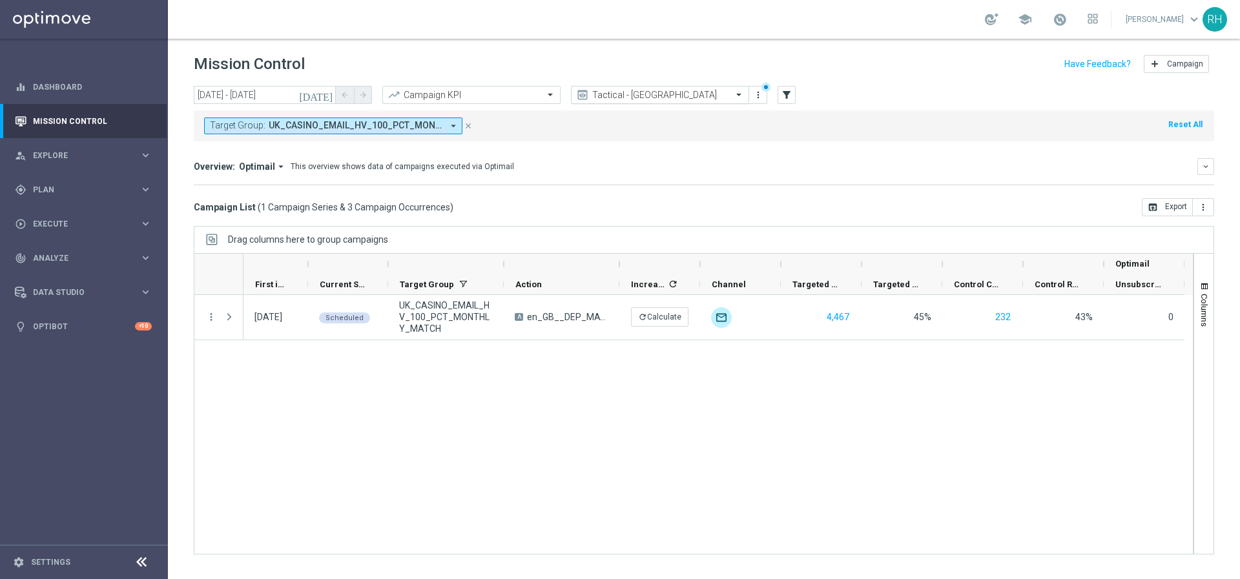
click at [703, 94] on input "text" at bounding box center [647, 95] width 138 height 11
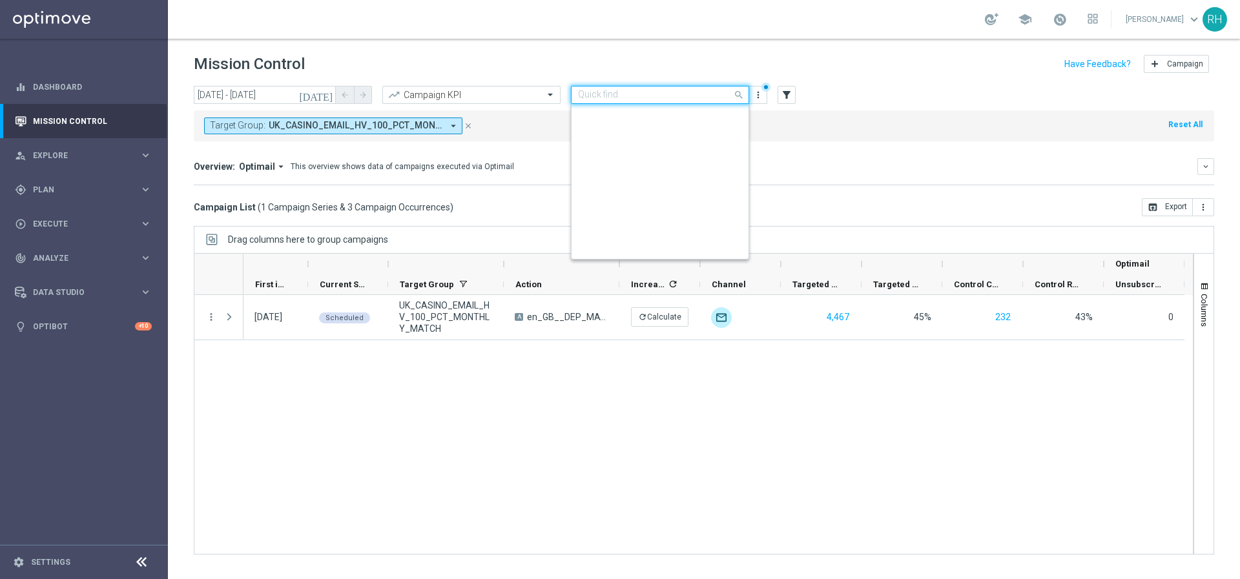
scroll to position [298, 0]
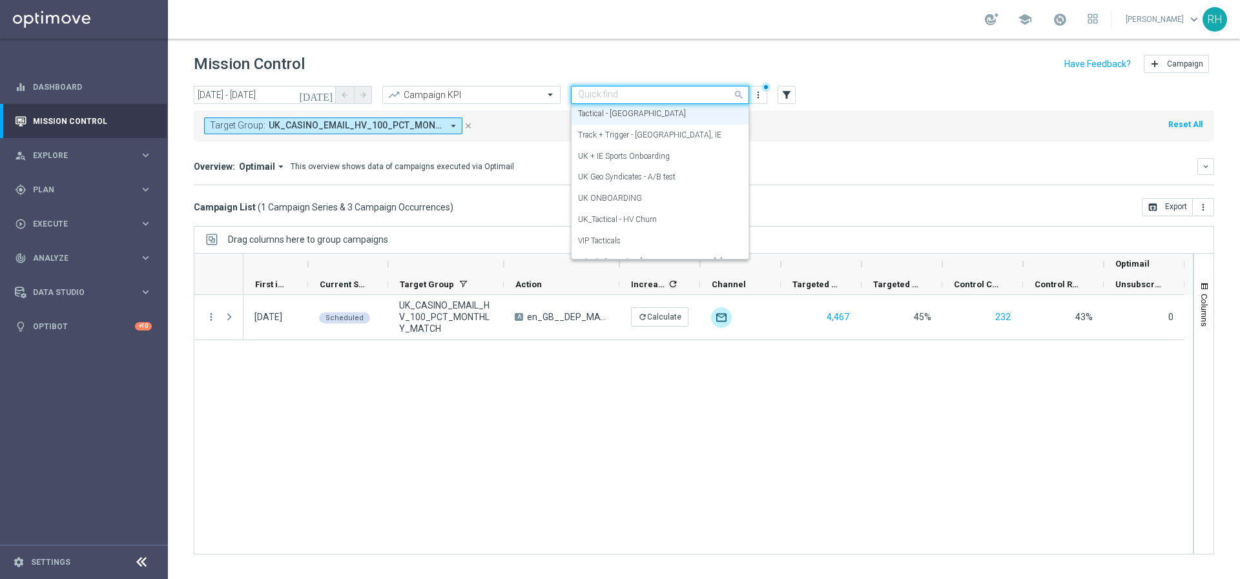
click at [820, 176] on div "Overview: Optimail arrow_drop_down This overview shows data of campaigns execut…" at bounding box center [704, 171] width 1020 height 27
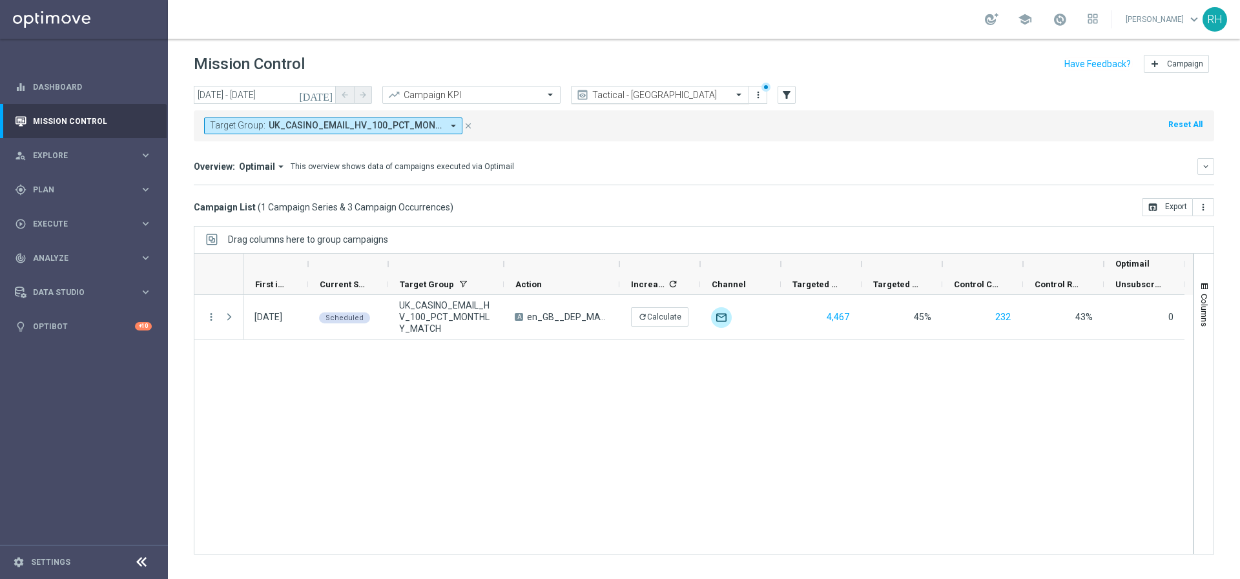
click at [663, 98] on input "text" at bounding box center [647, 95] width 138 height 11
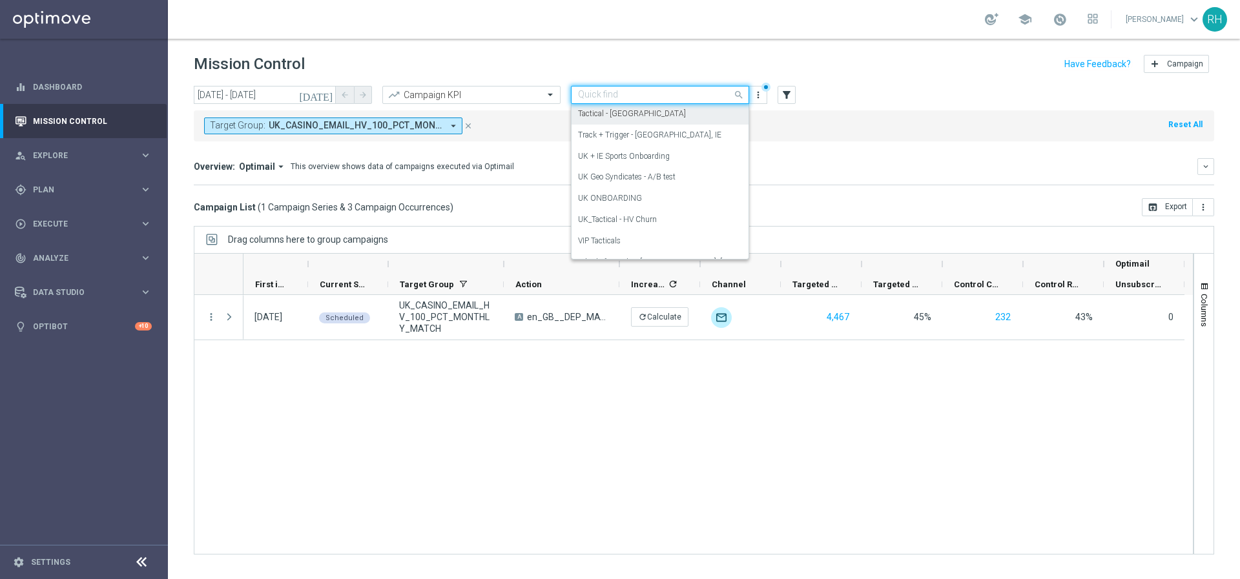
click at [659, 112] on div "Tactical - [GEOGRAPHIC_DATA]" at bounding box center [660, 113] width 164 height 21
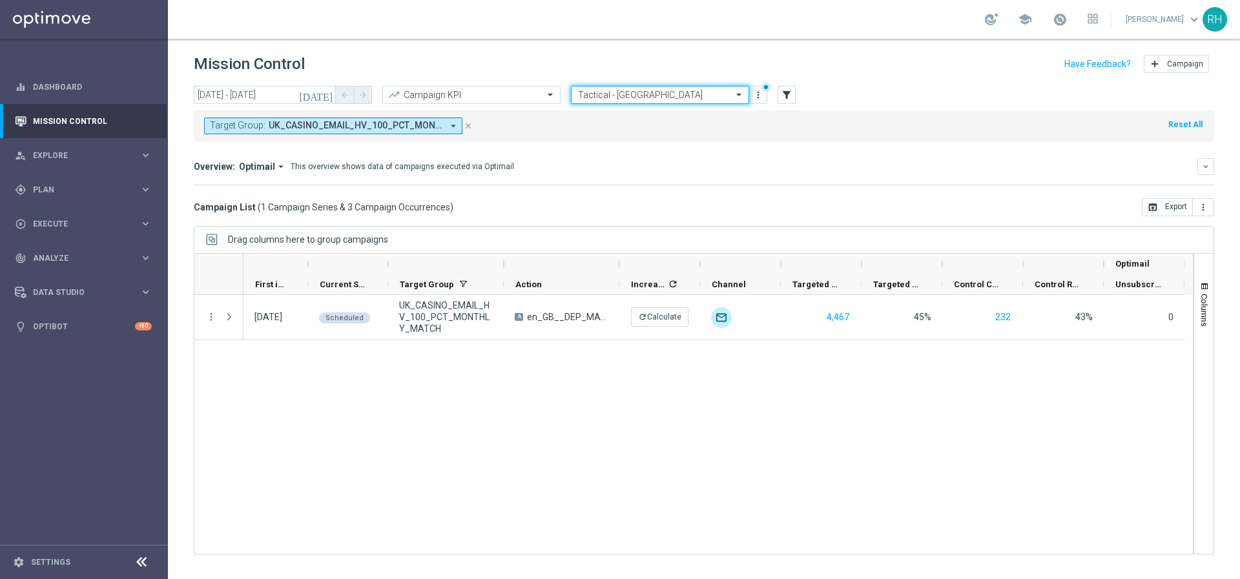
click at [322, 98] on icon "[DATE]" at bounding box center [316, 95] width 35 height 12
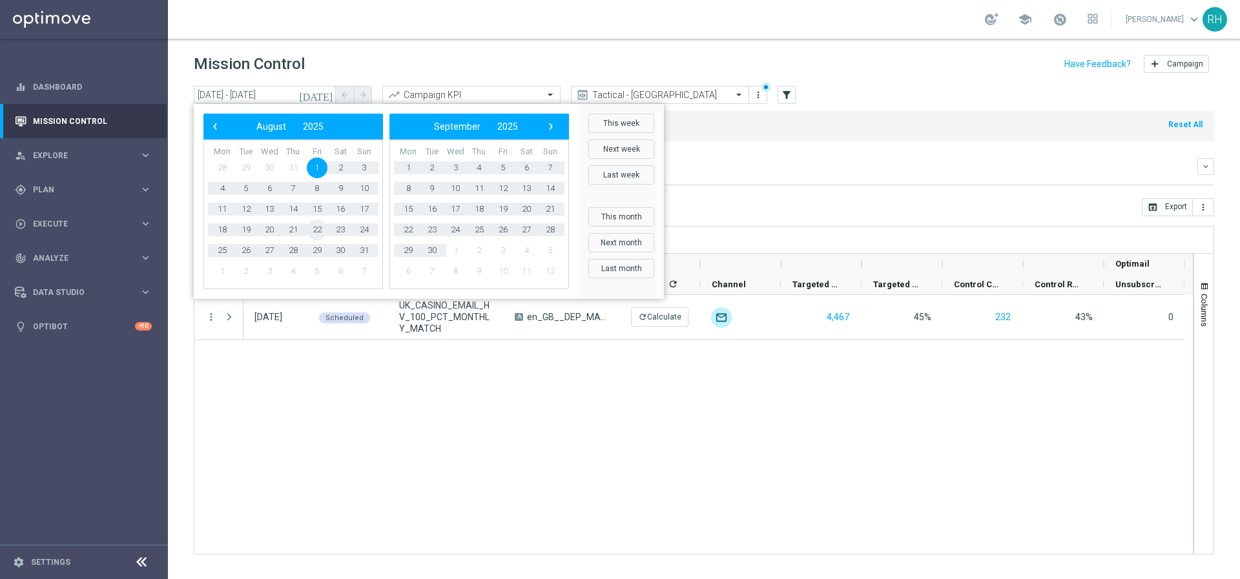
click at [315, 230] on span "22" at bounding box center [317, 230] width 21 height 21
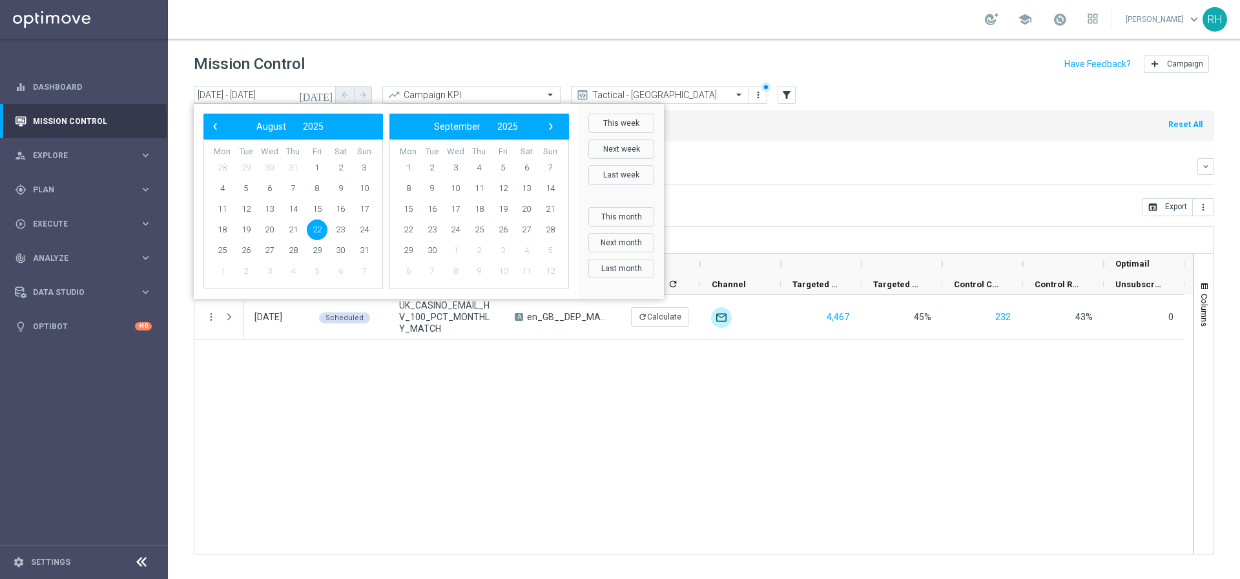
click at [315, 230] on span "22" at bounding box center [317, 230] width 21 height 21
type input "22 Aug 2025 - 22 Aug 2025"
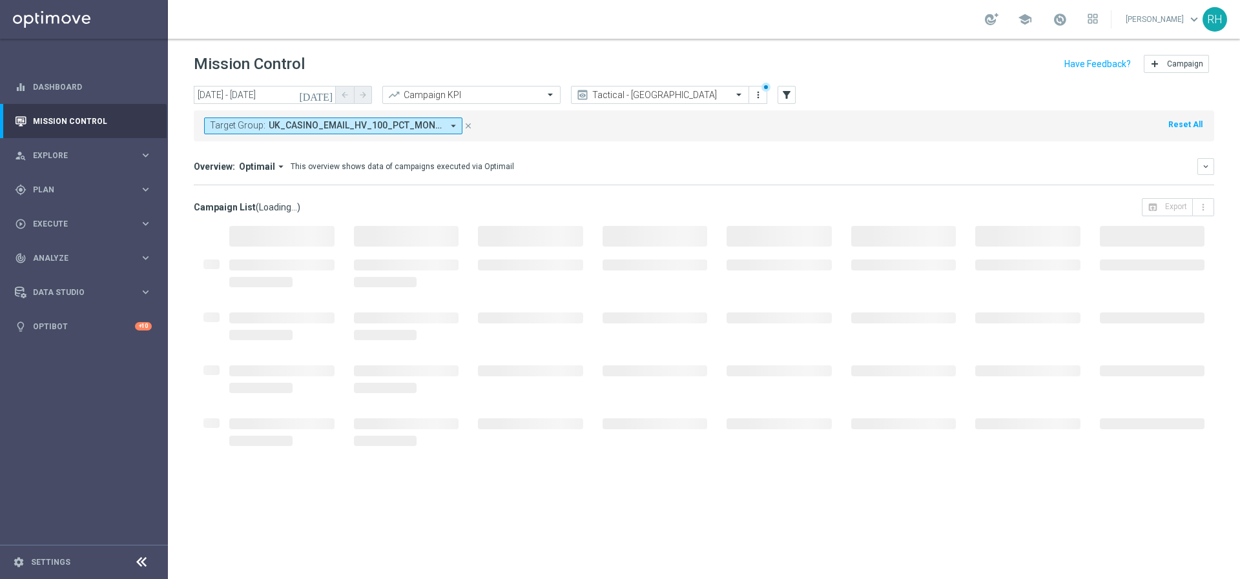
click at [469, 129] on icon "close" at bounding box center [468, 125] width 9 height 9
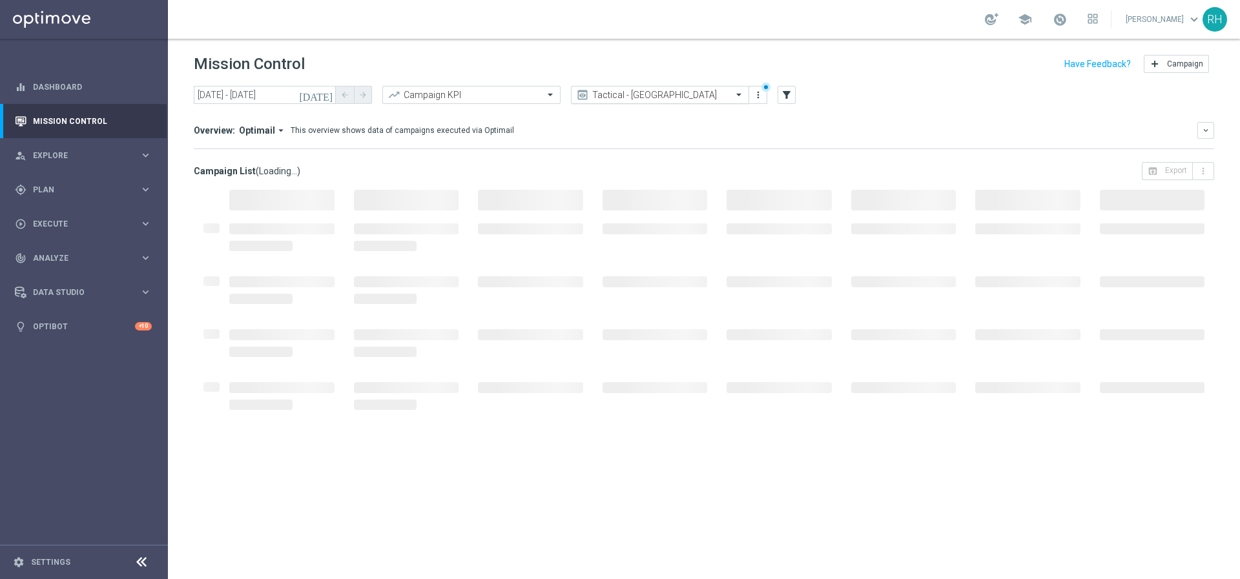
click at [679, 92] on input "text" at bounding box center [647, 95] width 138 height 11
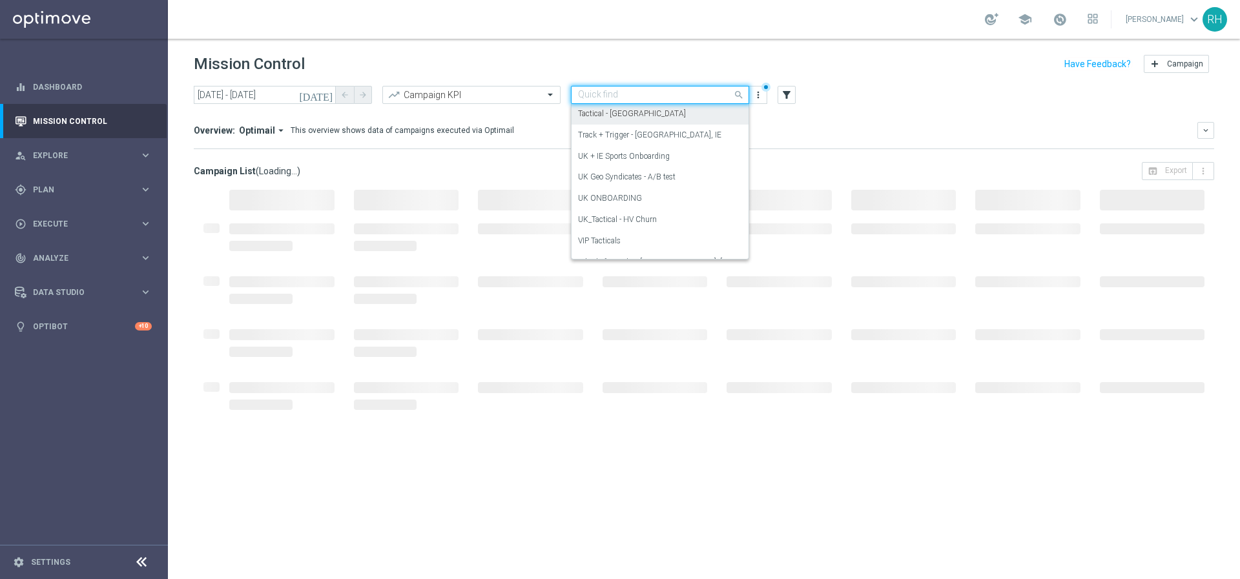
click at [676, 118] on div "Tactical - [GEOGRAPHIC_DATA]" at bounding box center [660, 113] width 164 height 21
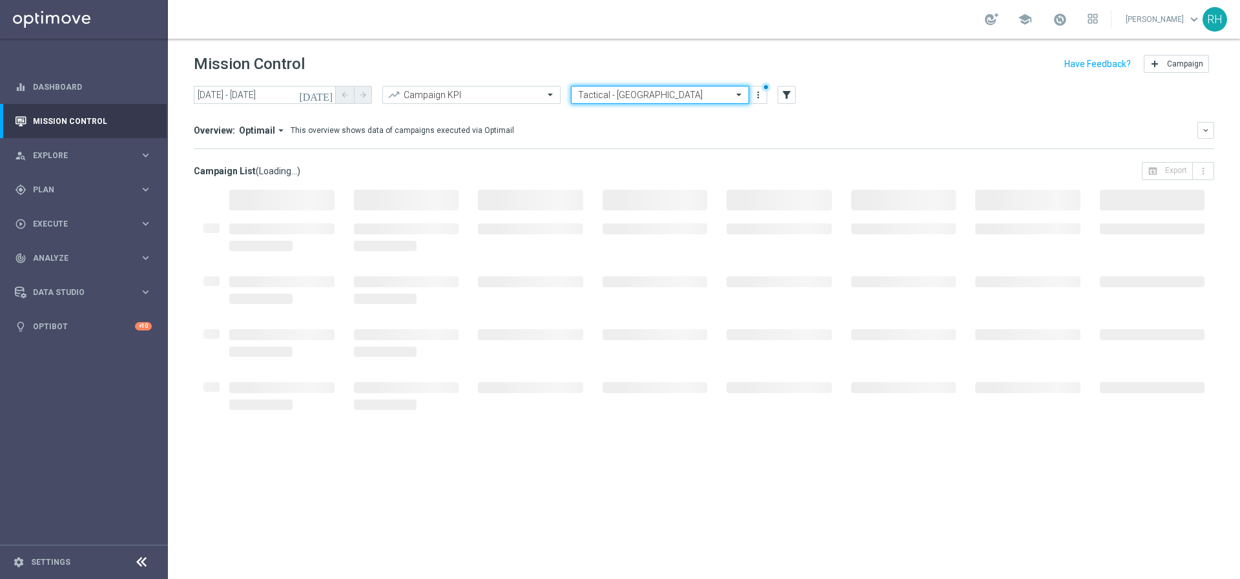
click at [676, 91] on input "text" at bounding box center [647, 95] width 138 height 11
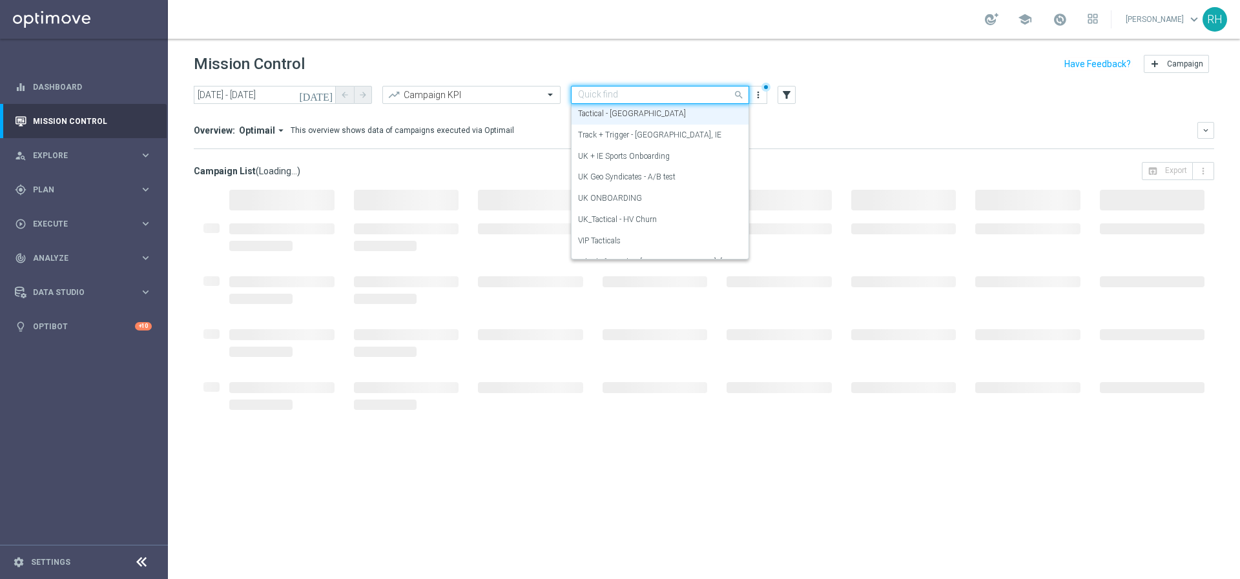
click at [858, 156] on mini-dashboard "Overview: Optimail arrow_drop_down This overview shows data of campaigns execut…" at bounding box center [704, 133] width 1020 height 57
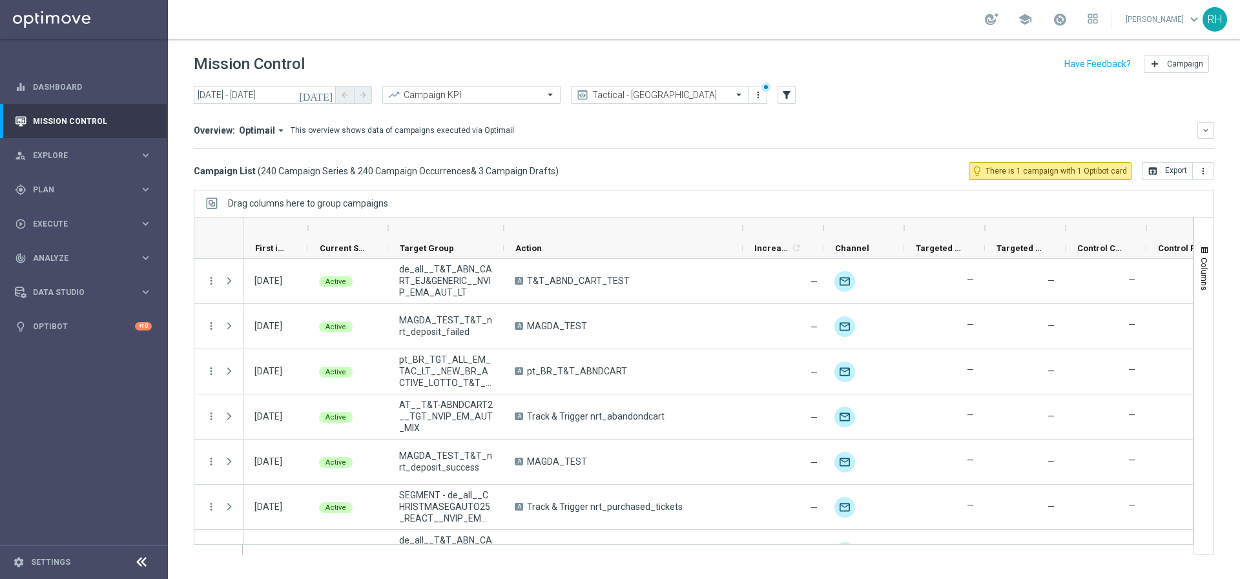
drag, startPoint x: 618, startPoint y: 228, endPoint x: 760, endPoint y: 228, distance: 142.1
click at [745, 228] on div at bounding box center [742, 228] width 5 height 21
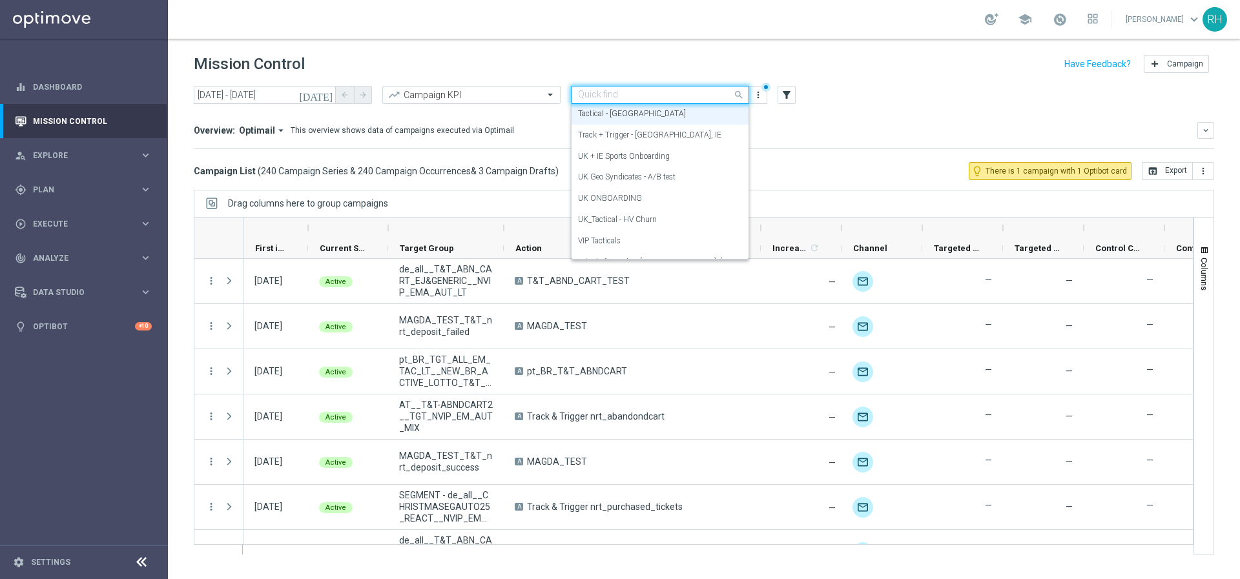
click at [712, 96] on input "text" at bounding box center [647, 95] width 138 height 11
click at [710, 134] on div "Track + Trigger - UK, IE" at bounding box center [660, 135] width 164 height 21
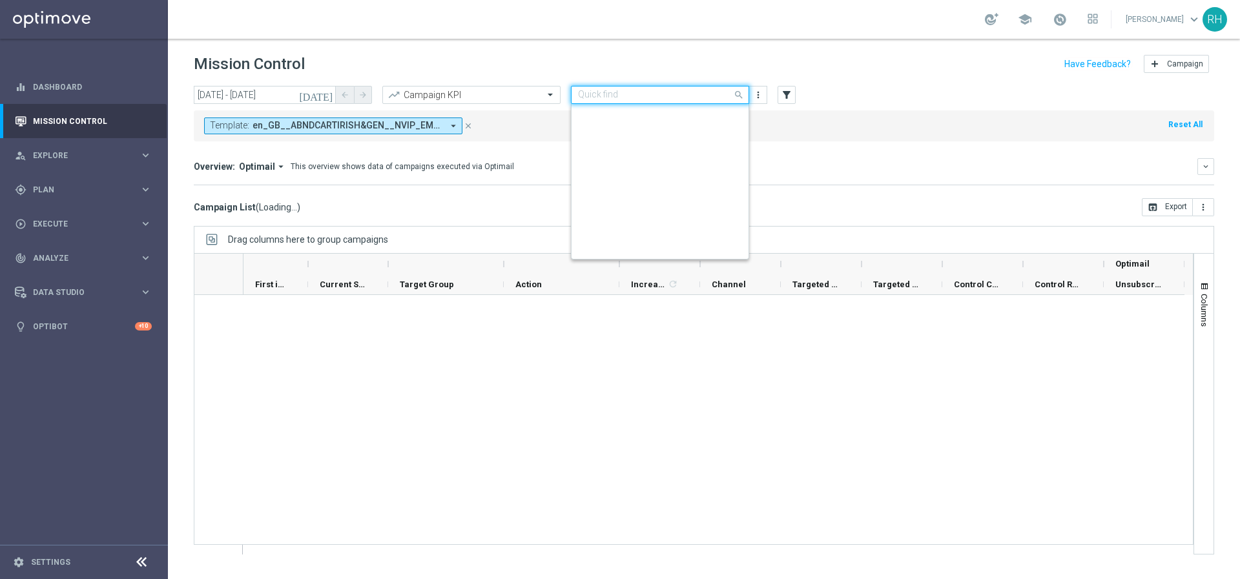
click at [710, 96] on input "text" at bounding box center [647, 95] width 138 height 11
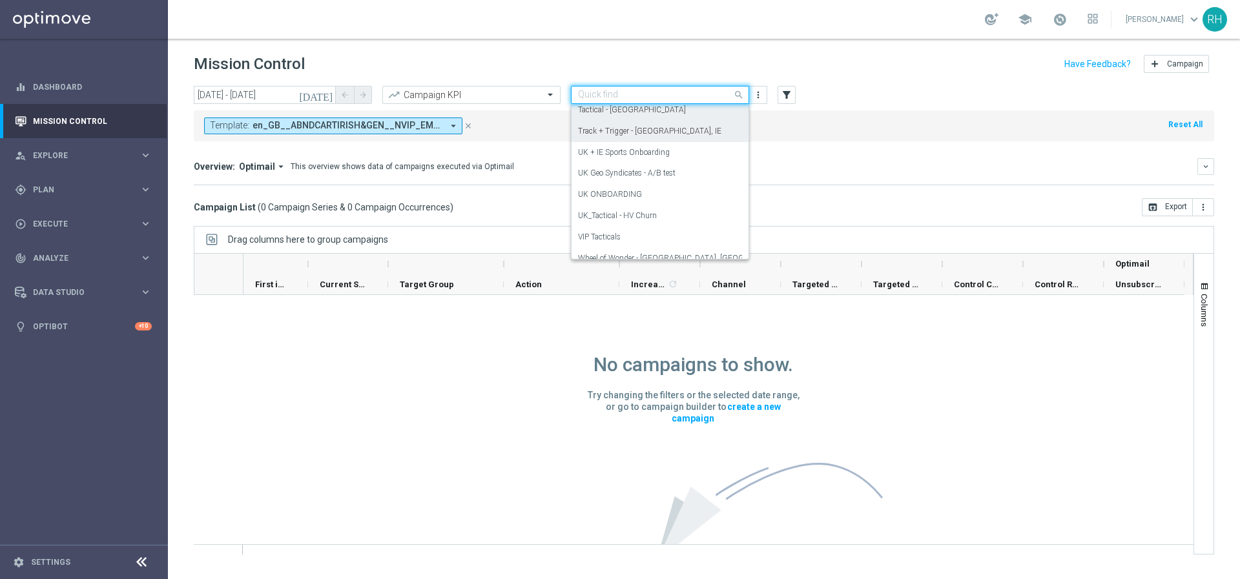
scroll to position [291, 0]
click at [708, 119] on div "Tactical - [GEOGRAPHIC_DATA]" at bounding box center [660, 120] width 164 height 21
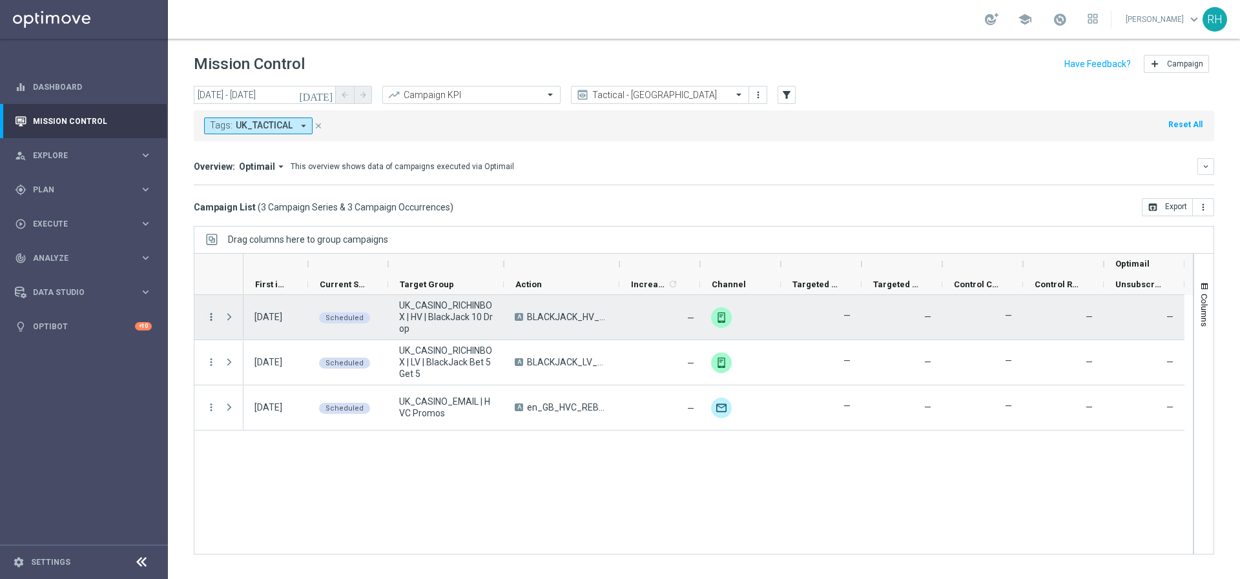
click at [209, 314] on icon "more_vert" at bounding box center [211, 317] width 12 height 12
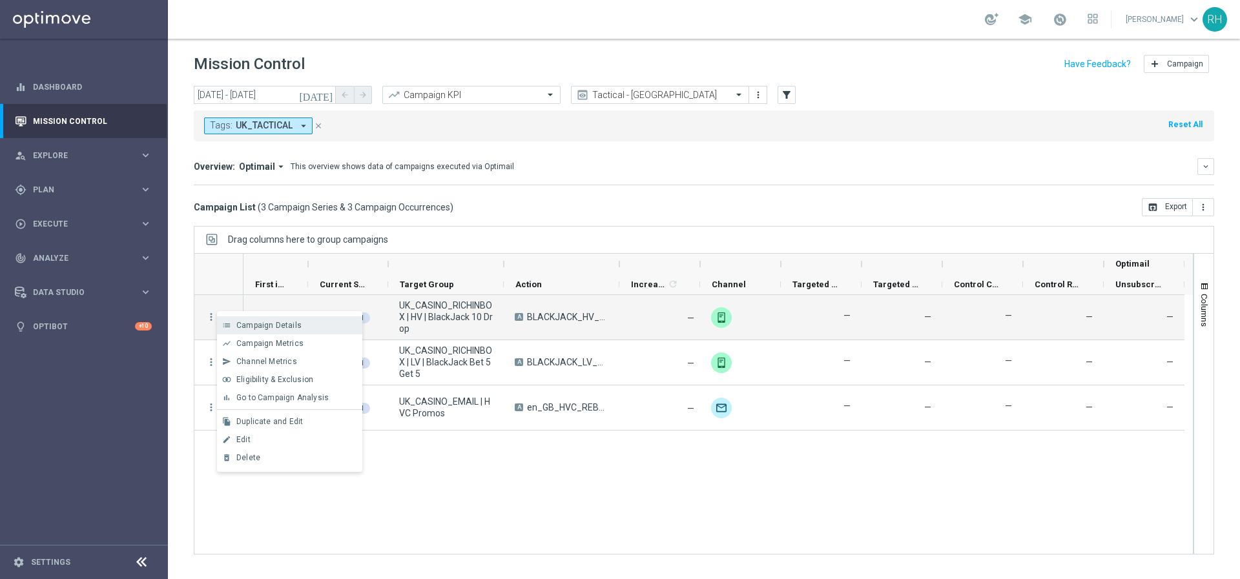
click at [235, 324] on div "list" at bounding box center [226, 325] width 19 height 9
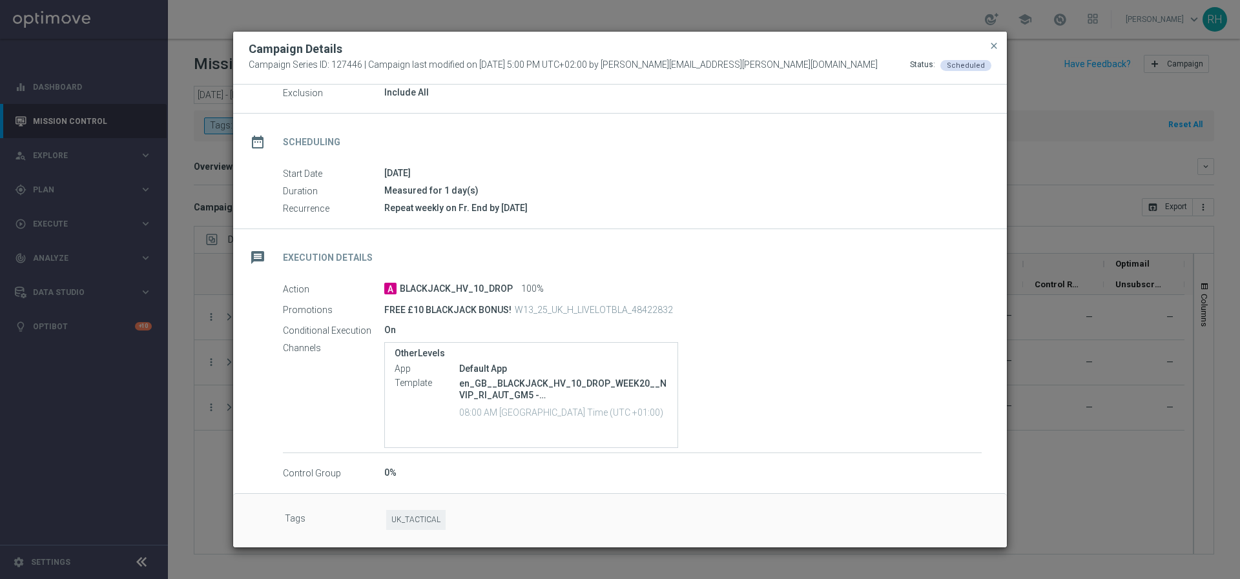
scroll to position [71, 0]
click at [998, 45] on span "close" at bounding box center [994, 46] width 10 height 10
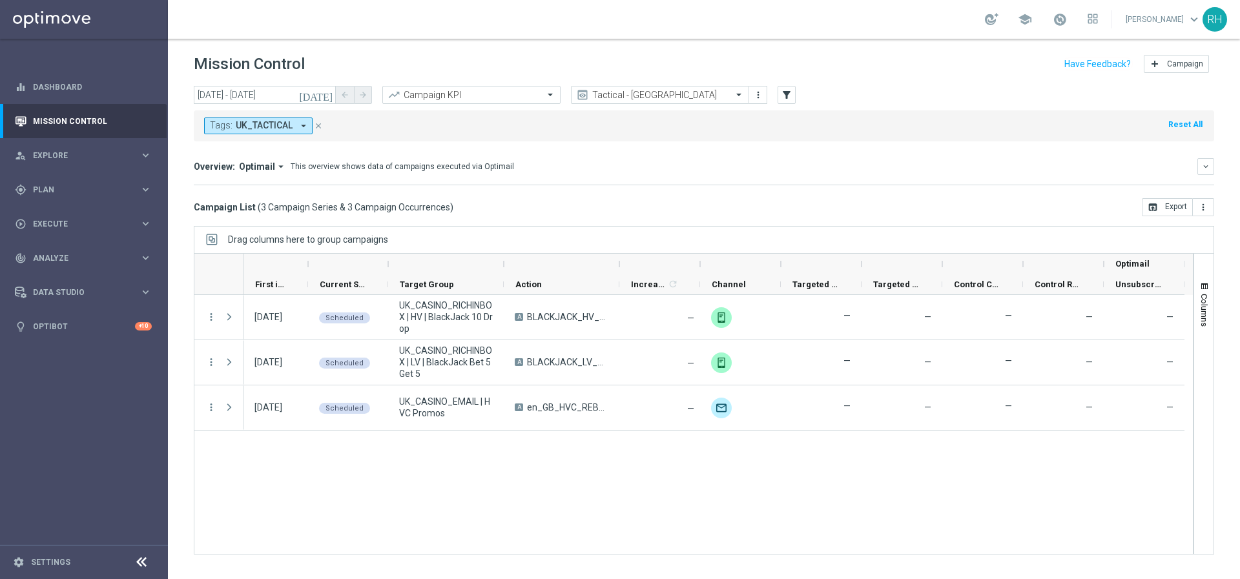
click at [881, 137] on div "Tags: UK_TACTICAL arrow_drop_down close Reset All" at bounding box center [704, 125] width 1020 height 31
